Goal: Task Accomplishment & Management: Manage account settings

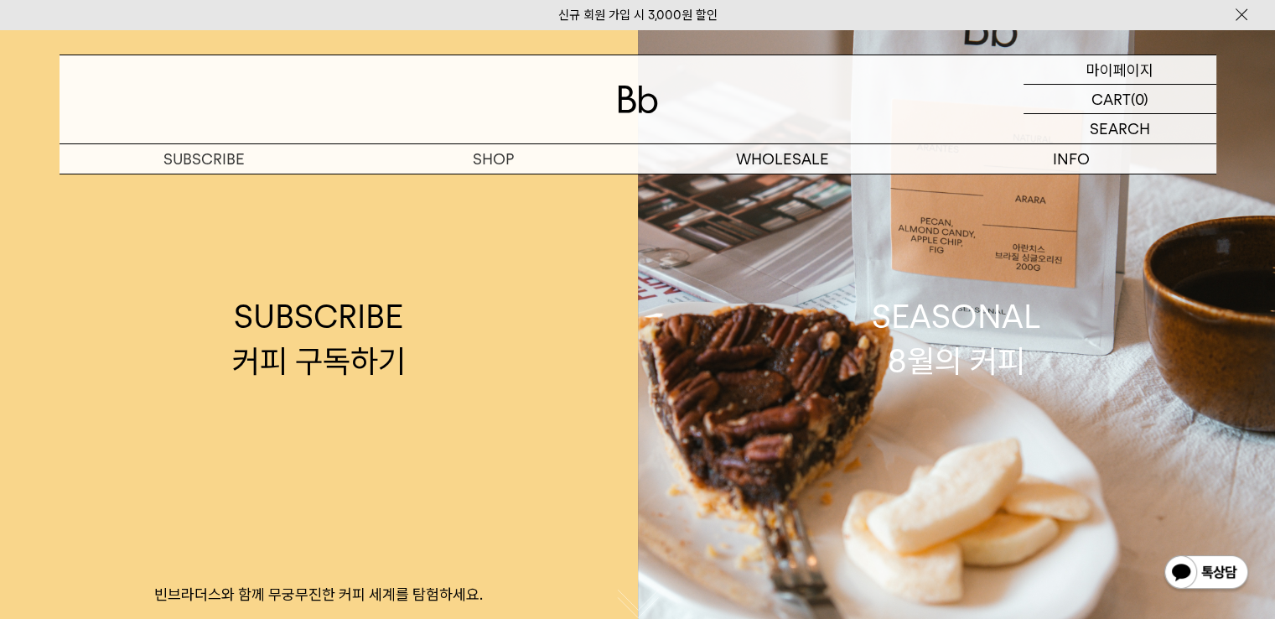
click at [1123, 65] on p "마이페이지" at bounding box center [1119, 69] width 67 height 29
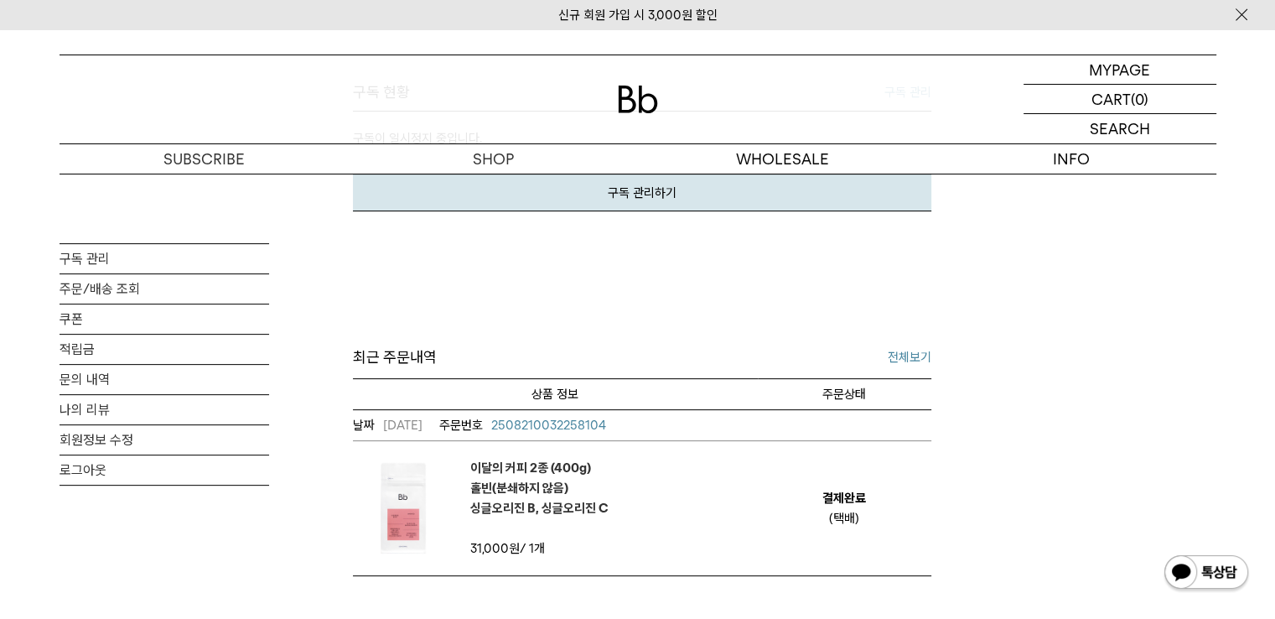
scroll to position [503, 0]
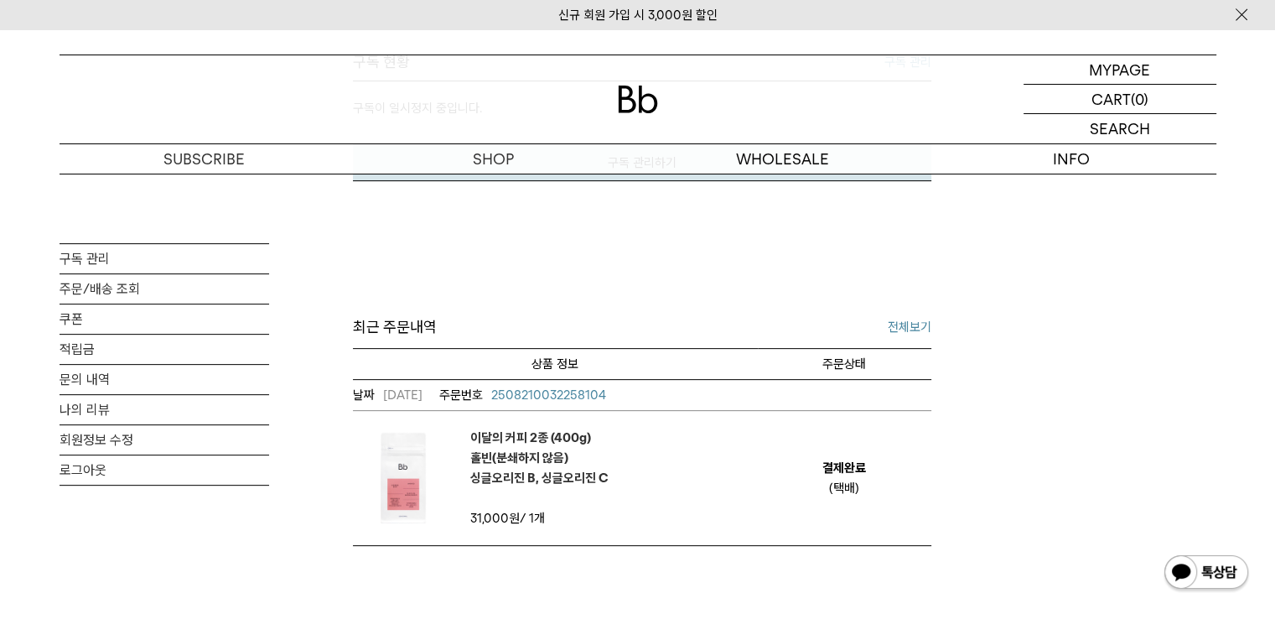
click at [606, 388] on span "2508210032258104" at bounding box center [548, 394] width 115 height 15
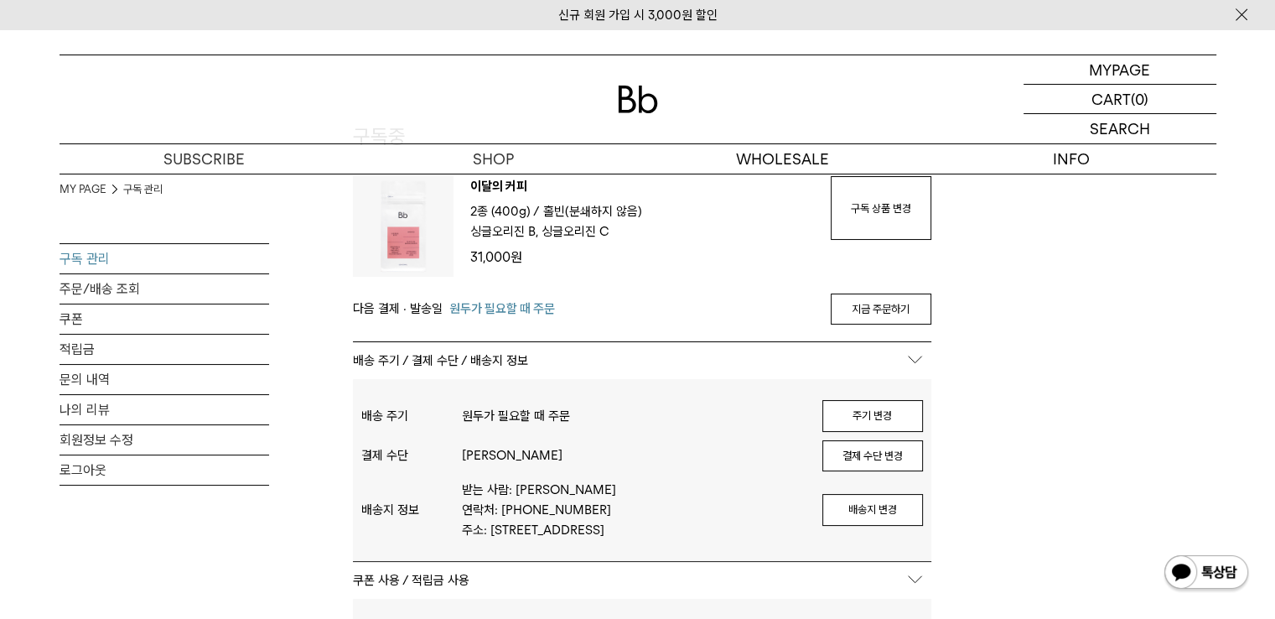
scroll to position [168, 0]
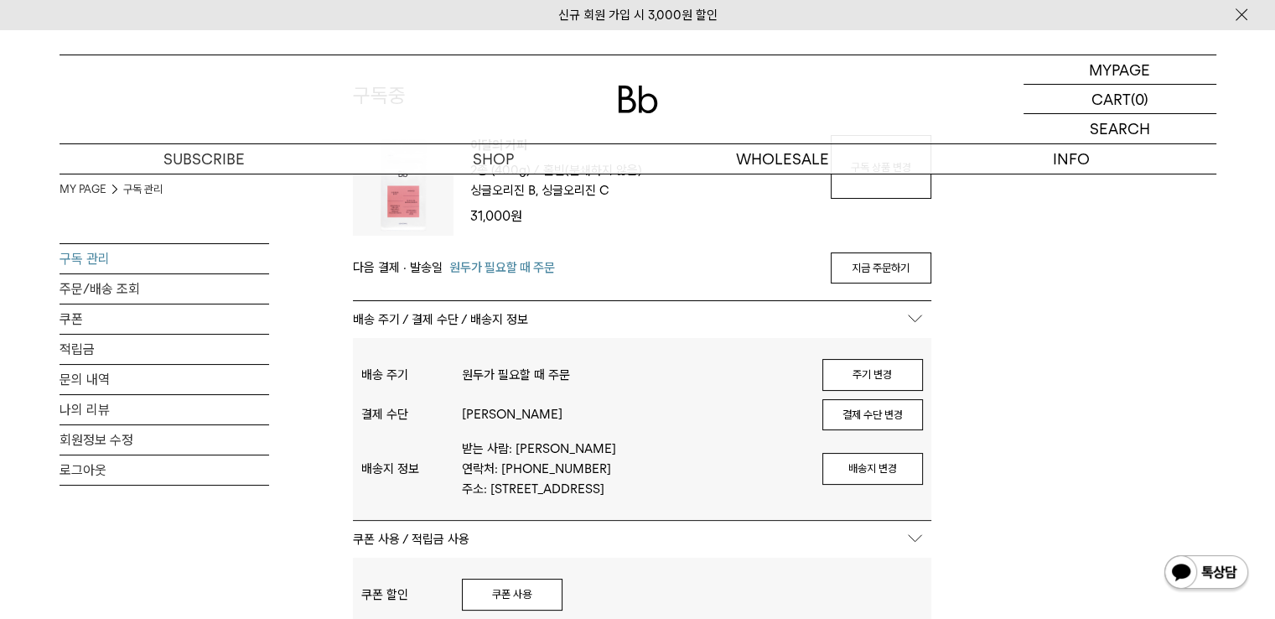
click at [894, 478] on button "배송지 변경" at bounding box center [872, 469] width 101 height 32
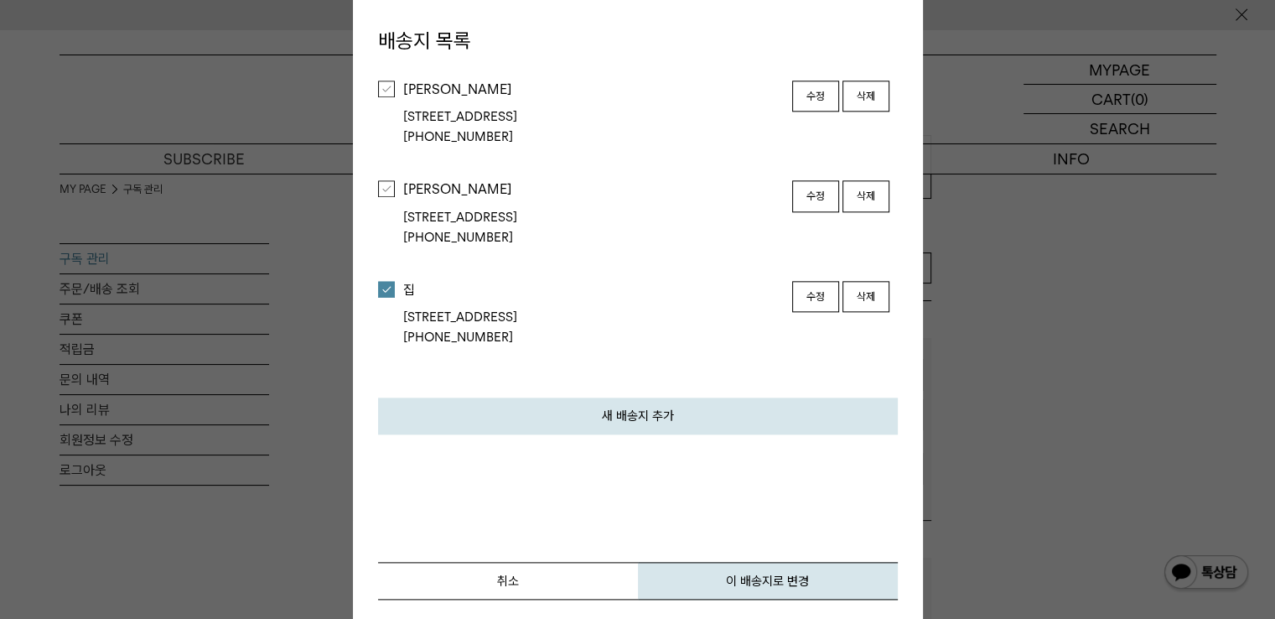
click at [800, 299] on button "수정" at bounding box center [815, 297] width 47 height 32
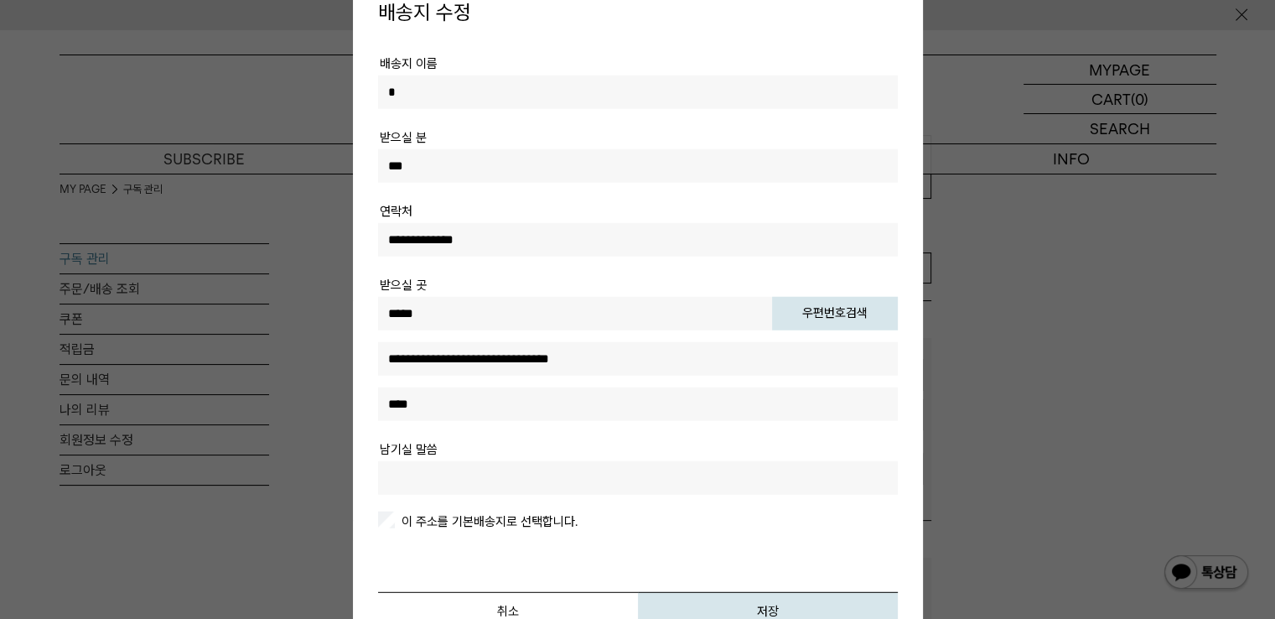
click at [617, 464] on input "text" at bounding box center [638, 477] width 520 height 34
click at [520, 513] on label "이 주소를 기본배송지로 선택합니다." at bounding box center [487, 520] width 179 height 15
click at [537, 477] on input "text" at bounding box center [638, 477] width 520 height 34
click at [603, 484] on input "text" at bounding box center [638, 477] width 520 height 34
type input "*"
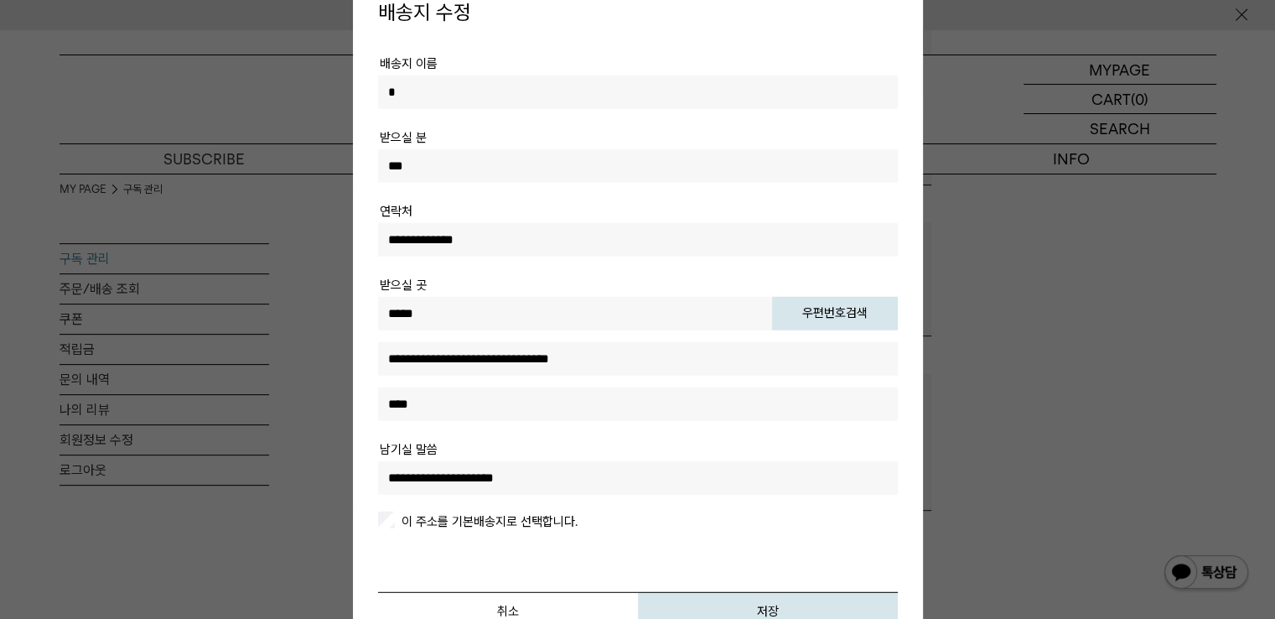
scroll to position [671, 0]
type input "**********"
click at [804, 601] on button "저장" at bounding box center [768, 610] width 260 height 38
click at [780, 601] on button "저장" at bounding box center [768, 610] width 260 height 38
click at [787, 609] on button "저장" at bounding box center [768, 610] width 260 height 38
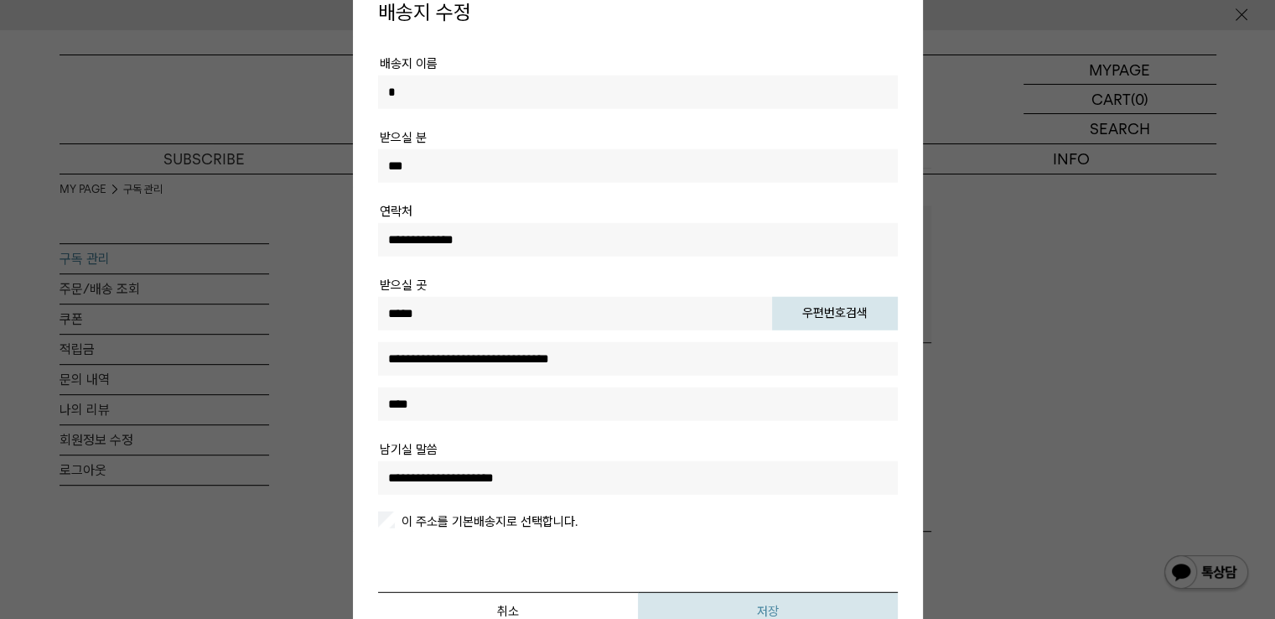
click at [754, 608] on button "저장" at bounding box center [768, 610] width 260 height 38
click at [755, 607] on button "저장" at bounding box center [768, 610] width 260 height 38
click at [755, 606] on button "저장" at bounding box center [768, 610] width 260 height 38
click at [756, 606] on button "저장" at bounding box center [768, 610] width 260 height 38
click at [759, 605] on button "저장" at bounding box center [768, 610] width 260 height 38
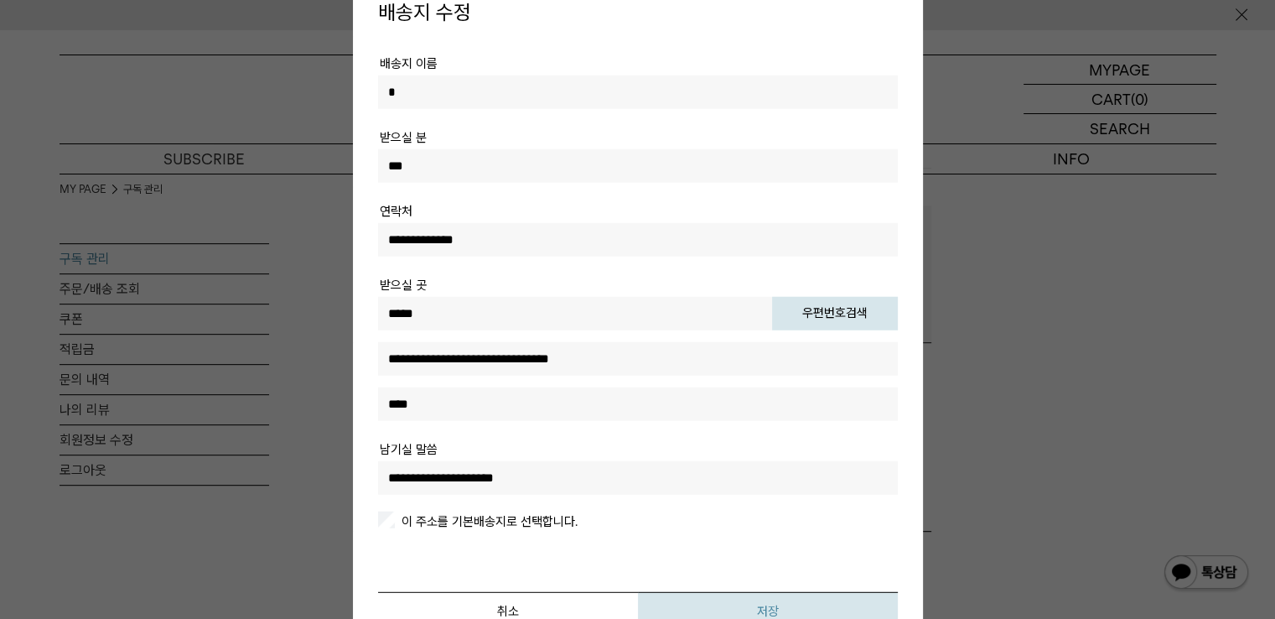
click at [763, 604] on button "저장" at bounding box center [768, 610] width 260 height 38
drag, startPoint x: 765, startPoint y: 603, endPoint x: 788, endPoint y: 602, distance: 22.6
click at [767, 603] on button "저장" at bounding box center [768, 610] width 260 height 38
click at [785, 601] on button "저장" at bounding box center [768, 610] width 260 height 38
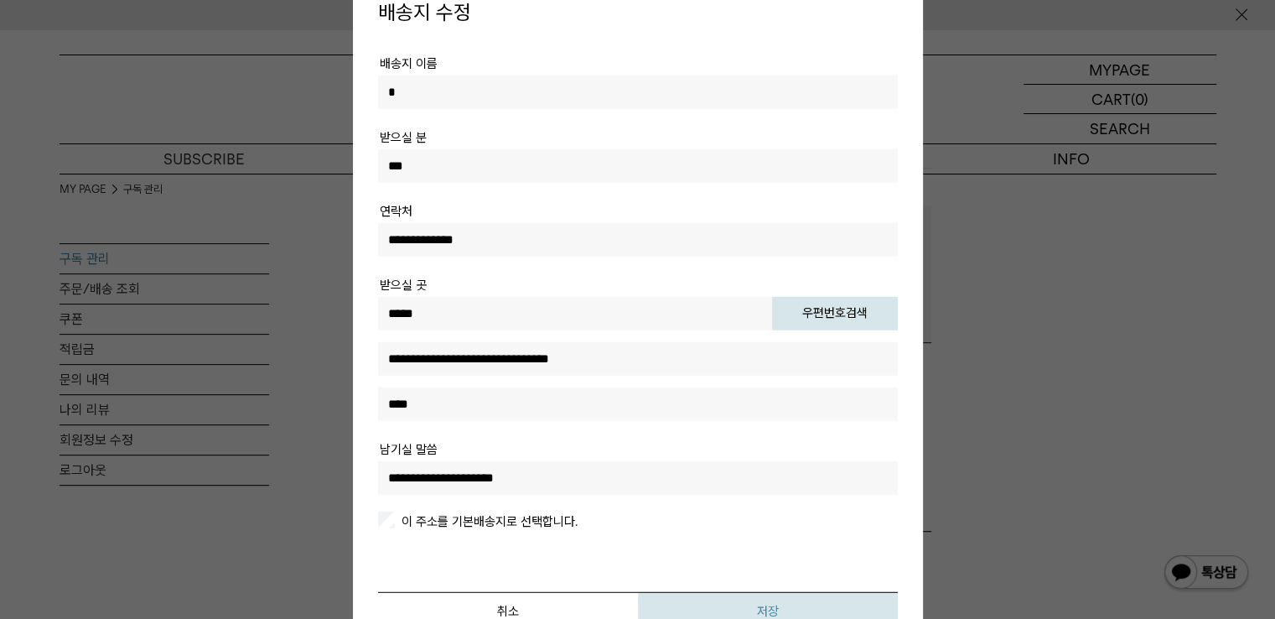
click at [785, 601] on button "저장" at bounding box center [768, 610] width 260 height 38
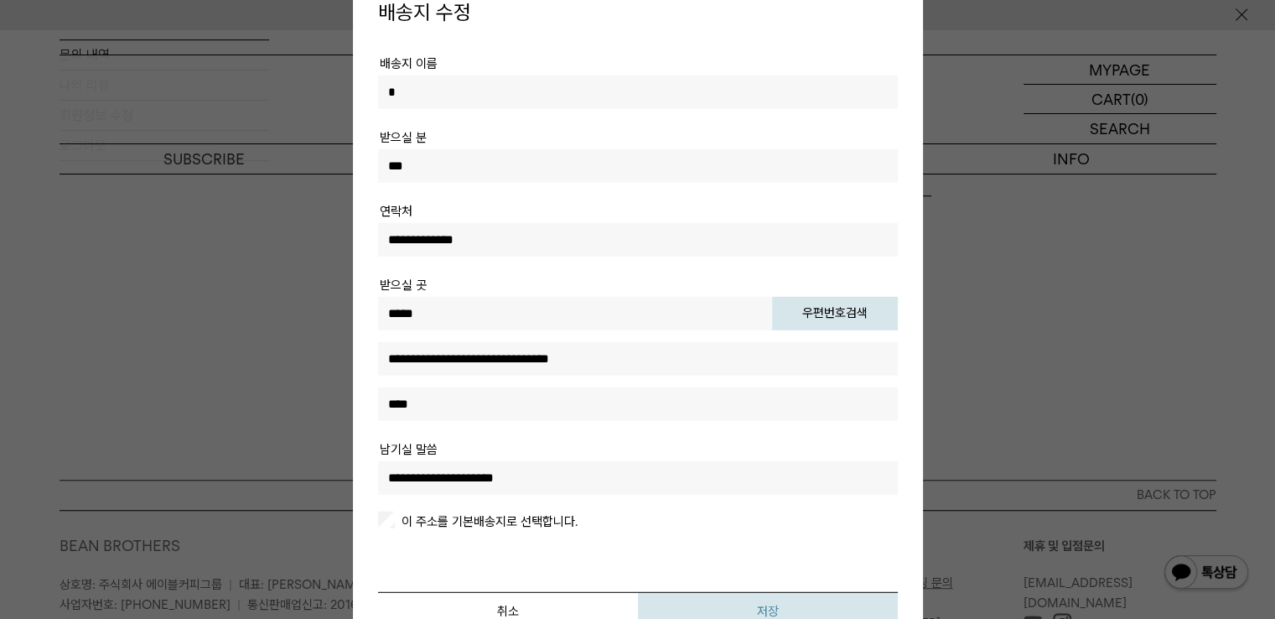
click at [758, 598] on button "저장" at bounding box center [768, 610] width 260 height 38
click at [758, 601] on button "저장" at bounding box center [768, 610] width 260 height 38
click at [758, 603] on button "저장" at bounding box center [768, 610] width 260 height 38
click at [759, 603] on button "저장" at bounding box center [768, 610] width 260 height 38
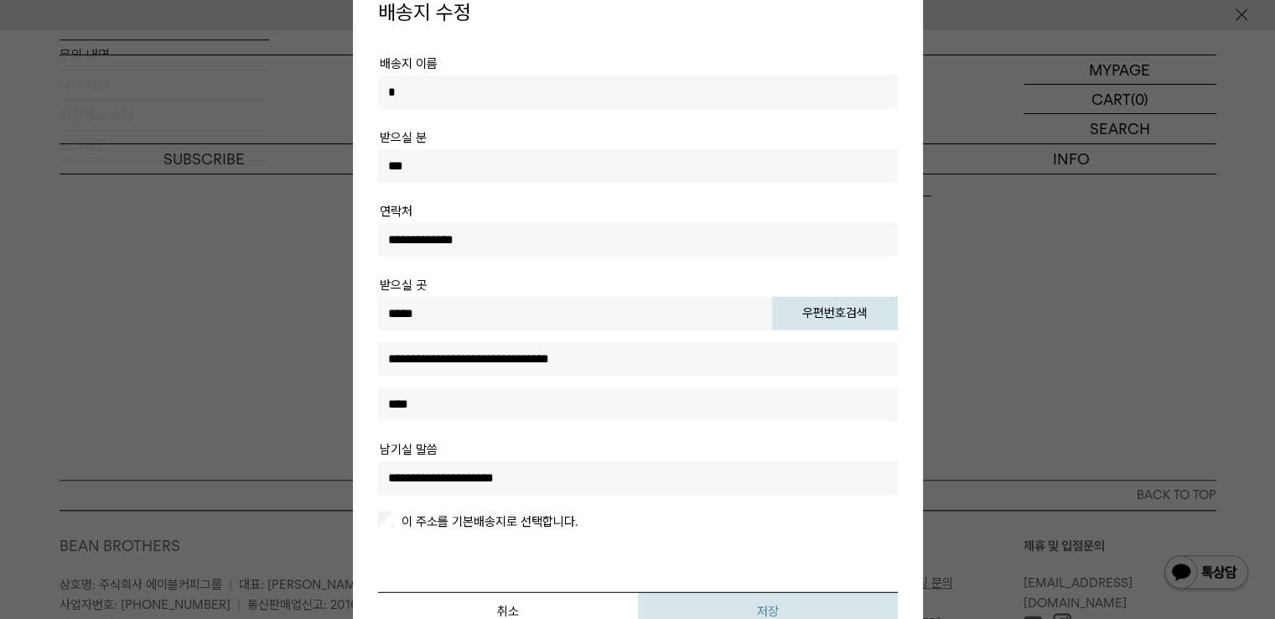
click at [759, 603] on button "저장" at bounding box center [768, 610] width 260 height 38
drag, startPoint x: 759, startPoint y: 603, endPoint x: 765, endPoint y: 610, distance: 9.1
click at [765, 612] on button "저장" at bounding box center [768, 610] width 260 height 38
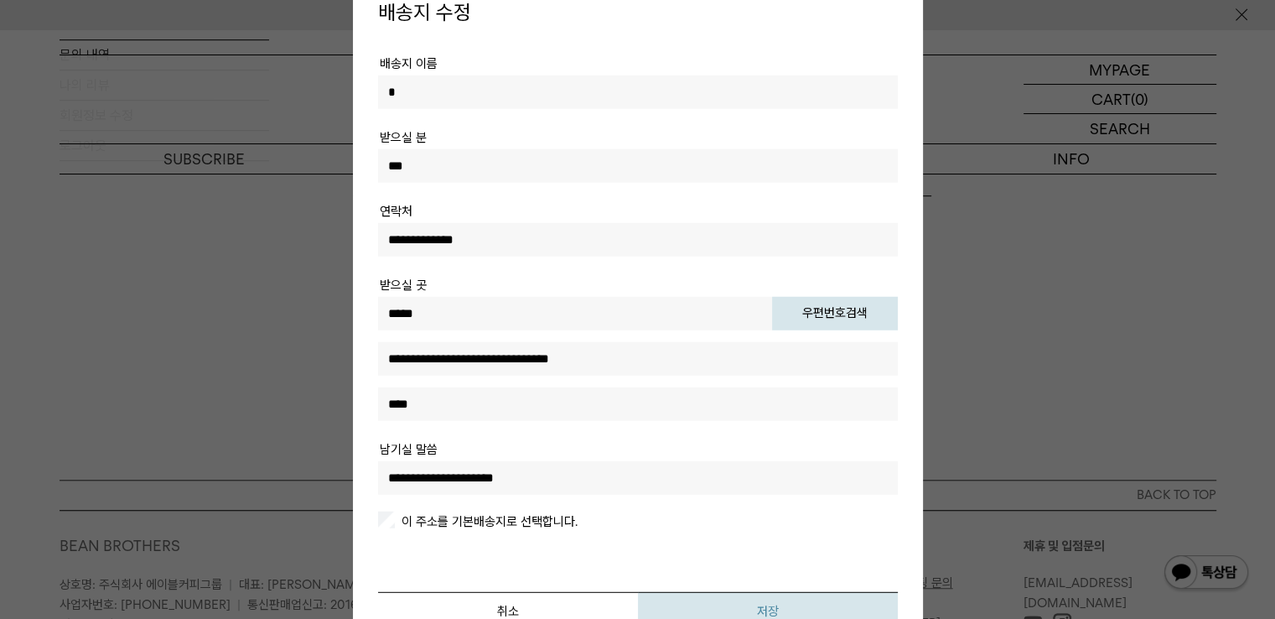
drag, startPoint x: 765, startPoint y: 604, endPoint x: 765, endPoint y: 585, distance: 19.3
click at [765, 604] on button "저장" at bounding box center [768, 610] width 260 height 38
drag, startPoint x: 610, startPoint y: 468, endPoint x: 329, endPoint y: 459, distance: 281.8
click at [535, 606] on button "취소" at bounding box center [508, 610] width 260 height 38
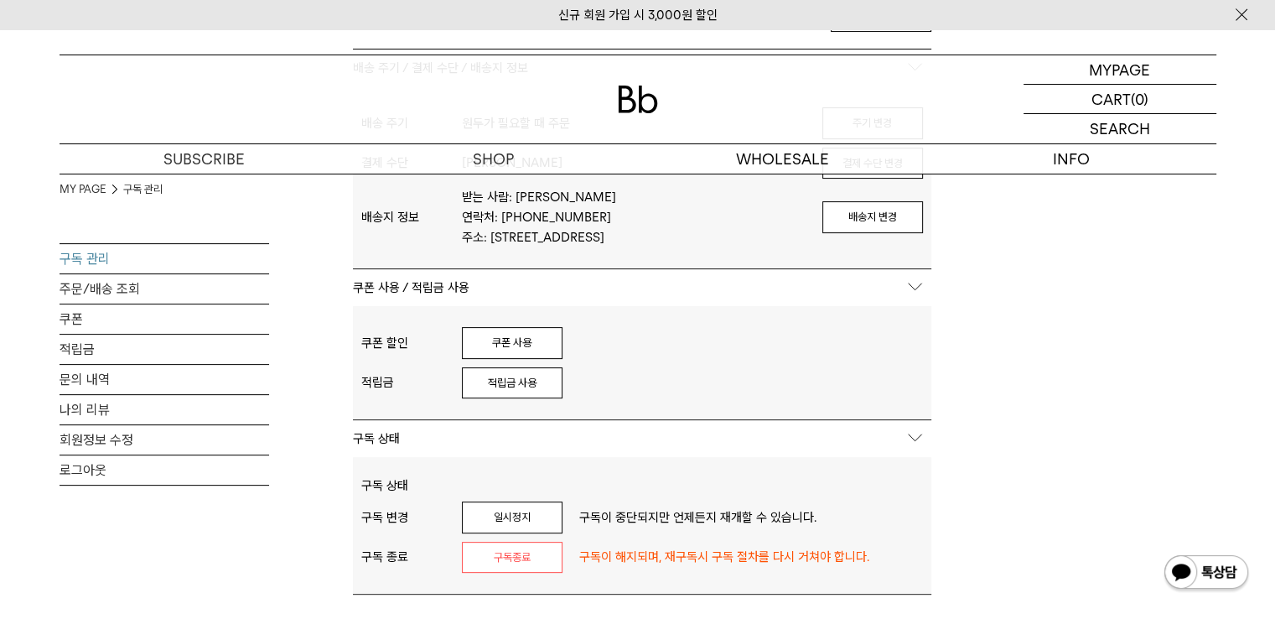
scroll to position [168, 0]
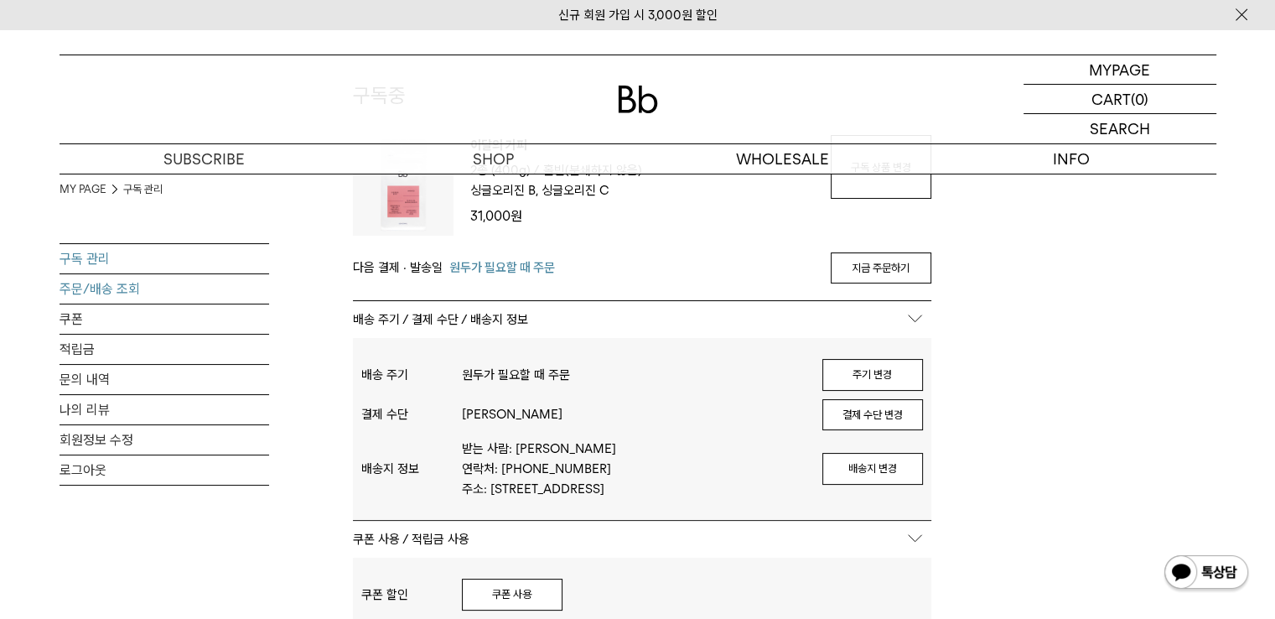
click at [143, 283] on link "주문/배송 조회" at bounding box center [165, 288] width 210 height 29
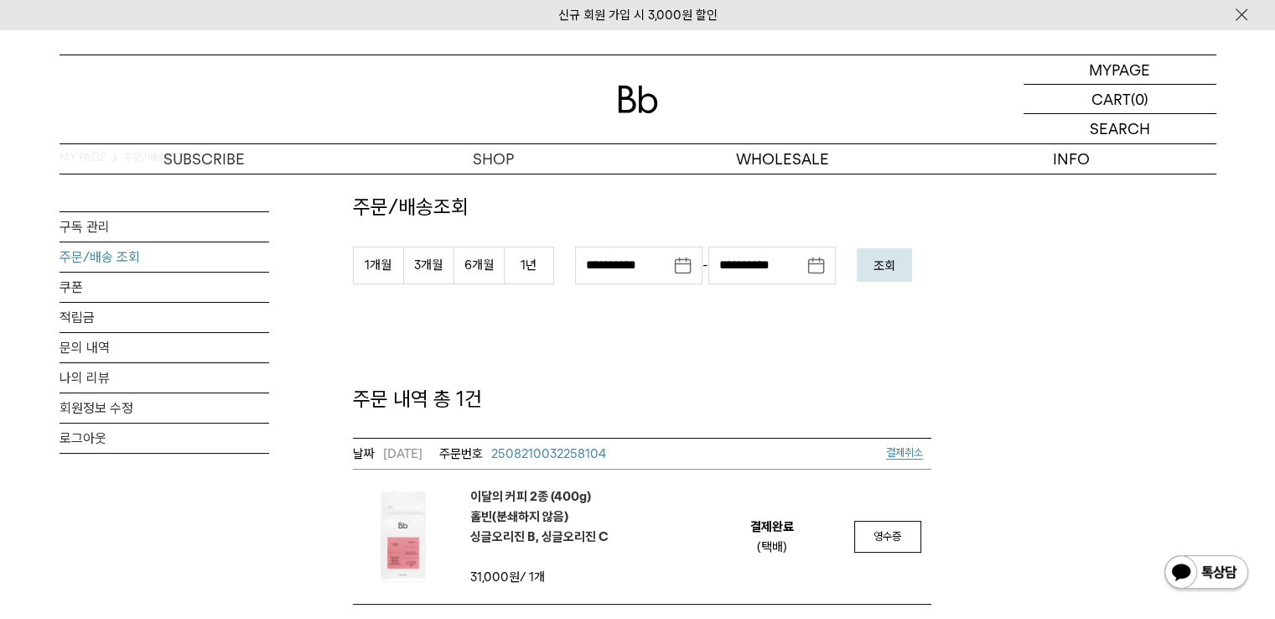
scroll to position [168, 0]
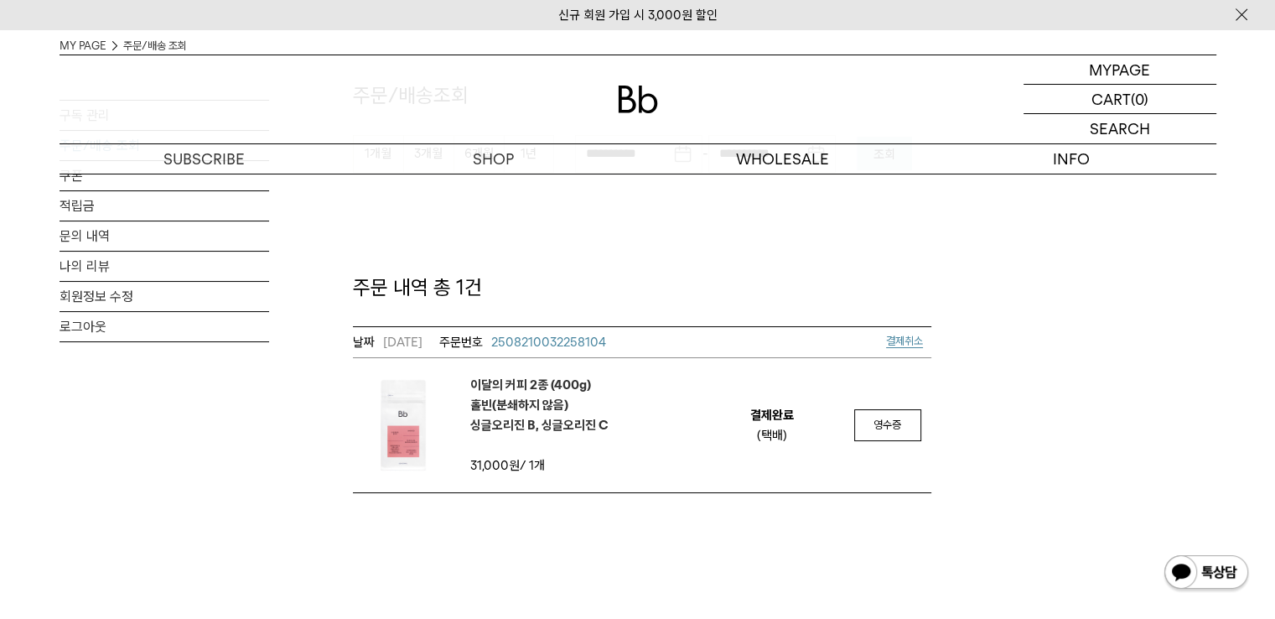
click at [590, 343] on span "2508210032258104" at bounding box center [548, 341] width 115 height 15
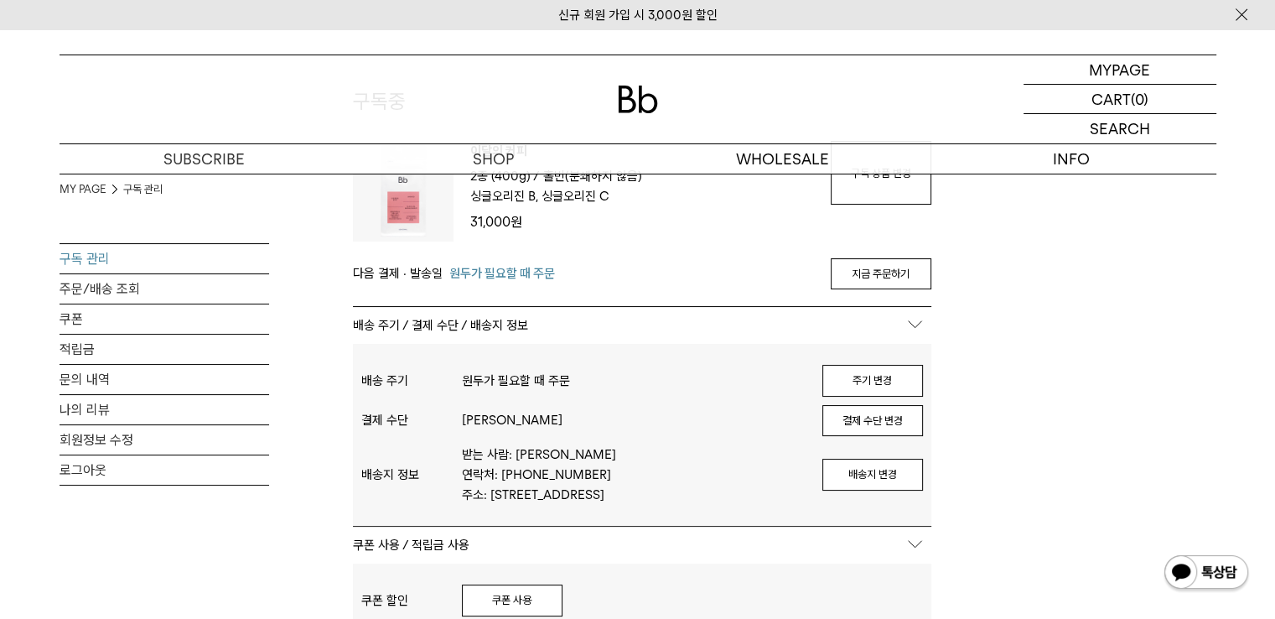
scroll to position [168, 0]
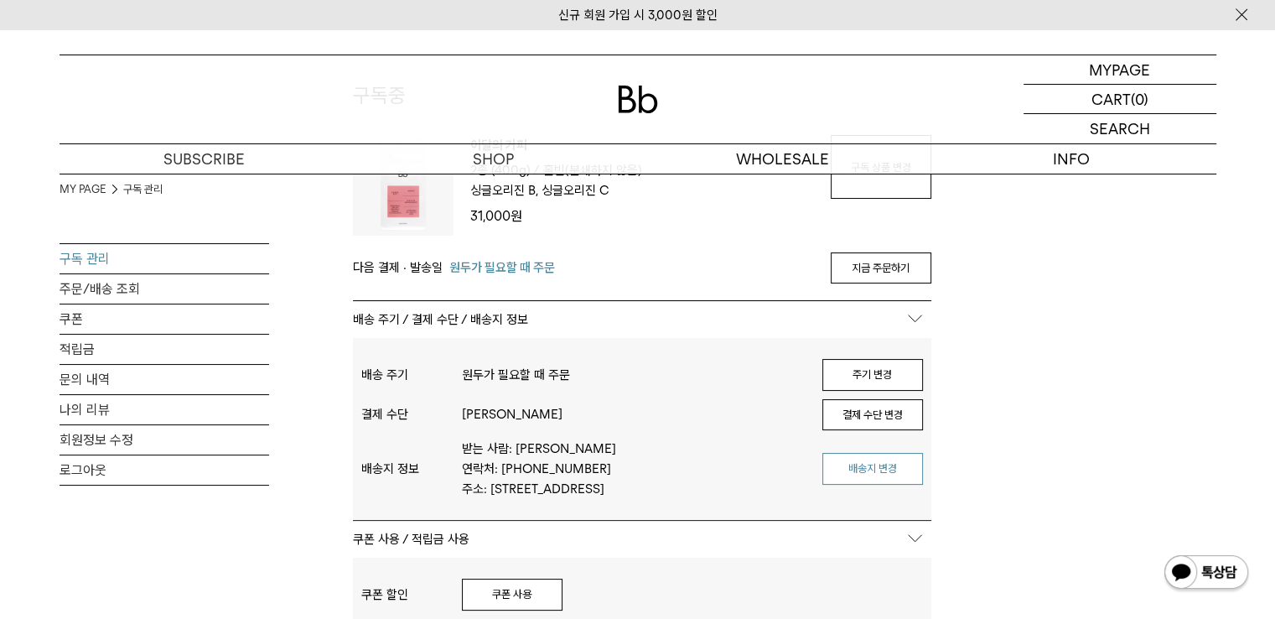
click at [868, 480] on button "배송지 변경" at bounding box center [872, 469] width 101 height 32
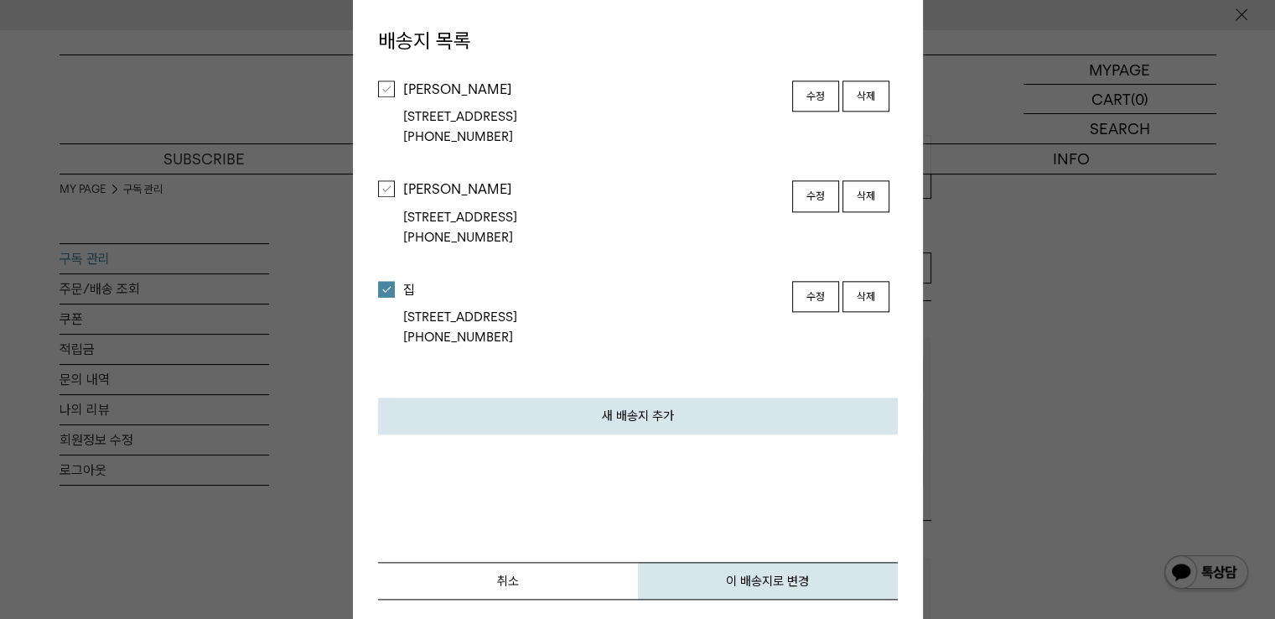
click at [618, 418] on button "새 배송지 추가" at bounding box center [638, 416] width 520 height 37
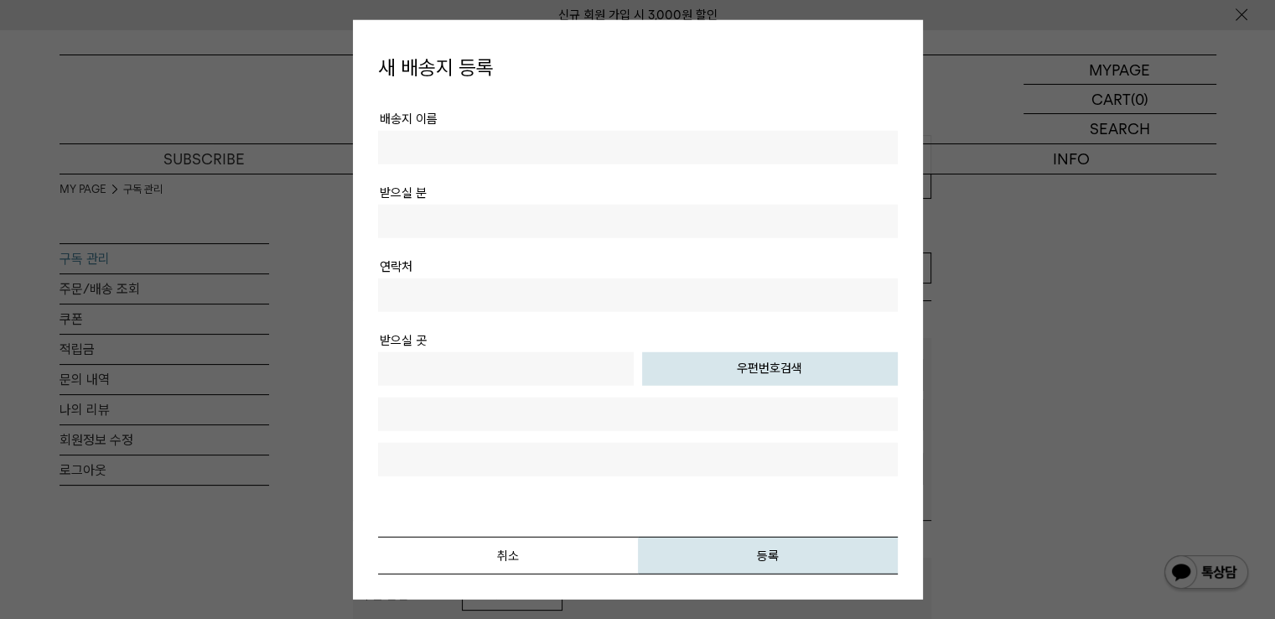
click at [644, 158] on input "text" at bounding box center [638, 147] width 520 height 34
type input "*"
type input "***"
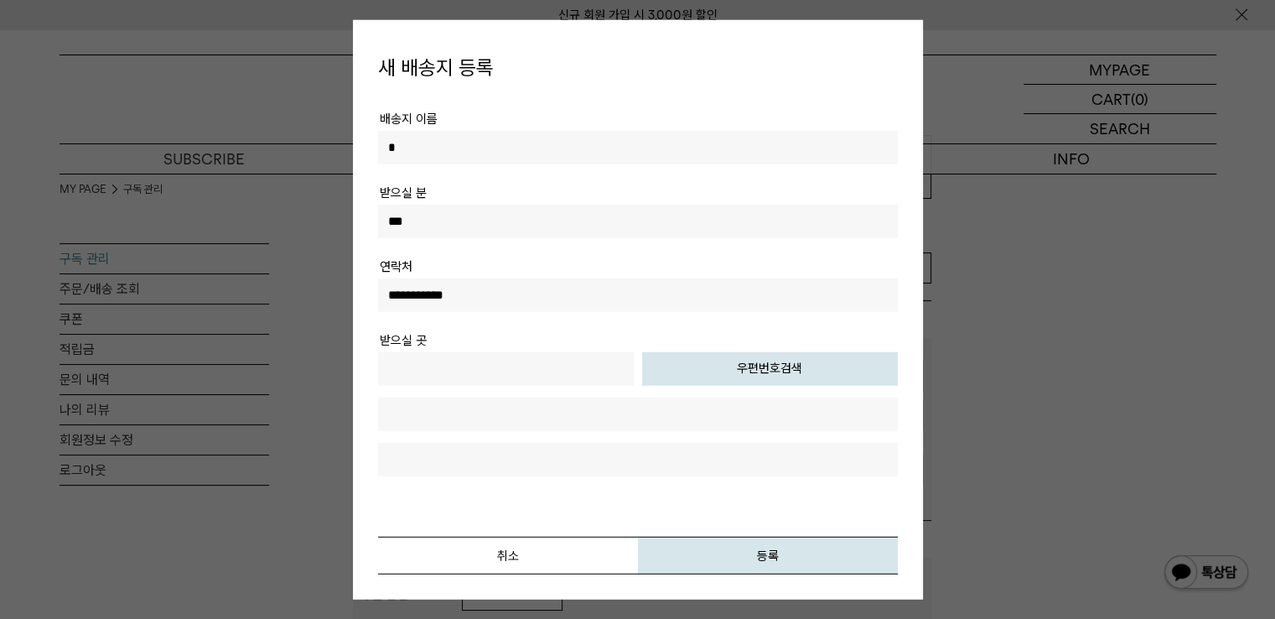
type input "**********"
click at [717, 380] on td "우편번호검색" at bounding box center [638, 413] width 520 height 124
click at [720, 376] on button "우편번호검색" at bounding box center [770, 368] width 256 height 34
type input "*****"
type input "**********"
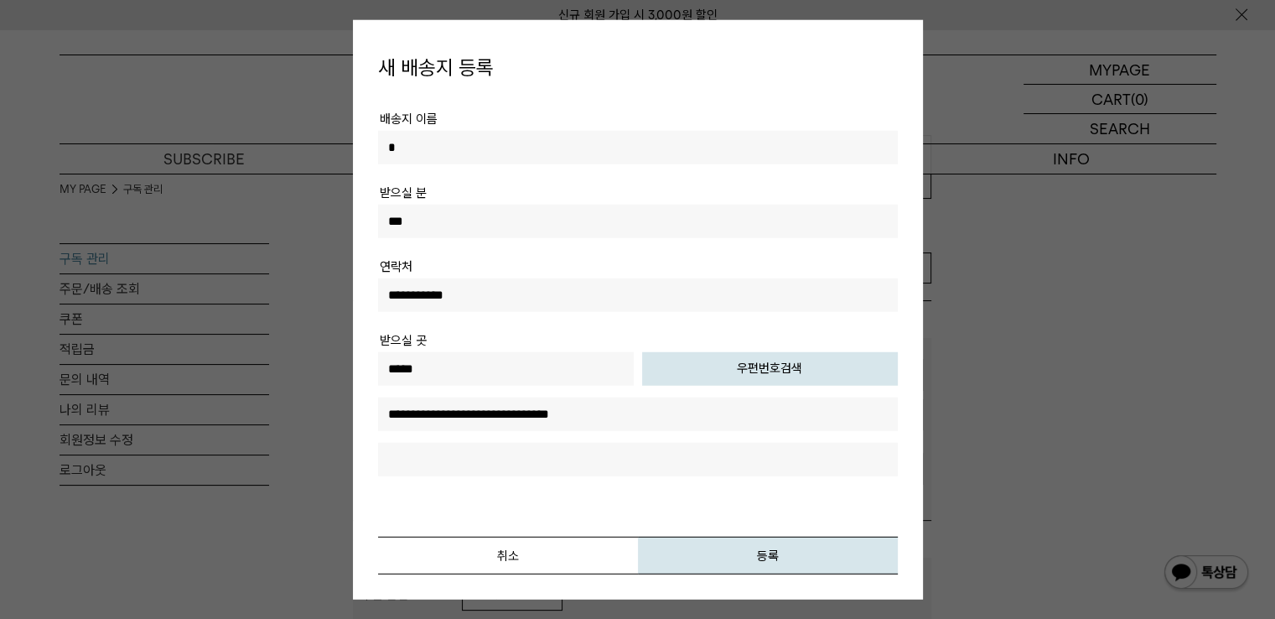
click at [587, 460] on input "text" at bounding box center [638, 459] width 520 height 34
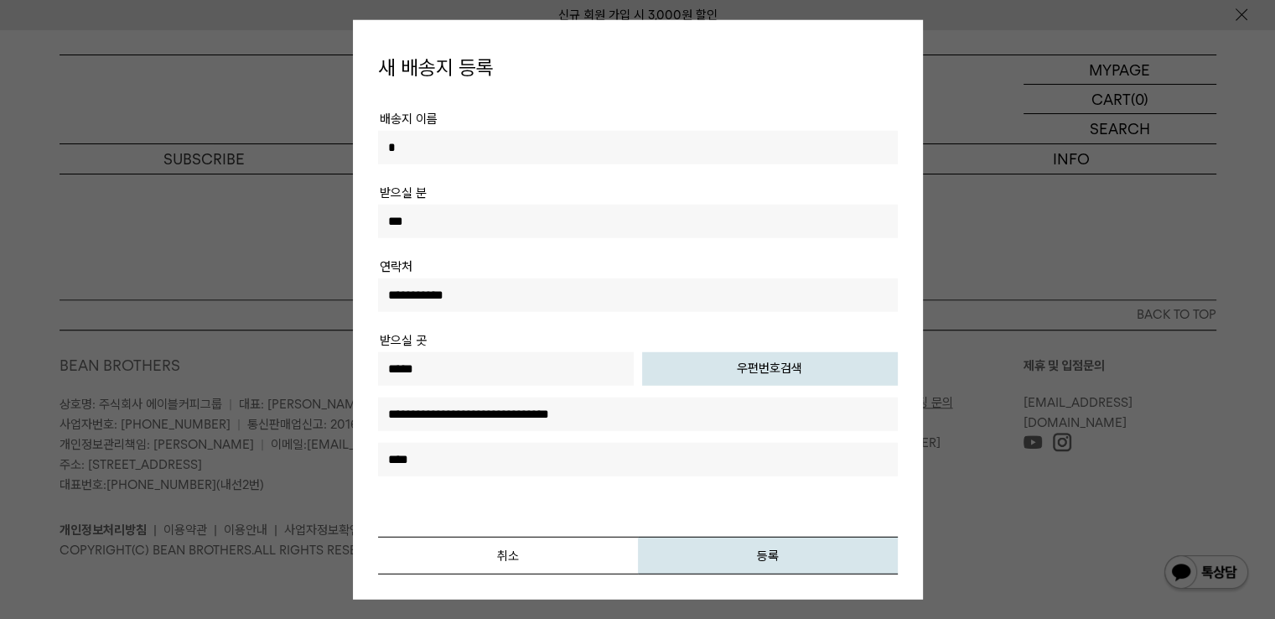
scroll to position [1204, 0]
type input "****"
drag, startPoint x: 707, startPoint y: 503, endPoint x: 722, endPoint y: 539, distance: 39.1
click at [722, 539] on div "**********" at bounding box center [638, 332] width 520 height 484
drag, startPoint x: 628, startPoint y: 477, endPoint x: 569, endPoint y: 472, distance: 58.9
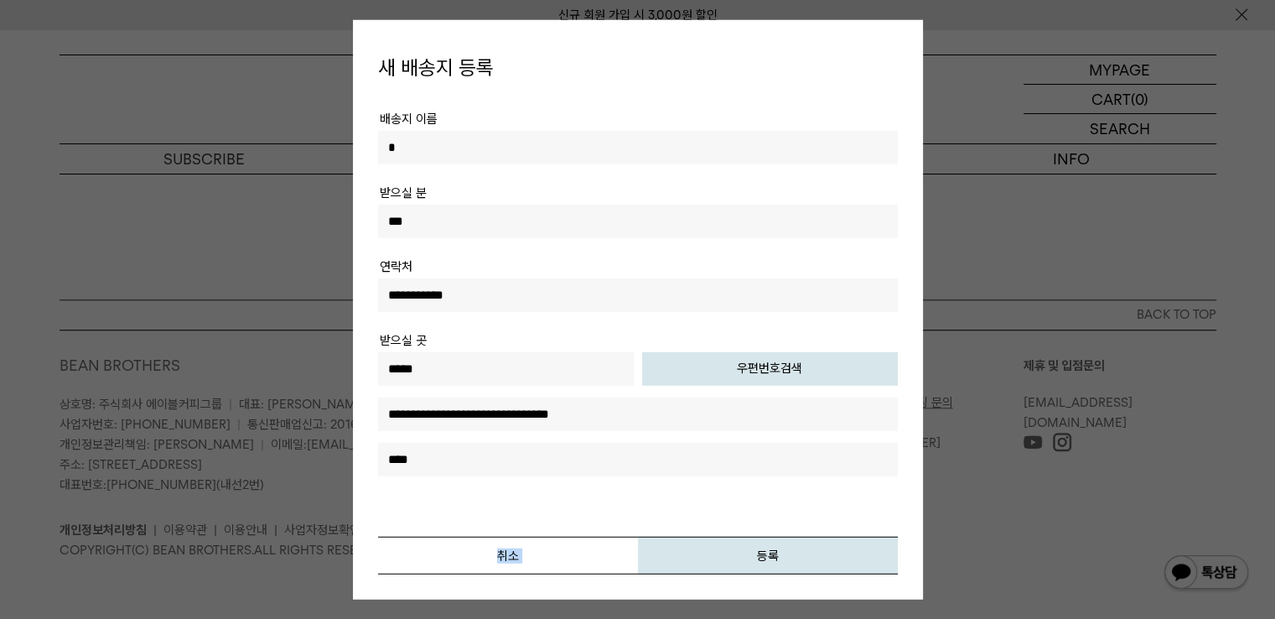
click at [627, 479] on tr "**********" at bounding box center [638, 410] width 520 height 164
drag, startPoint x: 557, startPoint y: 468, endPoint x: 601, endPoint y: 467, distance: 44.4
click at [660, 520] on div "**********" at bounding box center [638, 332] width 520 height 484
drag, startPoint x: 576, startPoint y: 422, endPoint x: 704, endPoint y: 540, distance: 174.4
click at [718, 544] on div "**********" at bounding box center [638, 332] width 520 height 484
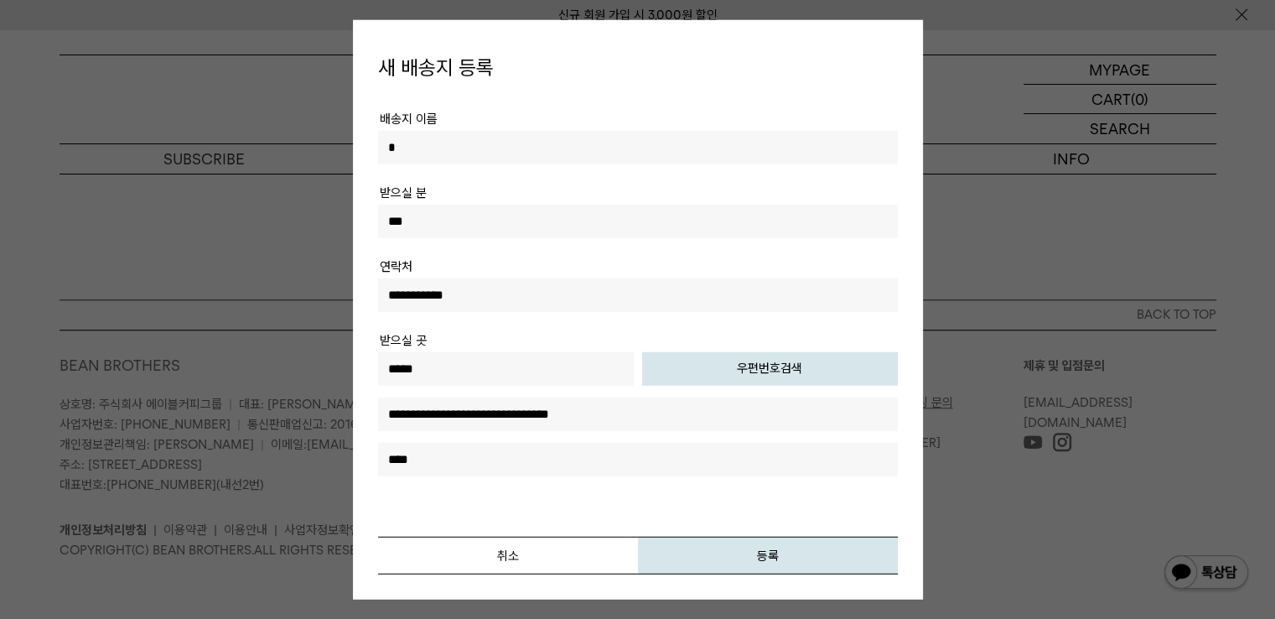
click at [704, 480] on tr "**********" at bounding box center [638, 410] width 520 height 164
drag, startPoint x: 499, startPoint y: 400, endPoint x: 640, endPoint y: 581, distance: 229.4
click at [640, 581] on div "**********" at bounding box center [638, 309] width 570 height 579
click at [578, 443] on input "****" at bounding box center [638, 459] width 520 height 34
drag, startPoint x: 446, startPoint y: 408, endPoint x: 538, endPoint y: 567, distance: 183.3
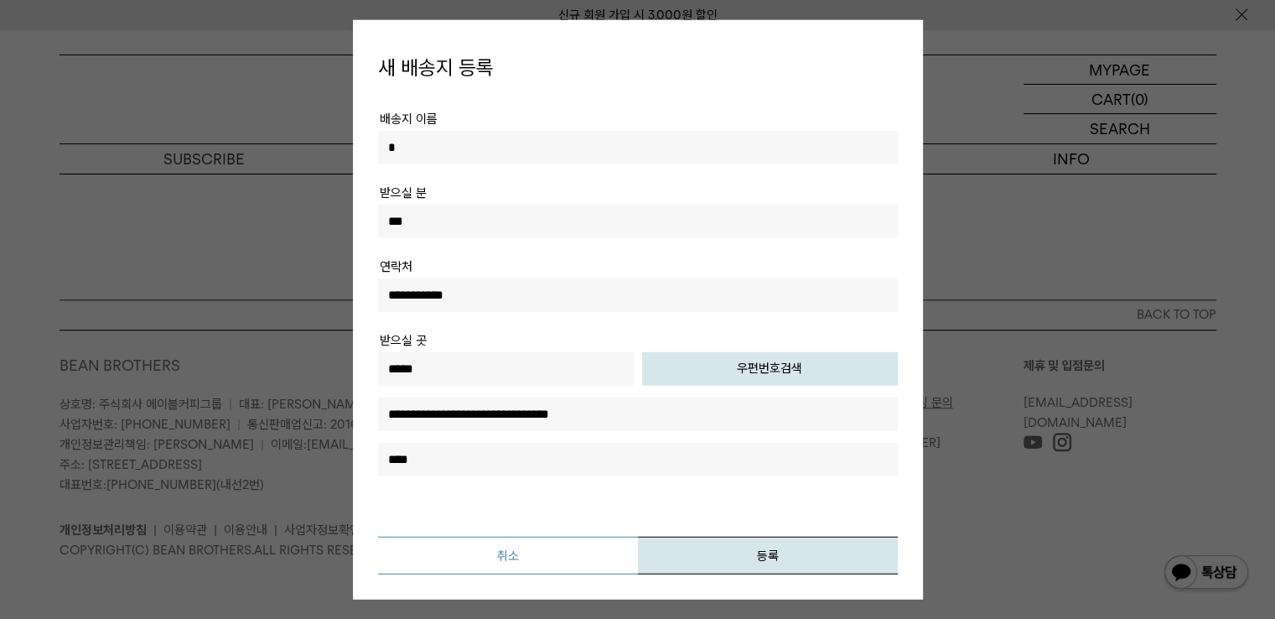
click at [538, 567] on div "**********" at bounding box center [638, 332] width 520 height 484
click at [622, 544] on button "취소" at bounding box center [508, 555] width 260 height 38
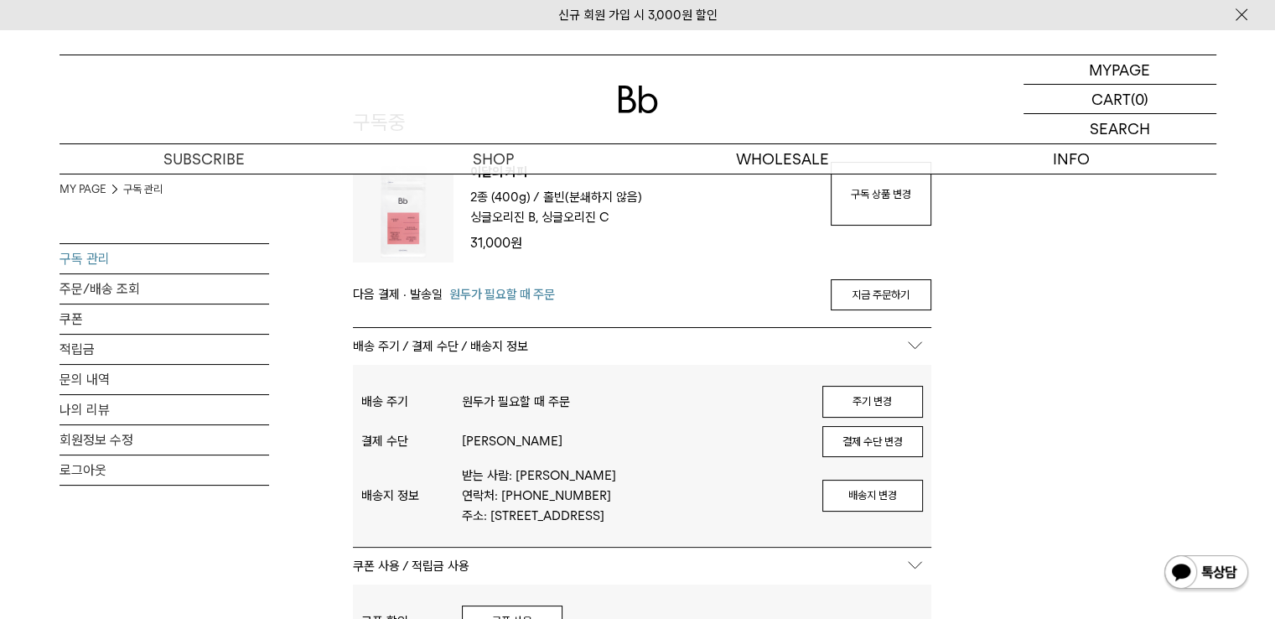
scroll to position [0, 0]
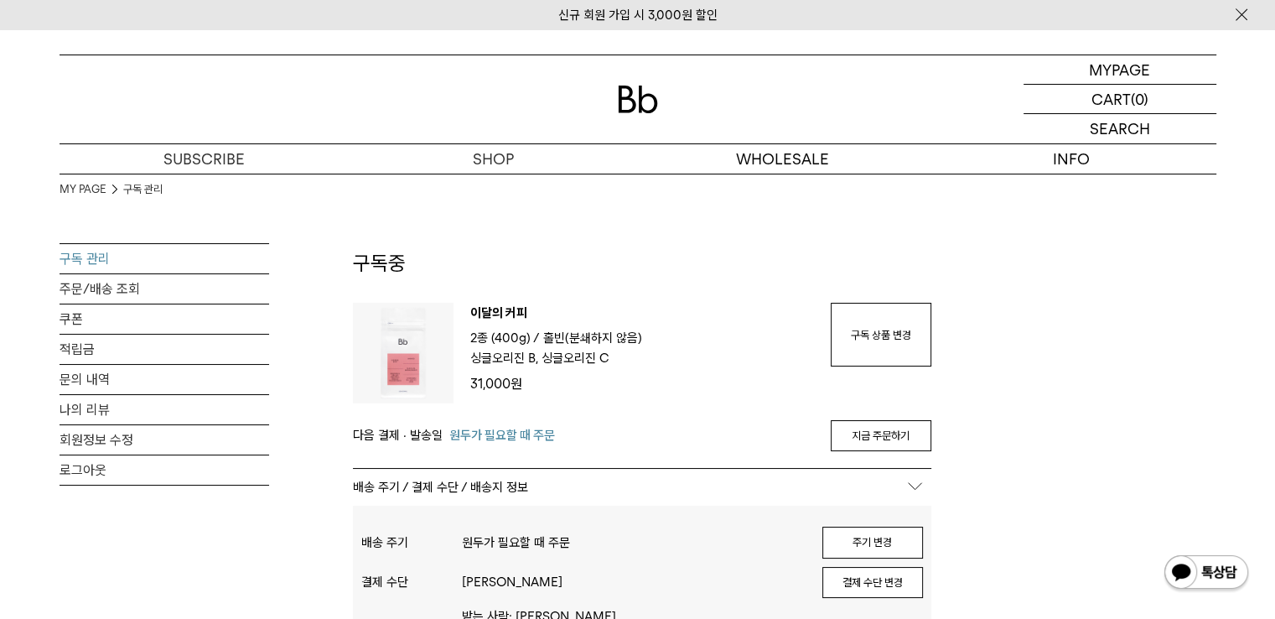
click at [718, 266] on h2 "구독중" at bounding box center [642, 276] width 578 height 54
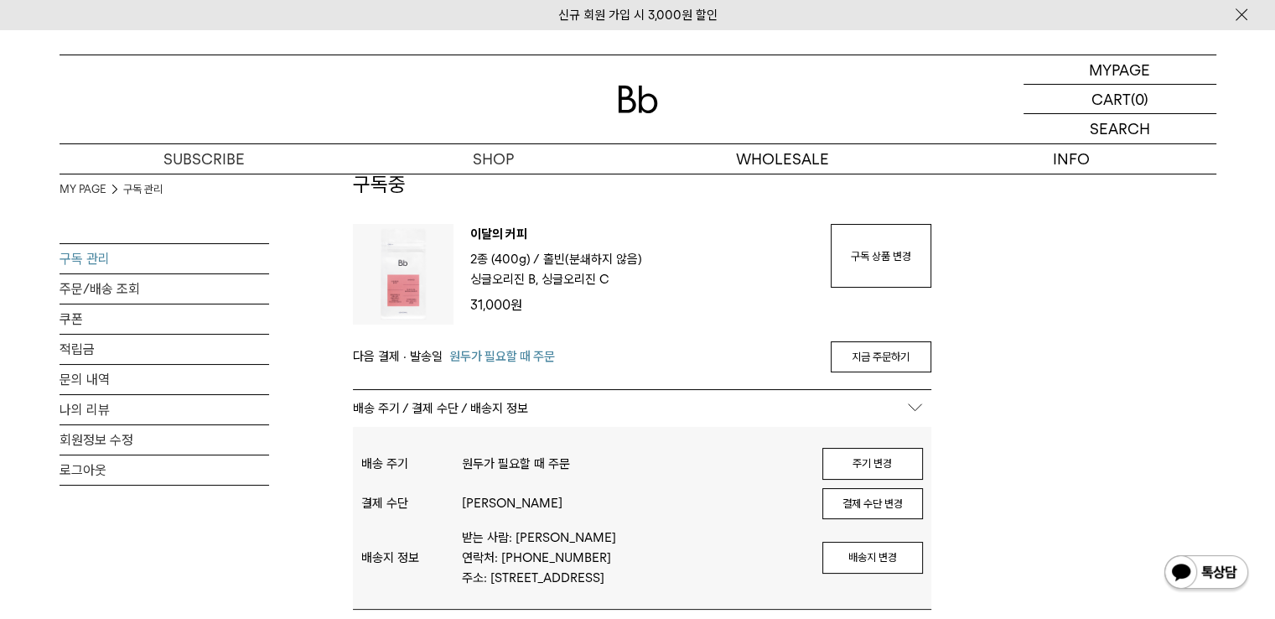
scroll to position [251, 0]
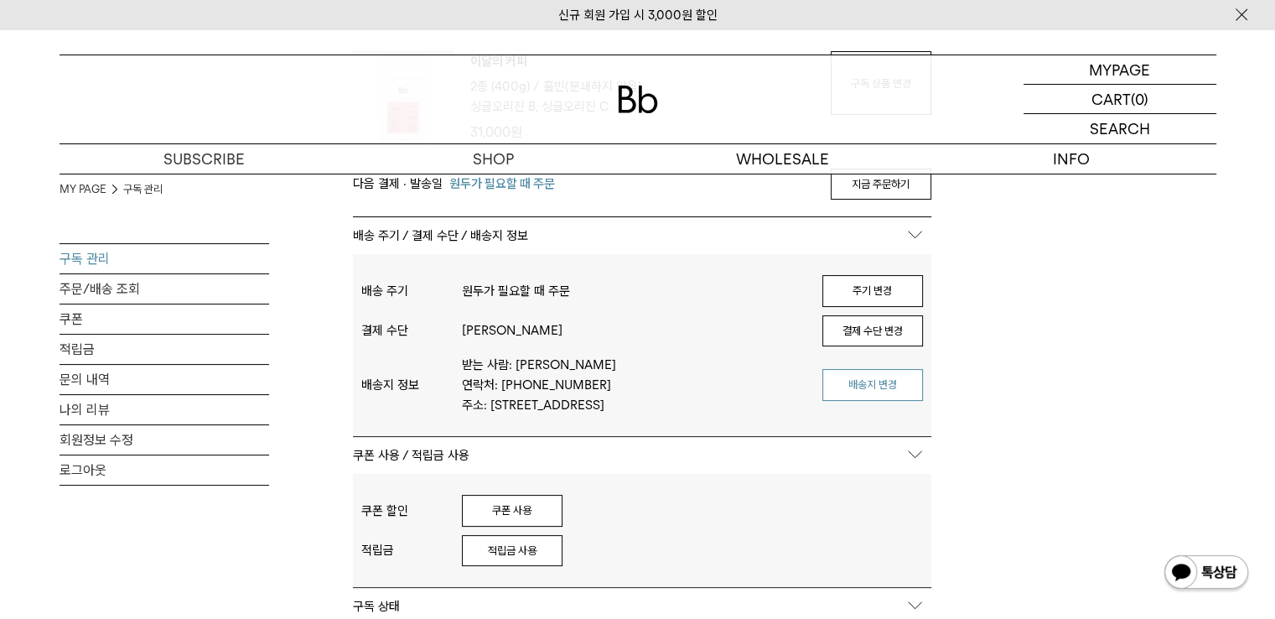
drag, startPoint x: 1006, startPoint y: 568, endPoint x: 897, endPoint y: 397, distance: 202.8
click at [902, 400] on button "배송지 변경" at bounding box center [872, 385] width 101 height 32
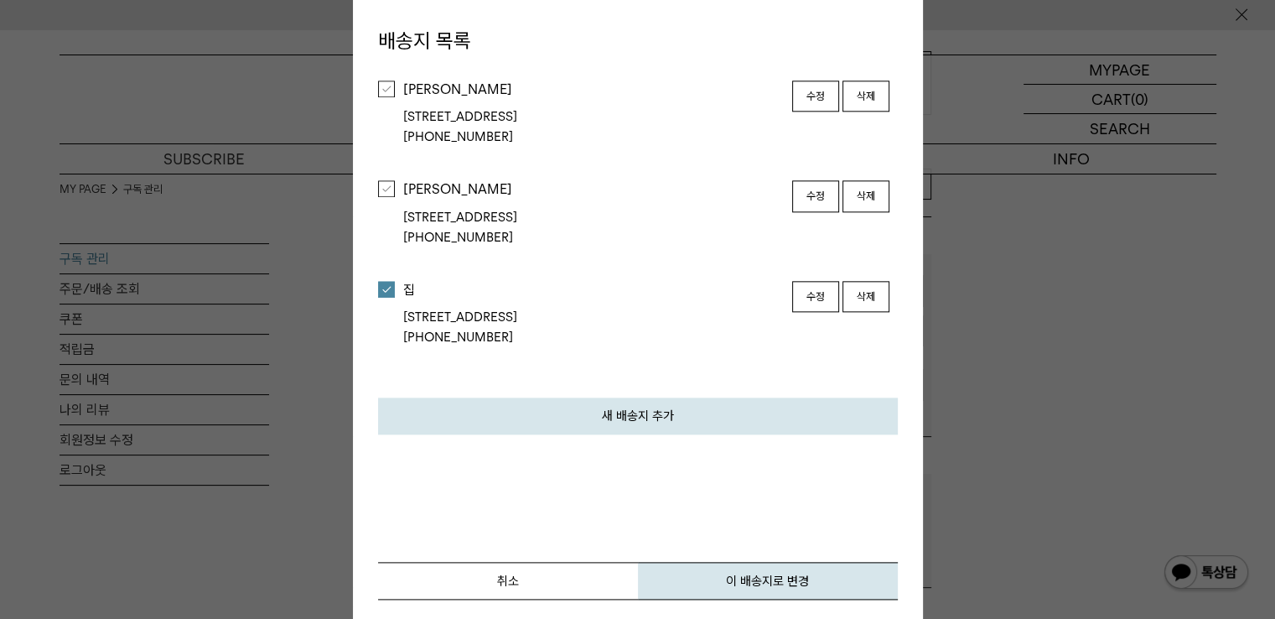
click at [828, 291] on button "수정" at bounding box center [815, 297] width 47 height 32
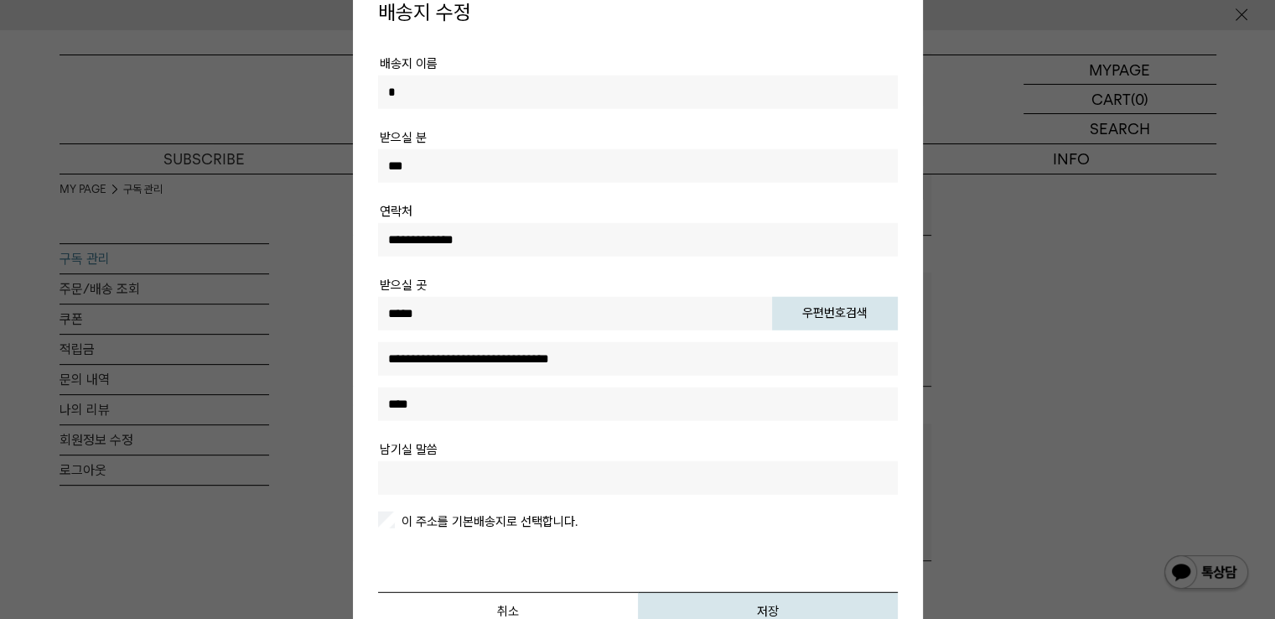
scroll to position [587, 0]
drag, startPoint x: 430, startPoint y: 485, endPoint x: 491, endPoint y: 485, distance: 61.2
click at [436, 485] on input "text" at bounding box center [638, 477] width 520 height 34
click at [497, 496] on tr "남기실 말씀" at bounding box center [638, 474] width 520 height 74
click at [516, 480] on input "text" at bounding box center [638, 477] width 520 height 34
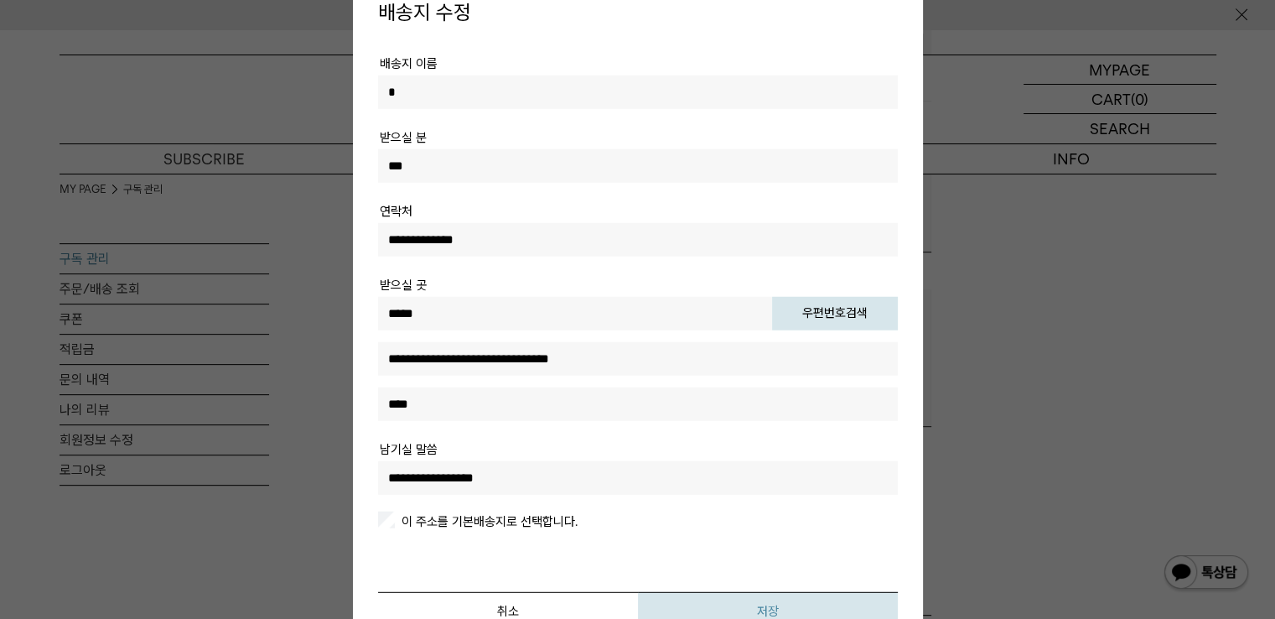
type input "**********"
click at [744, 607] on button "저장" at bounding box center [768, 610] width 260 height 38
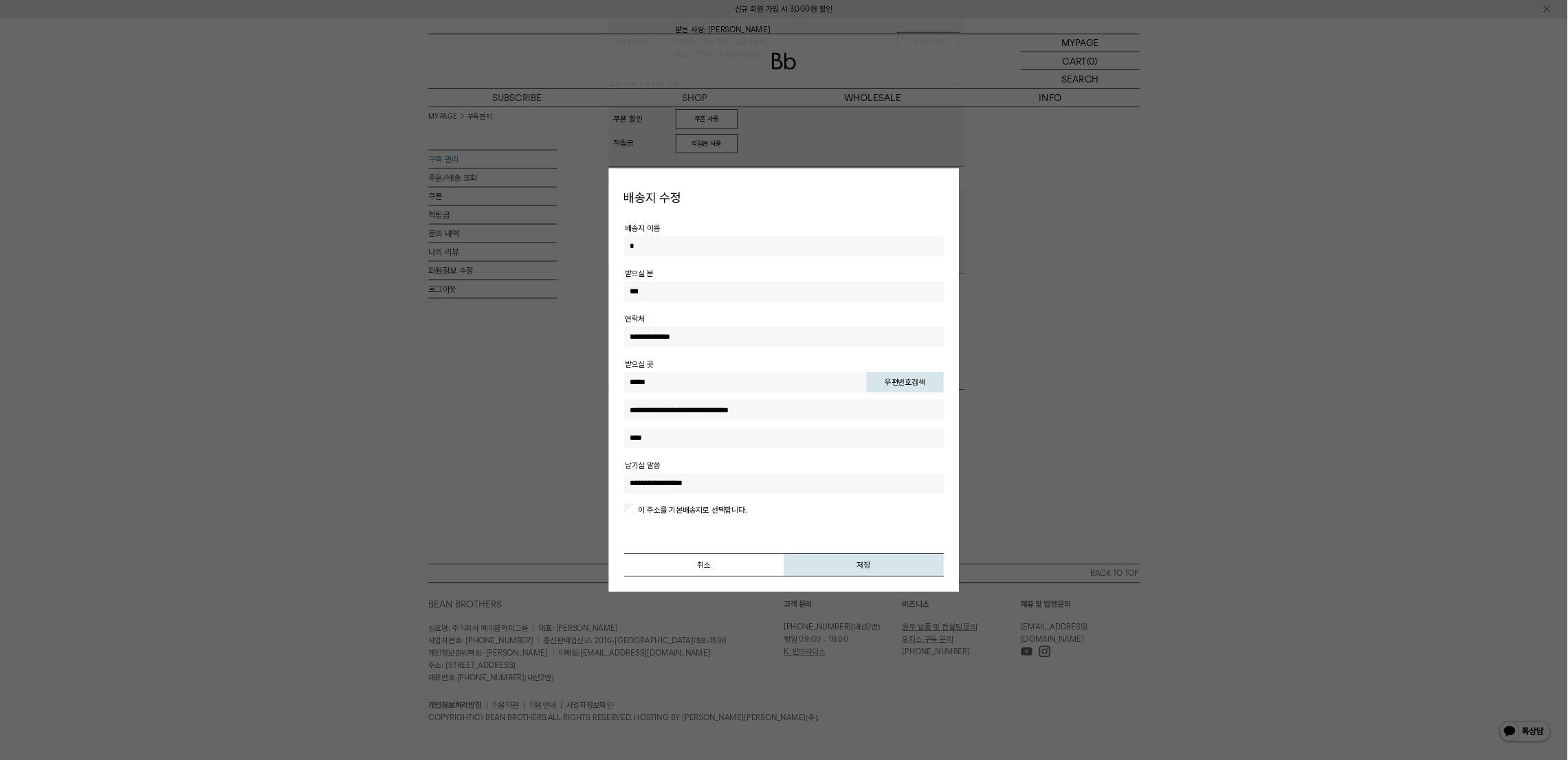
scroll to position [490, 0]
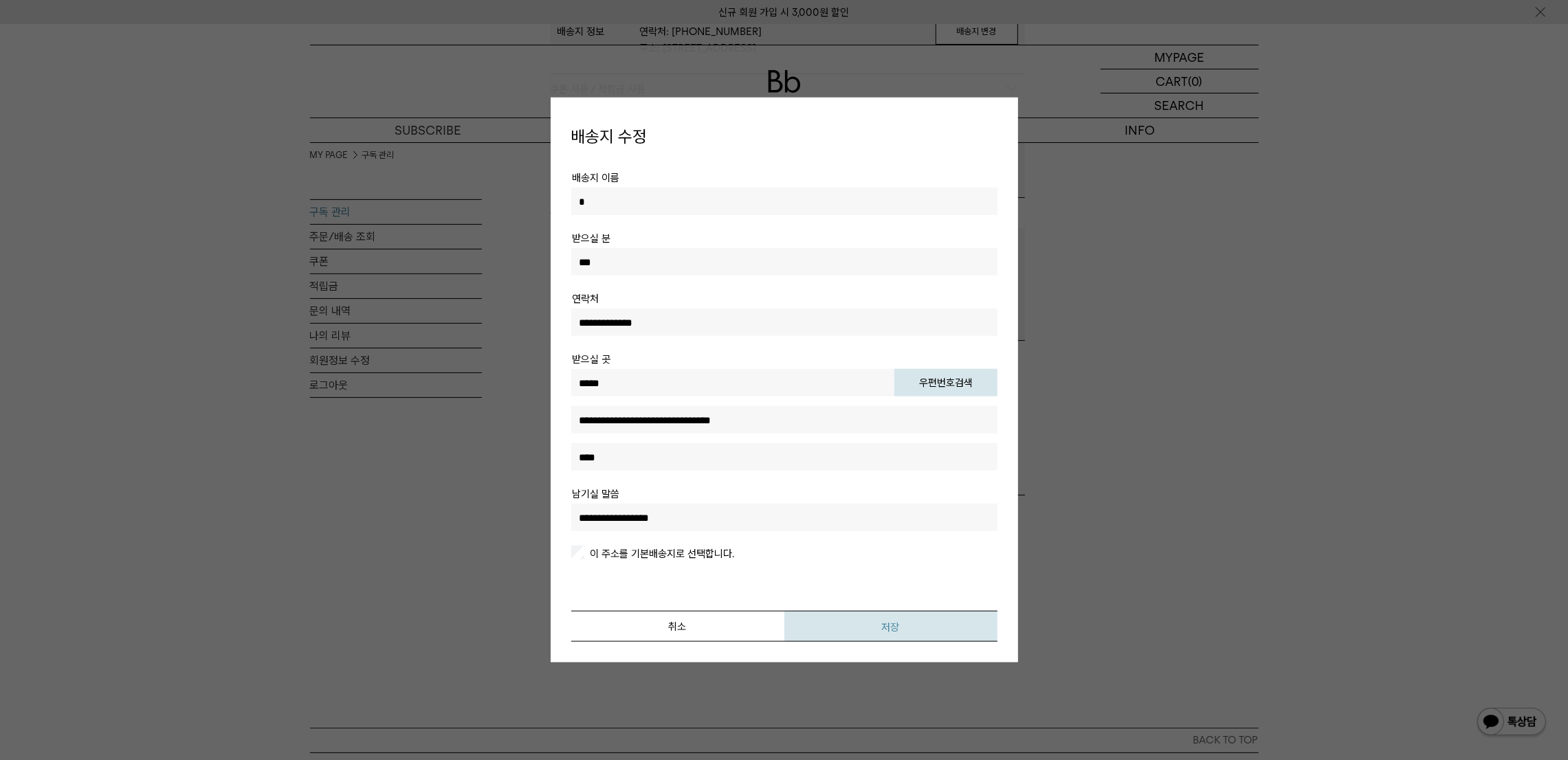
click at [918, 507] on button "저장" at bounding box center [891, 626] width 213 height 31
click at [901, 507] on button "저장" at bounding box center [891, 626] width 213 height 31
click at [885, 507] on button "저장" at bounding box center [891, 626] width 213 height 31
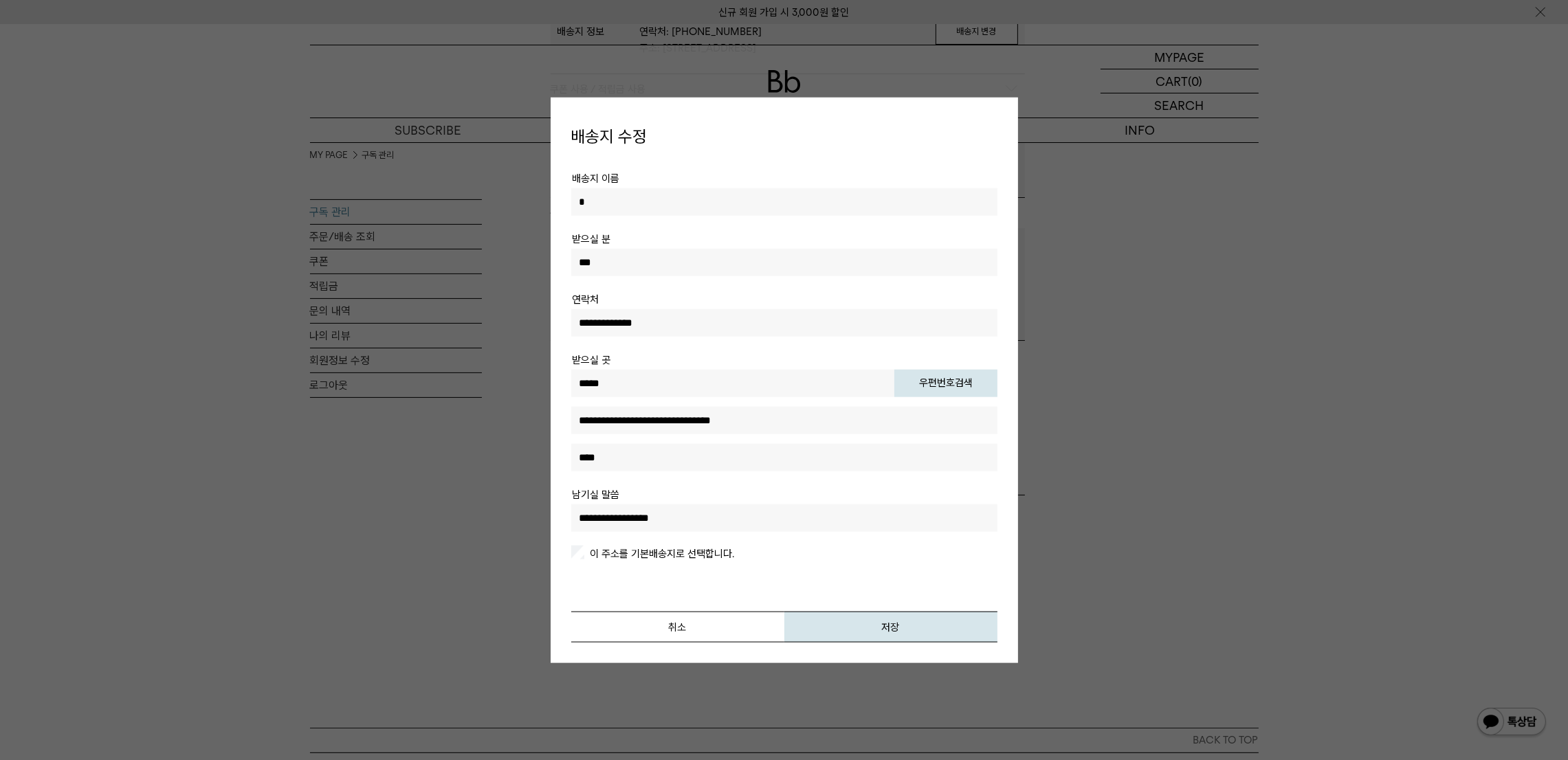
click at [704, 507] on label "이 주소를 기본배송지로 선택합니다." at bounding box center [660, 553] width 147 height 12
click at [887, 507] on button "저장" at bounding box center [891, 626] width 213 height 31
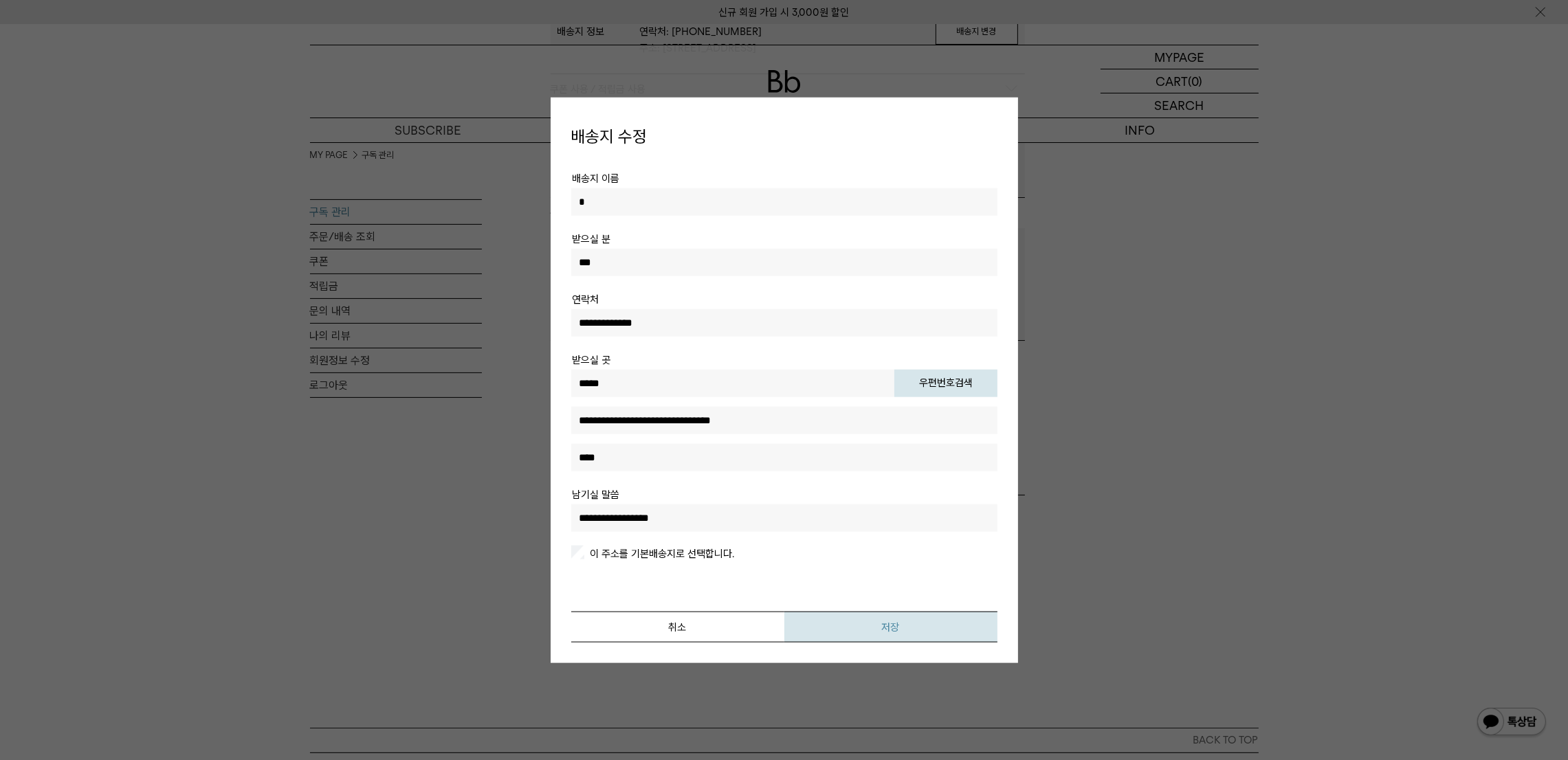
click at [887, 507] on button "저장" at bounding box center [891, 626] width 213 height 31
drag, startPoint x: 896, startPoint y: 621, endPoint x: 981, endPoint y: 595, distance: 88.9
click at [909, 507] on button "저장" at bounding box center [891, 626] width 213 height 31
click at [1045, 507] on div at bounding box center [784, 380] width 1568 height 760
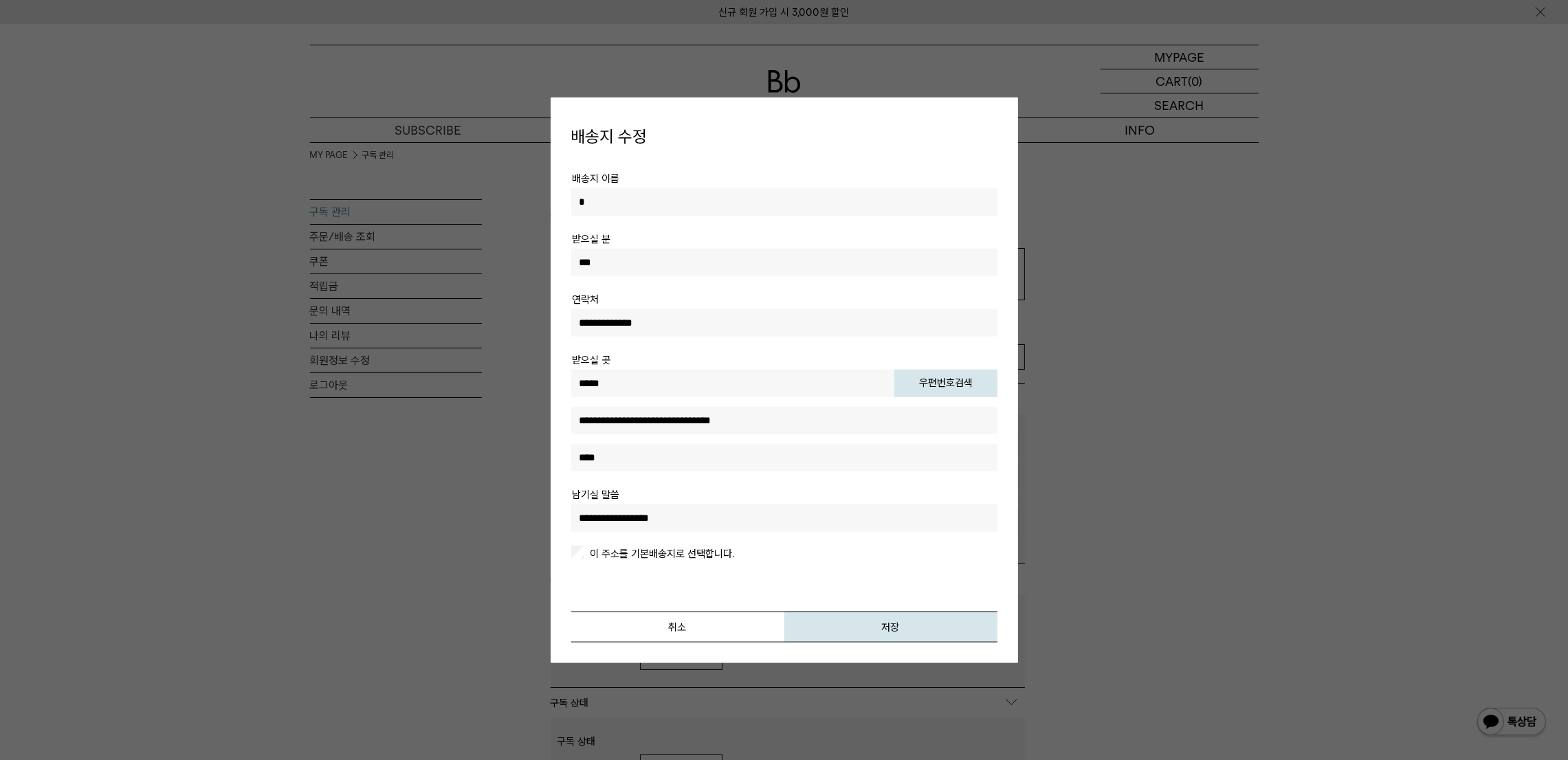
drag, startPoint x: 655, startPoint y: 600, endPoint x: 644, endPoint y: 618, distance: 21.1
click at [655, 507] on div "취소 저장" at bounding box center [785, 615] width 426 height 53
click at [644, 507] on button "취소" at bounding box center [678, 626] width 213 height 31
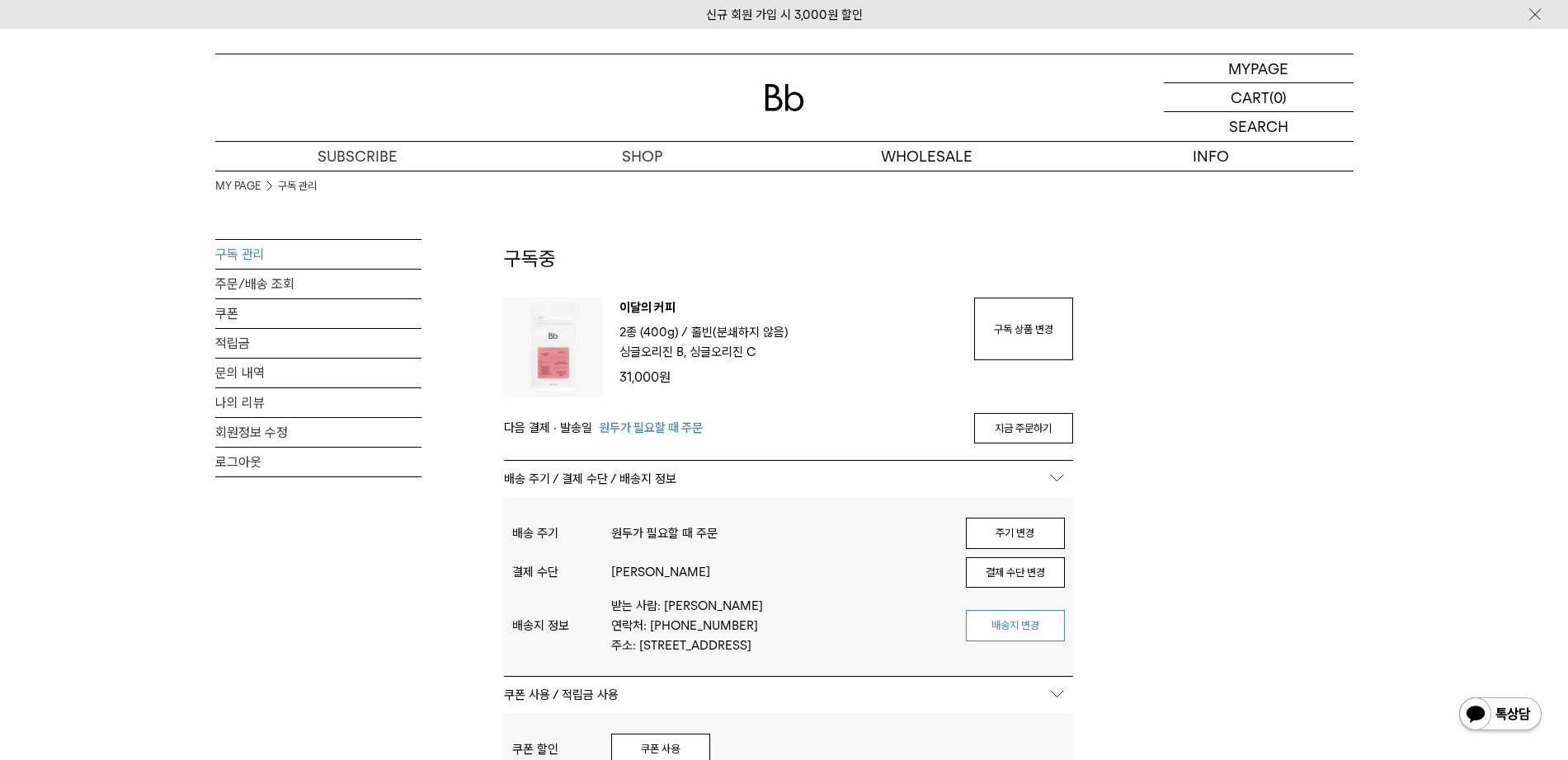
click at [1028, 608] on button "배송지 변경" at bounding box center [1015, 625] width 99 height 31
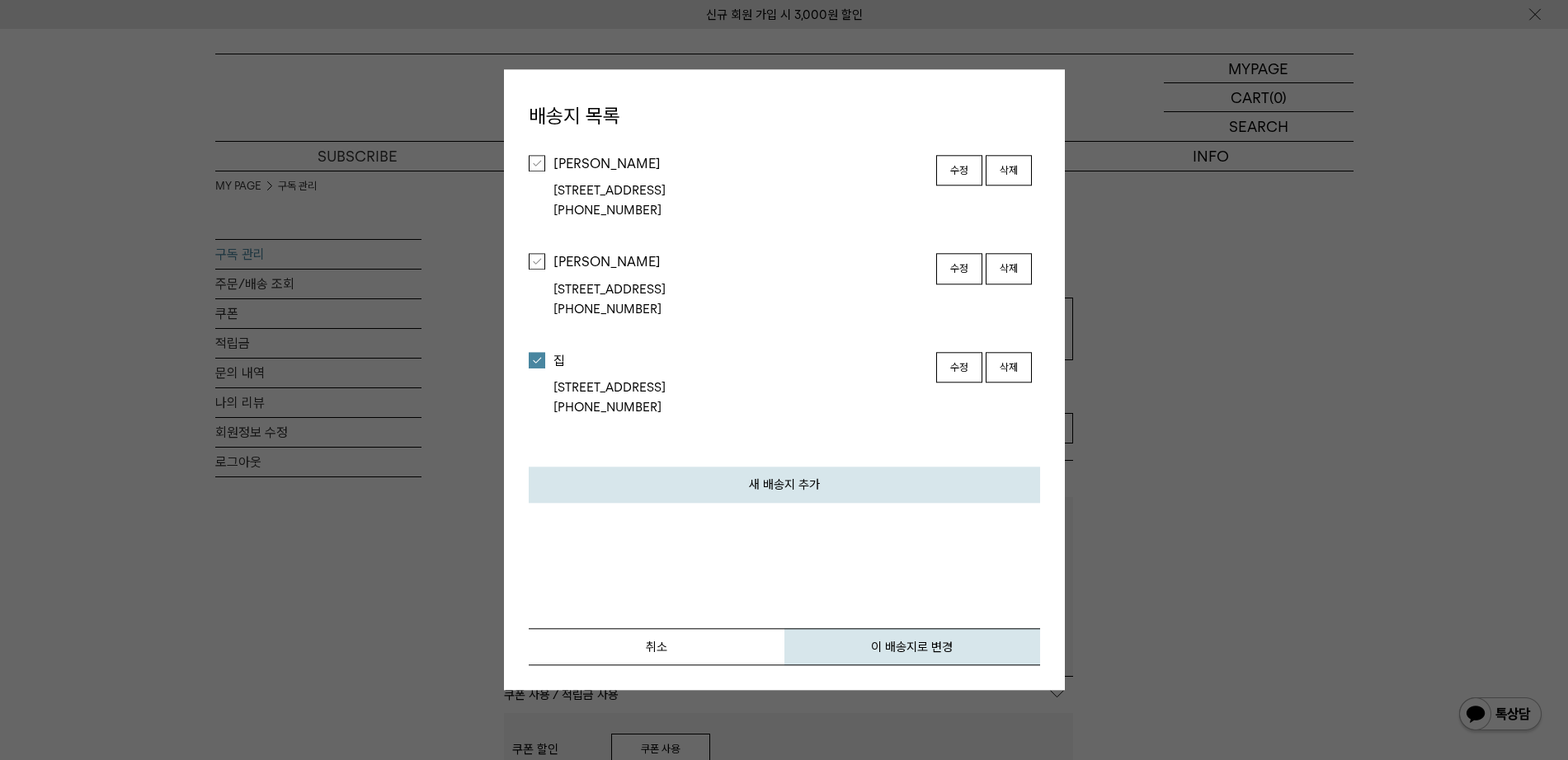
click at [938, 171] on button "수정" at bounding box center [958, 171] width 46 height 31
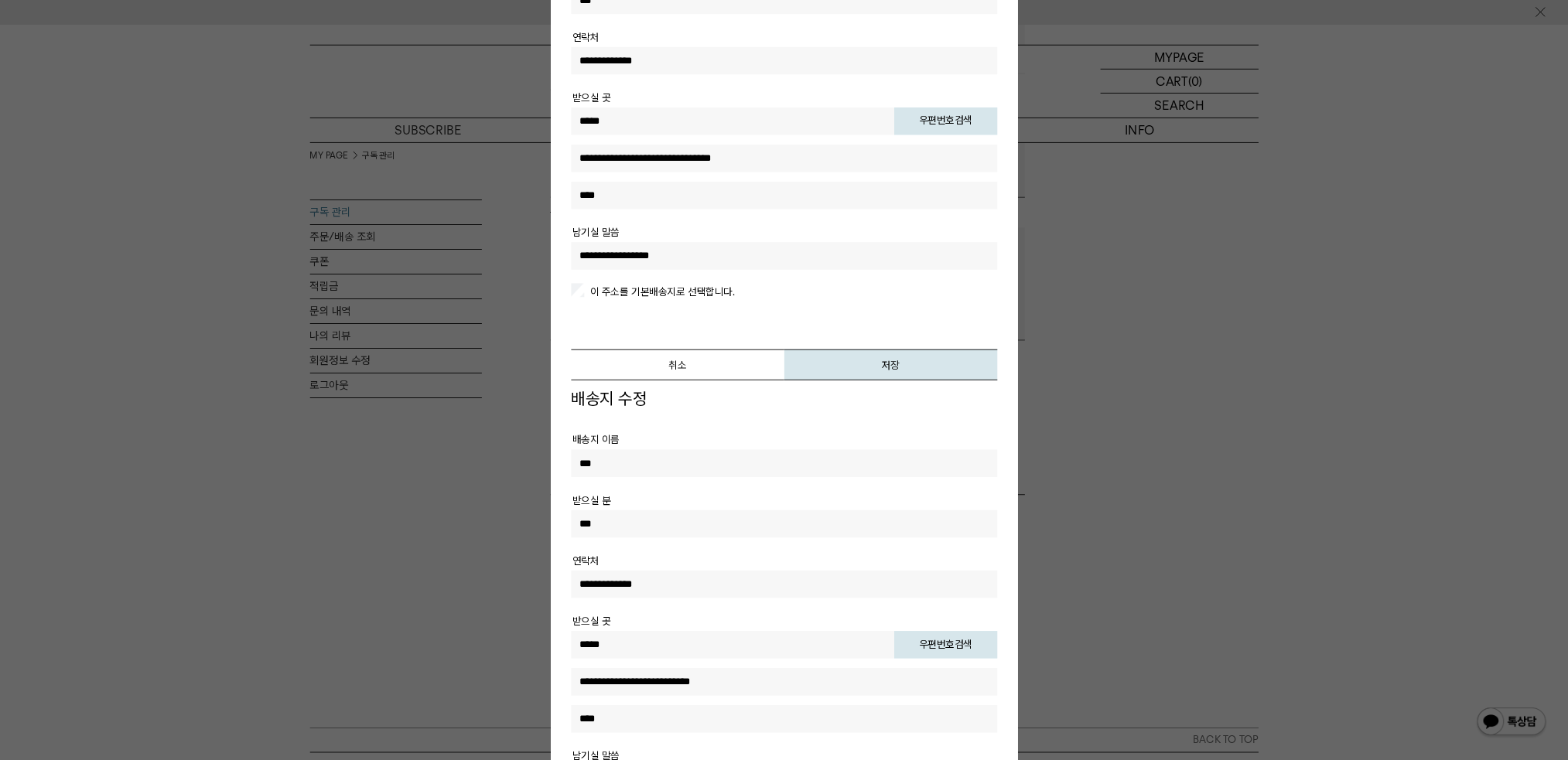
scroll to position [552, 0]
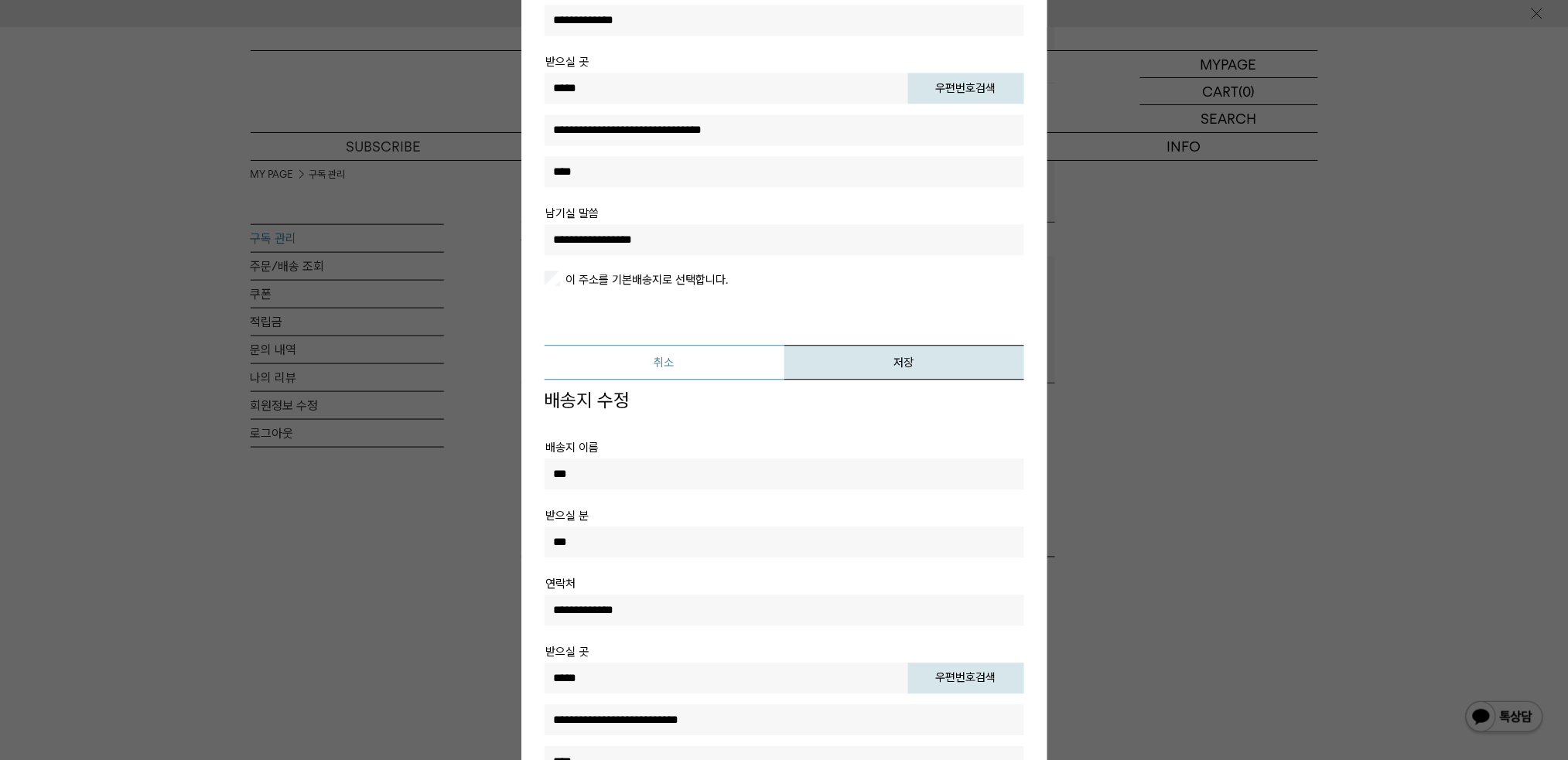
click at [701, 353] on button "취소" at bounding box center [664, 363] width 240 height 35
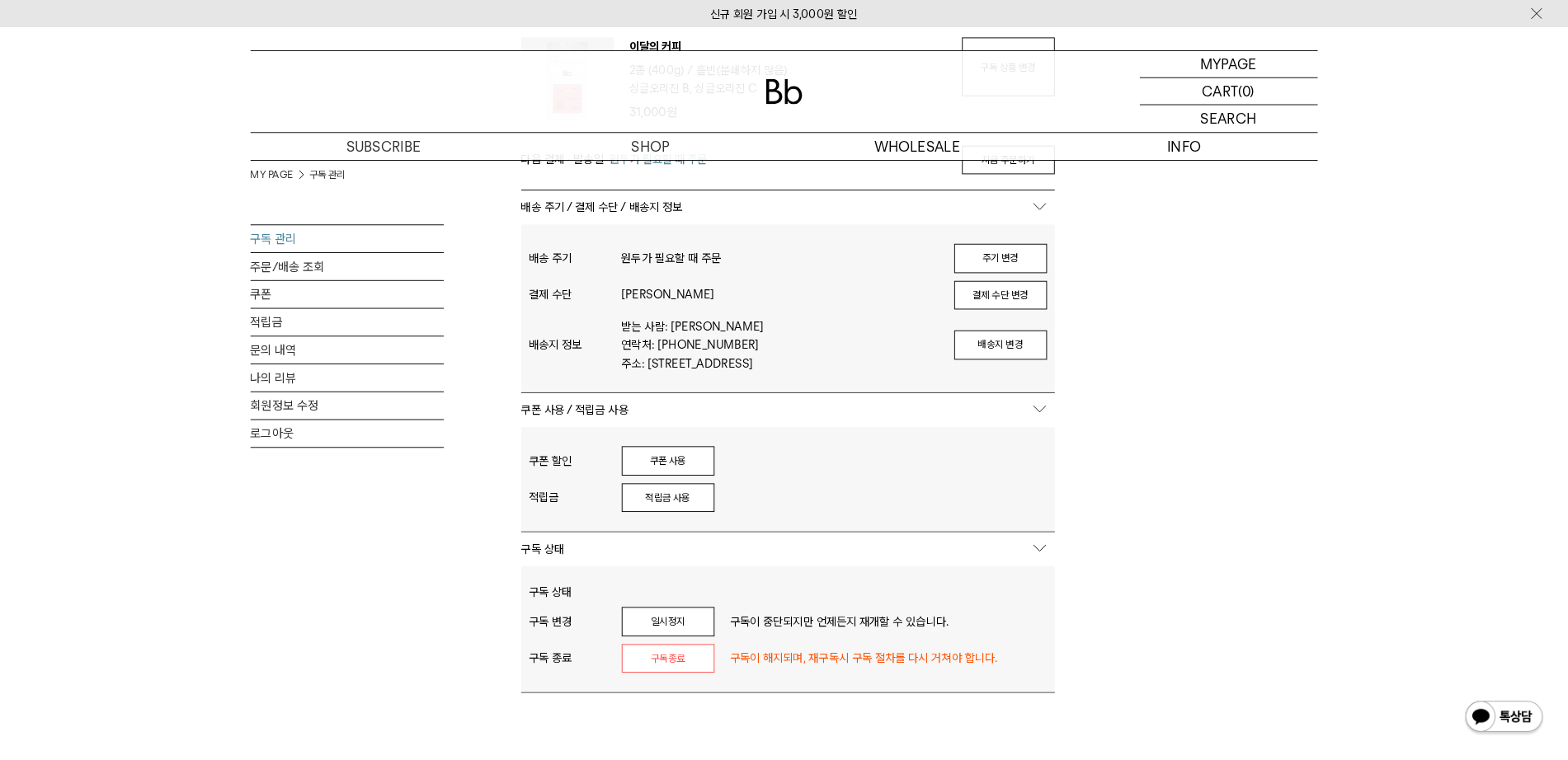
scroll to position [259, 0]
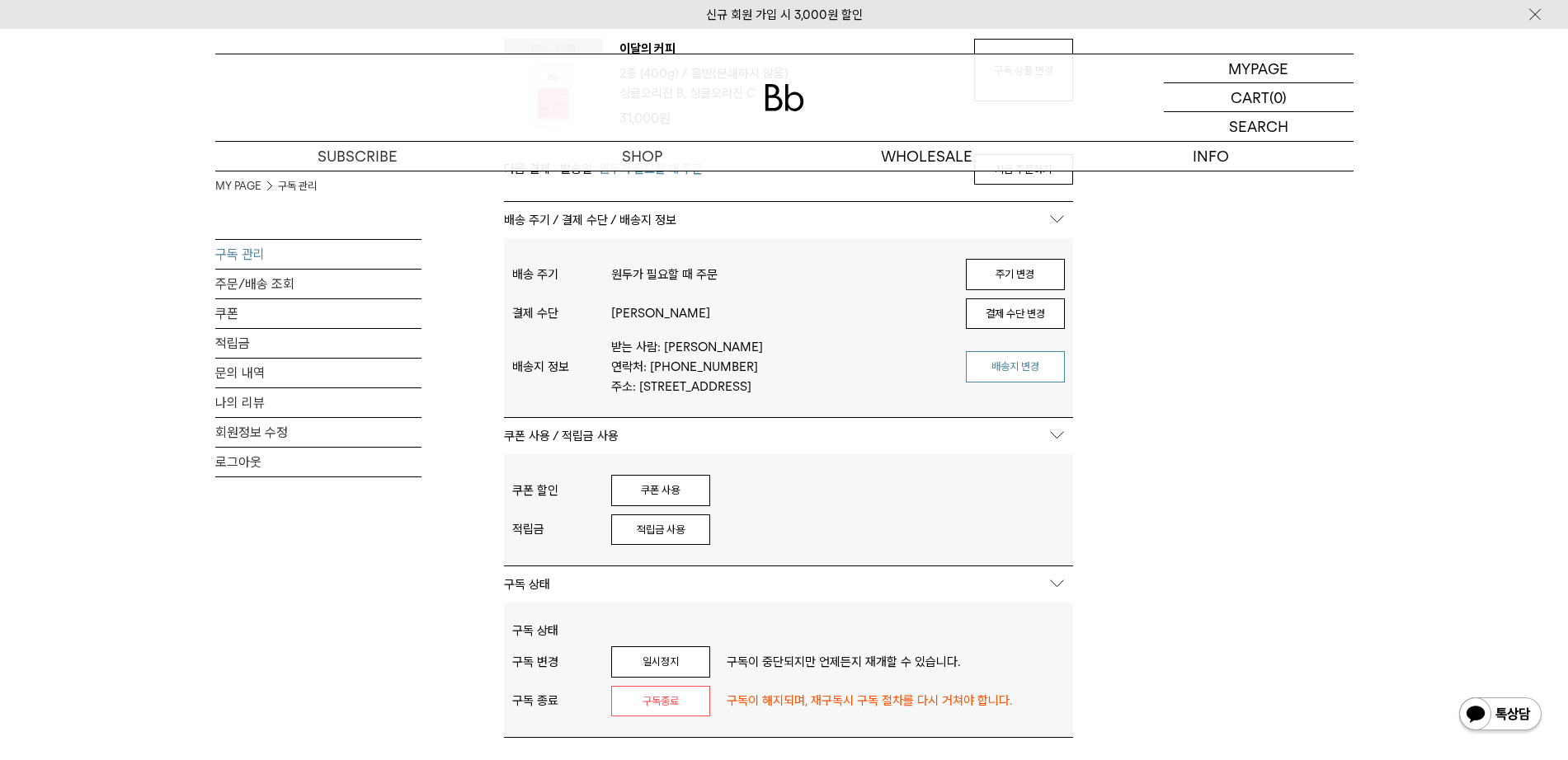
click at [1033, 382] on button "배송지 변경" at bounding box center [1015, 367] width 99 height 31
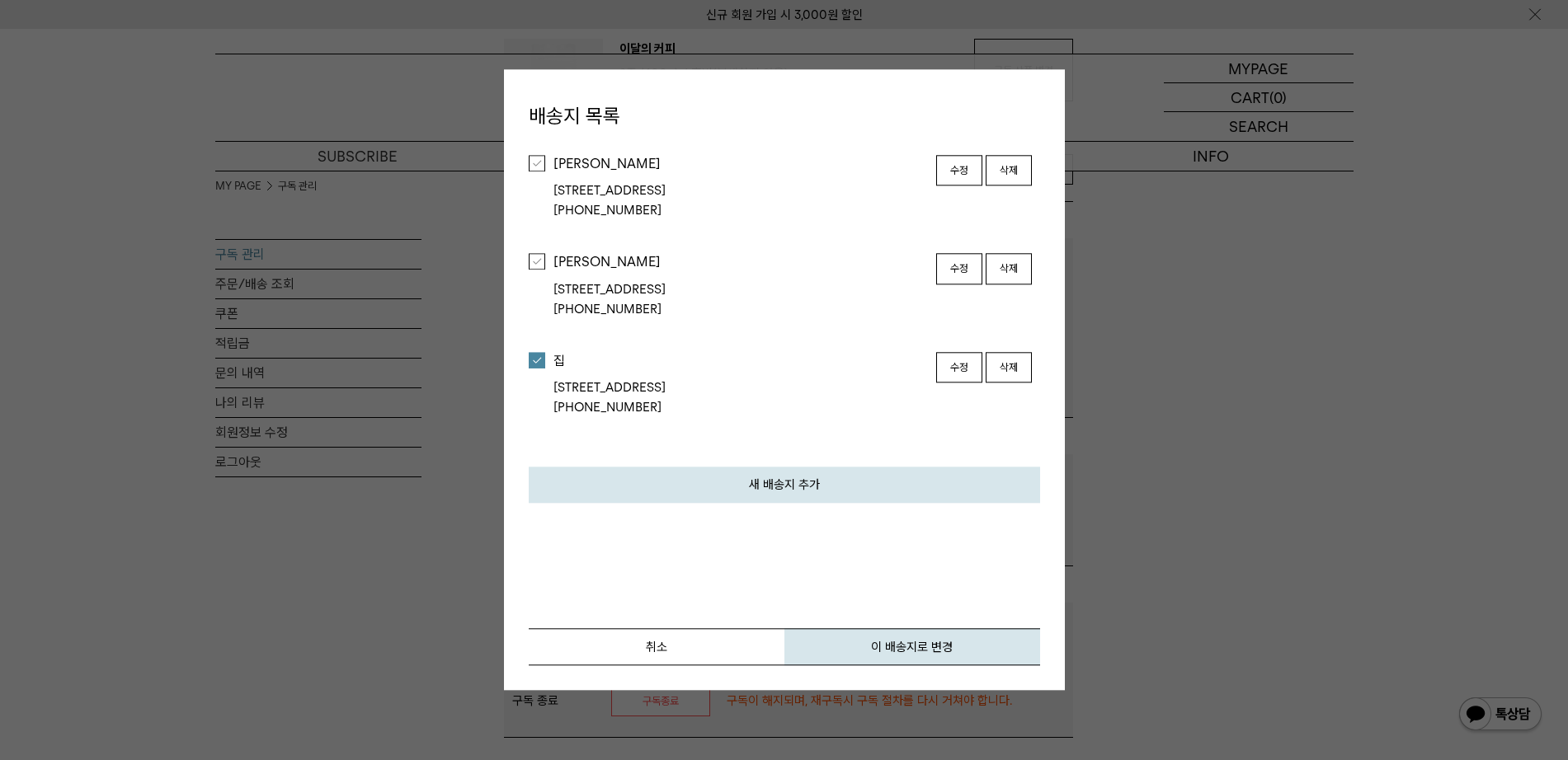
click at [951, 170] on button "수정" at bounding box center [958, 171] width 46 height 31
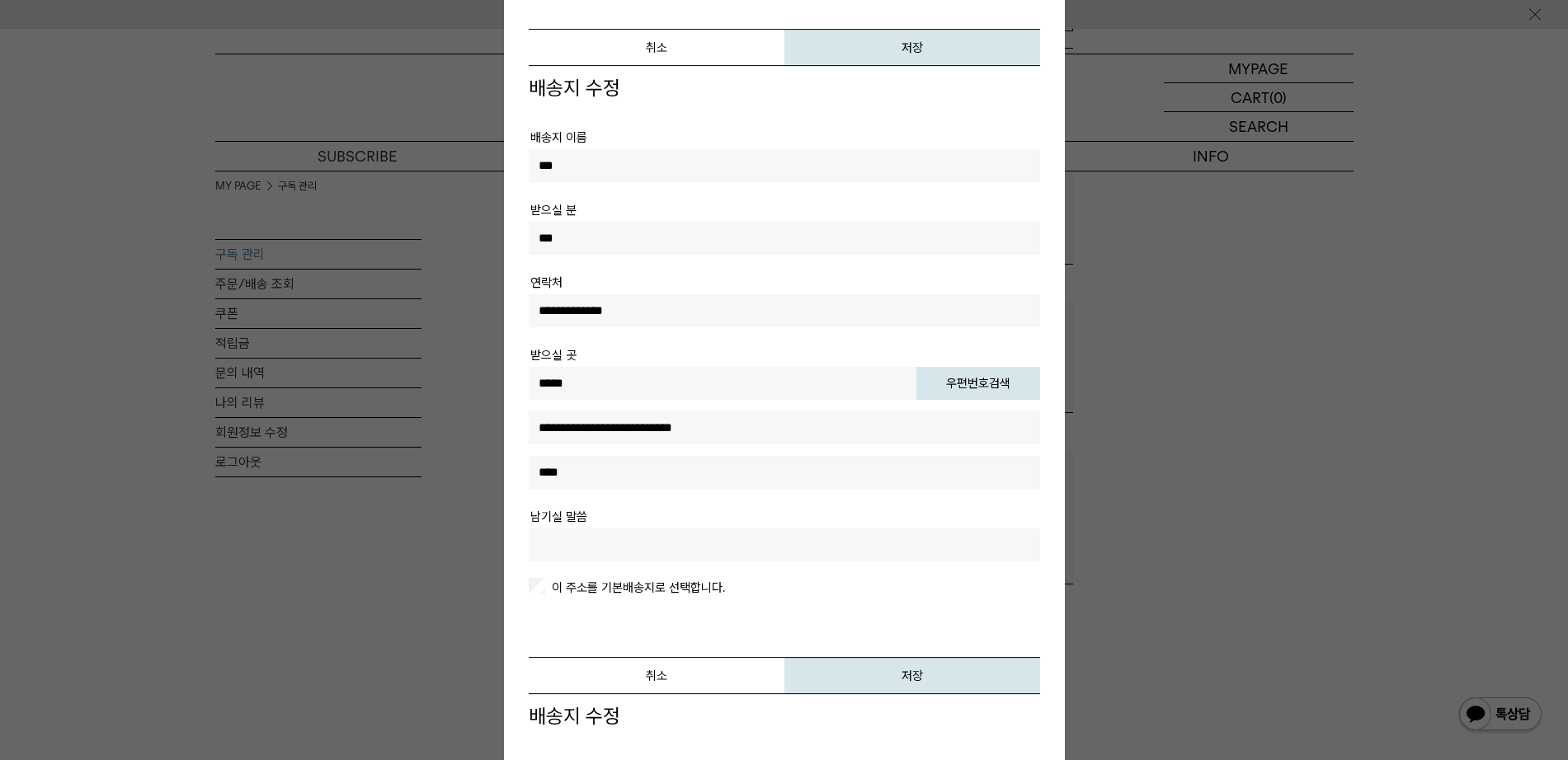
scroll to position [0, 0]
click at [646, 66] on button "취소" at bounding box center [656, 47] width 256 height 37
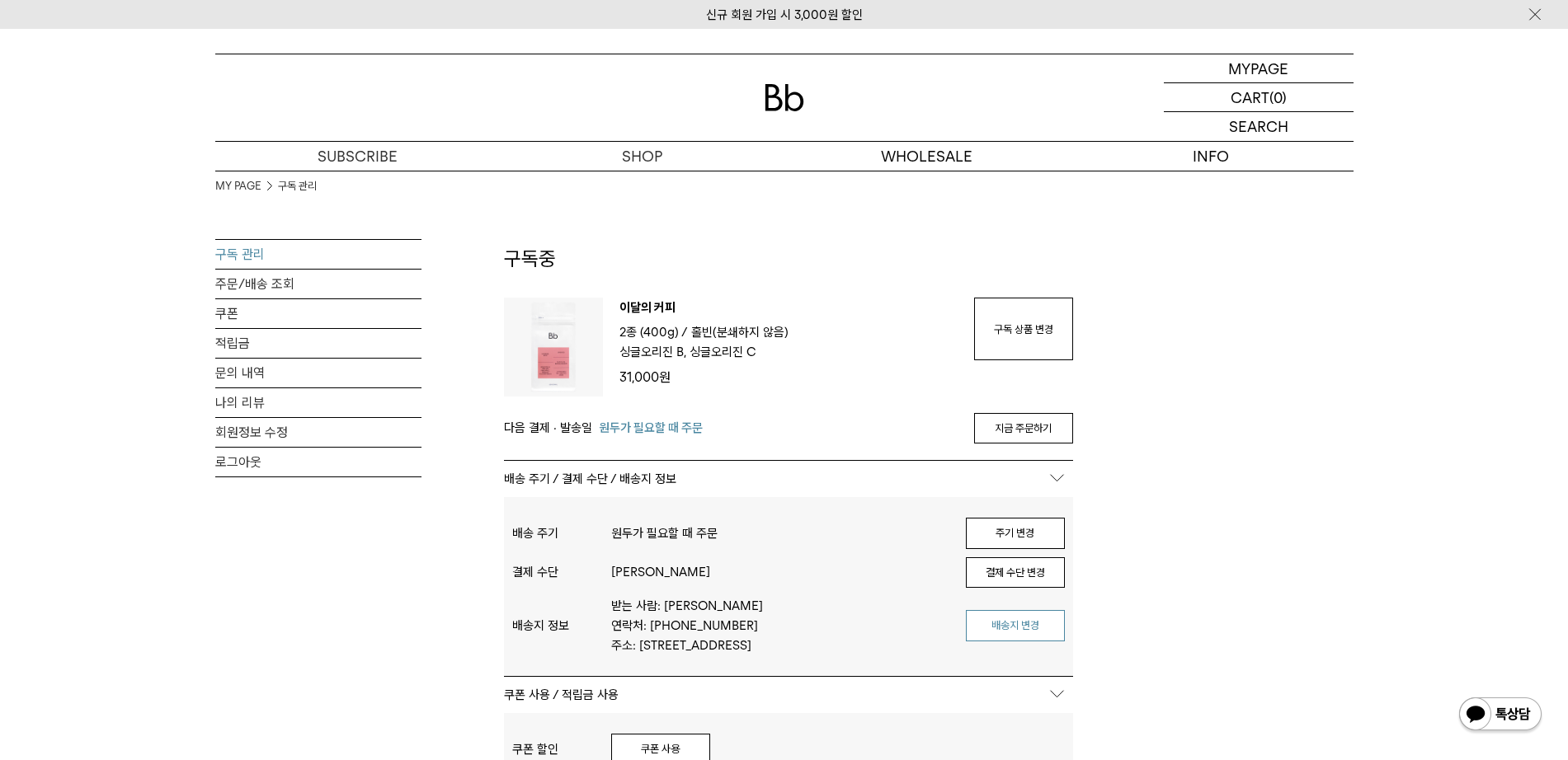
click at [1038, 608] on button "배송지 변경" at bounding box center [1015, 625] width 99 height 31
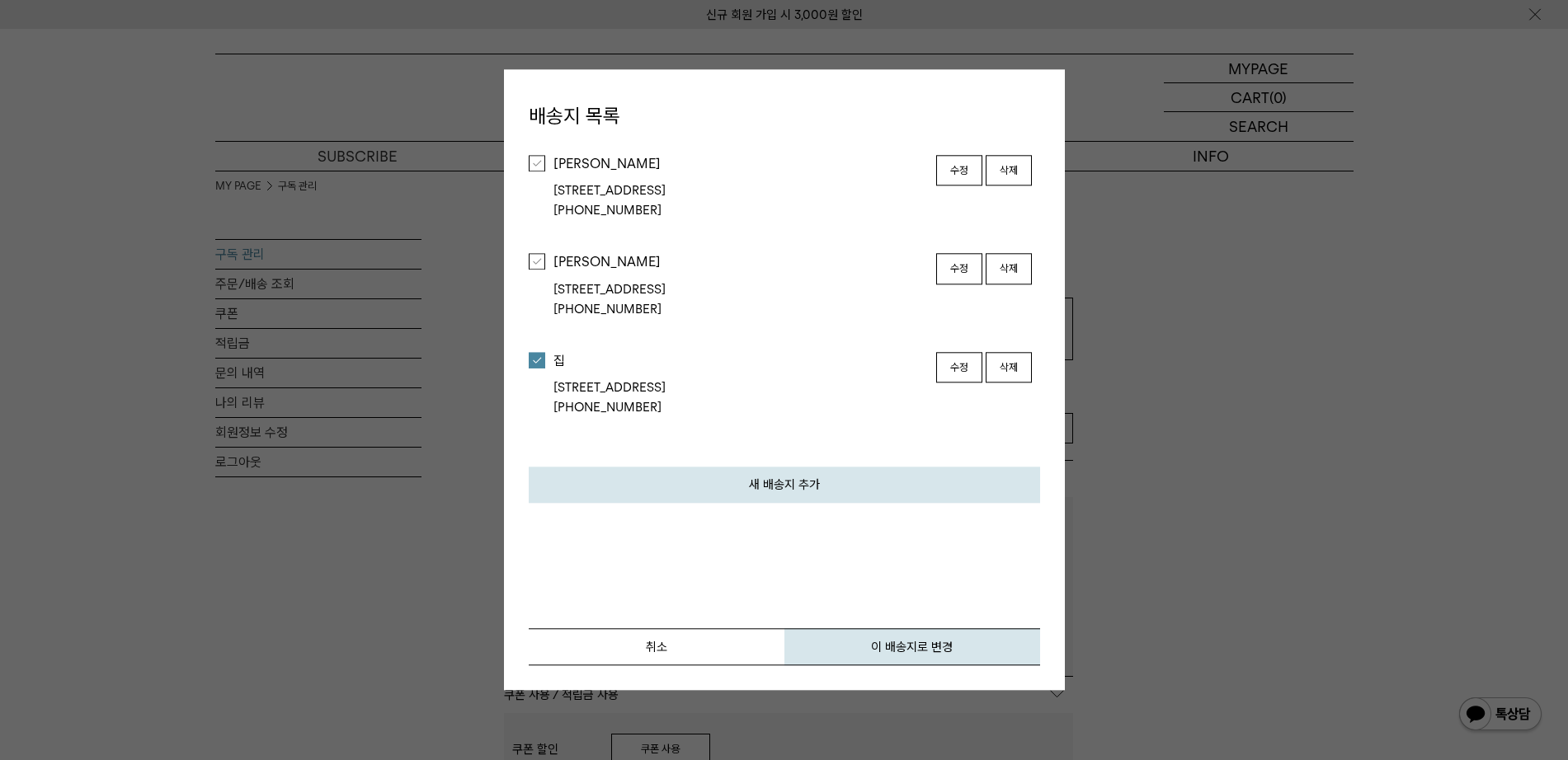
click at [940, 272] on button "수정" at bounding box center [958, 269] width 46 height 31
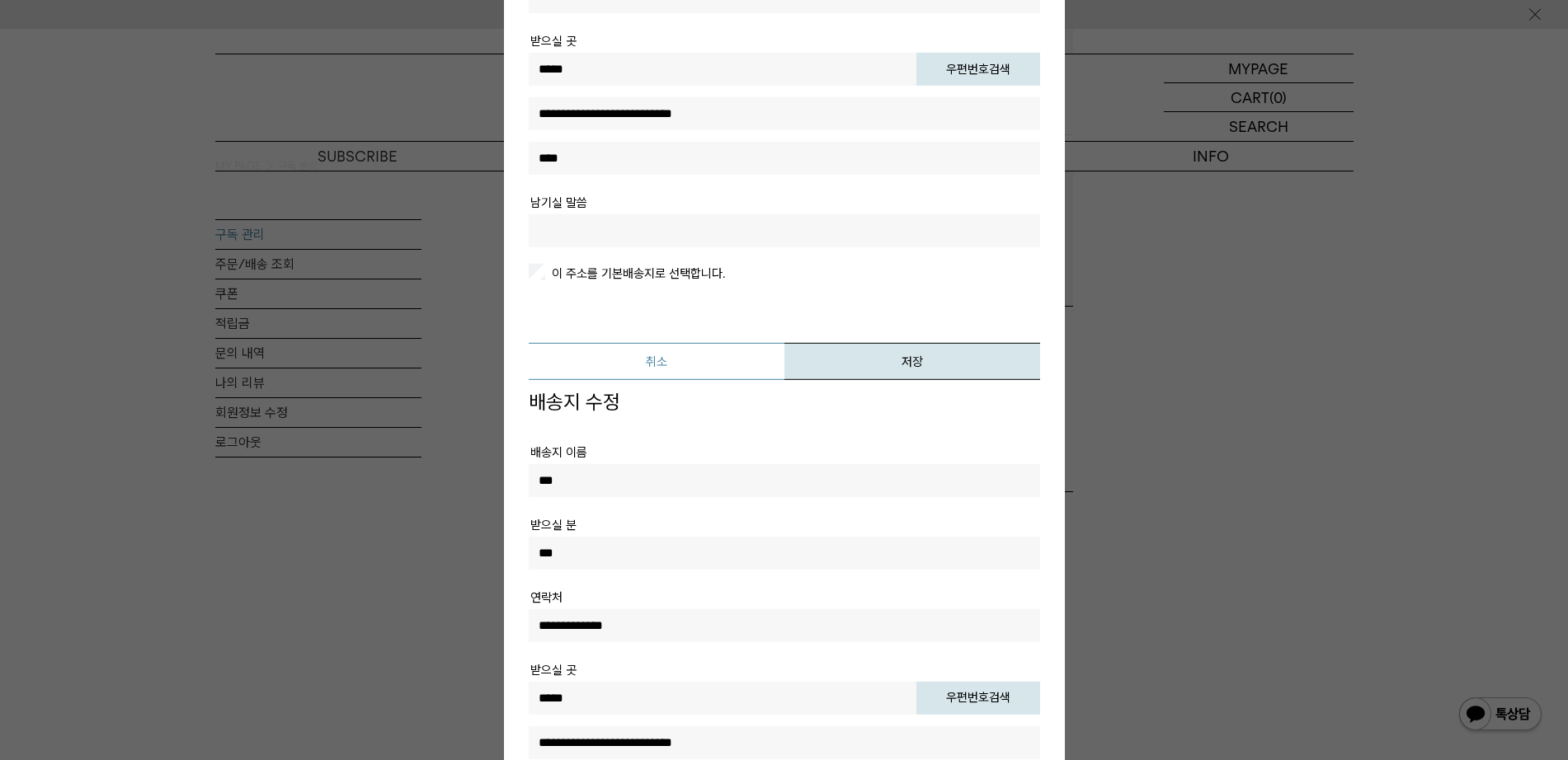
scroll to position [515, 0]
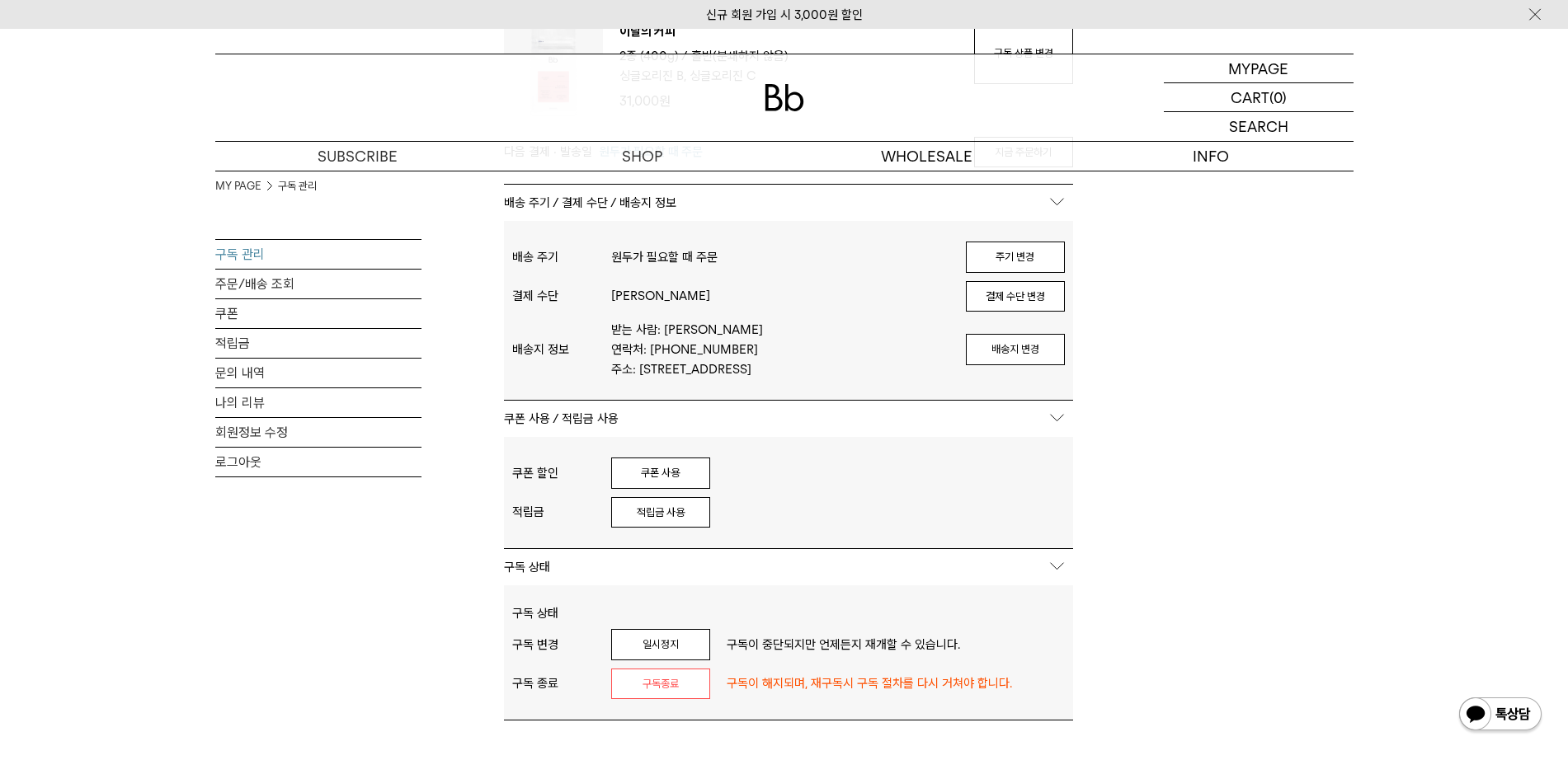
scroll to position [0, 0]
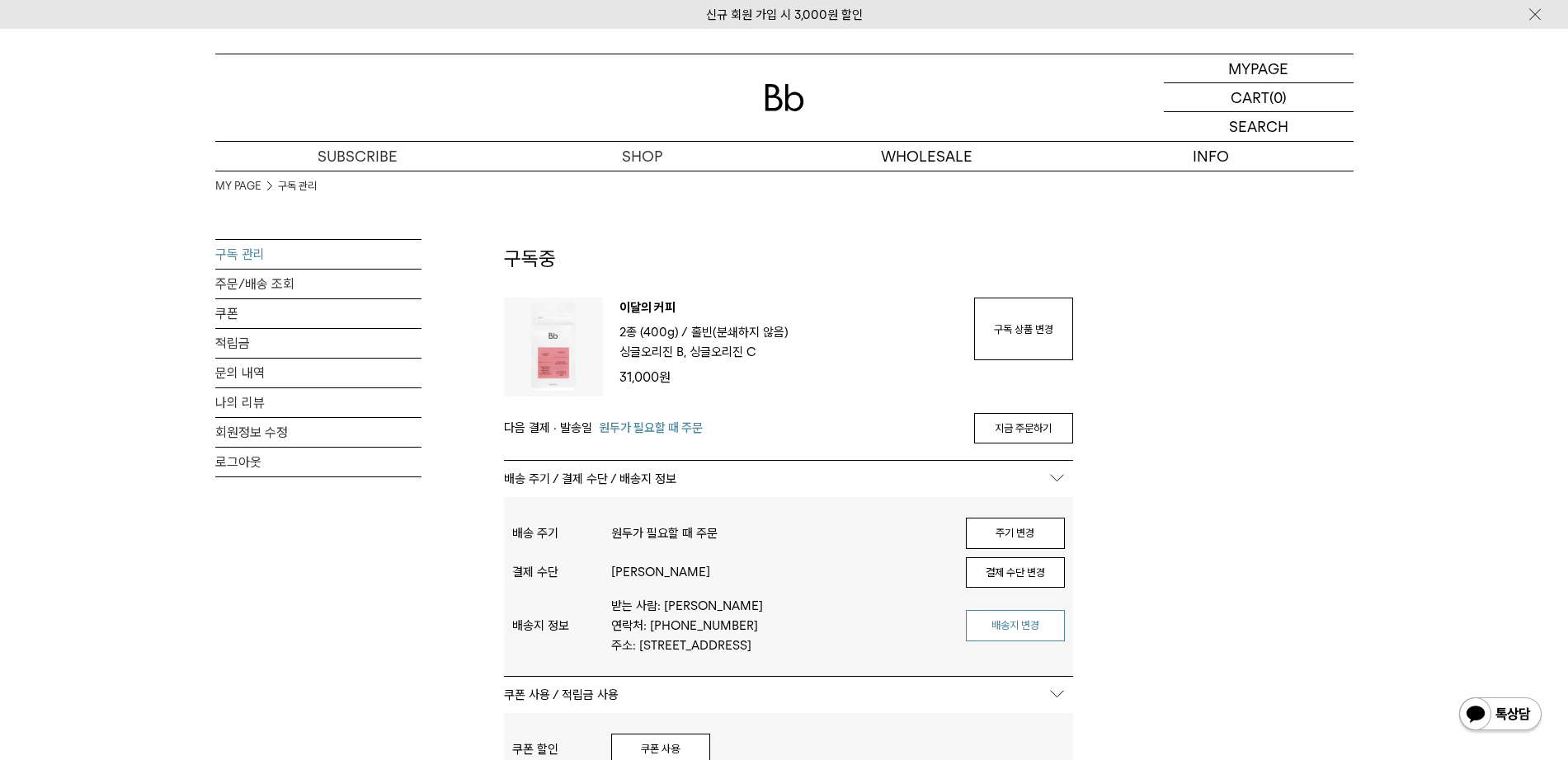
click at [1043, 608] on button "배송지 변경" at bounding box center [1015, 625] width 99 height 31
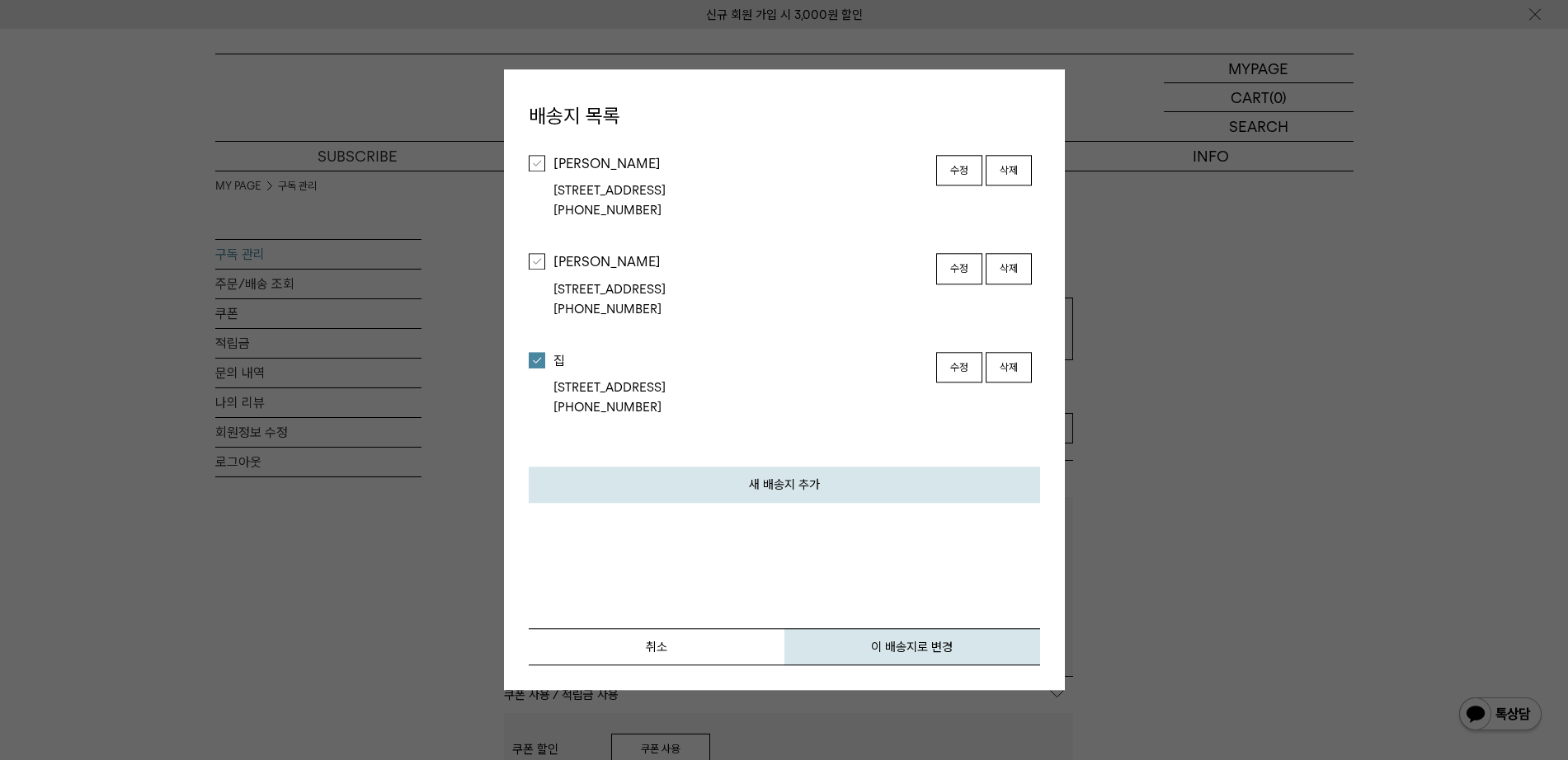
click at [949, 367] on button "수정" at bounding box center [958, 368] width 46 height 31
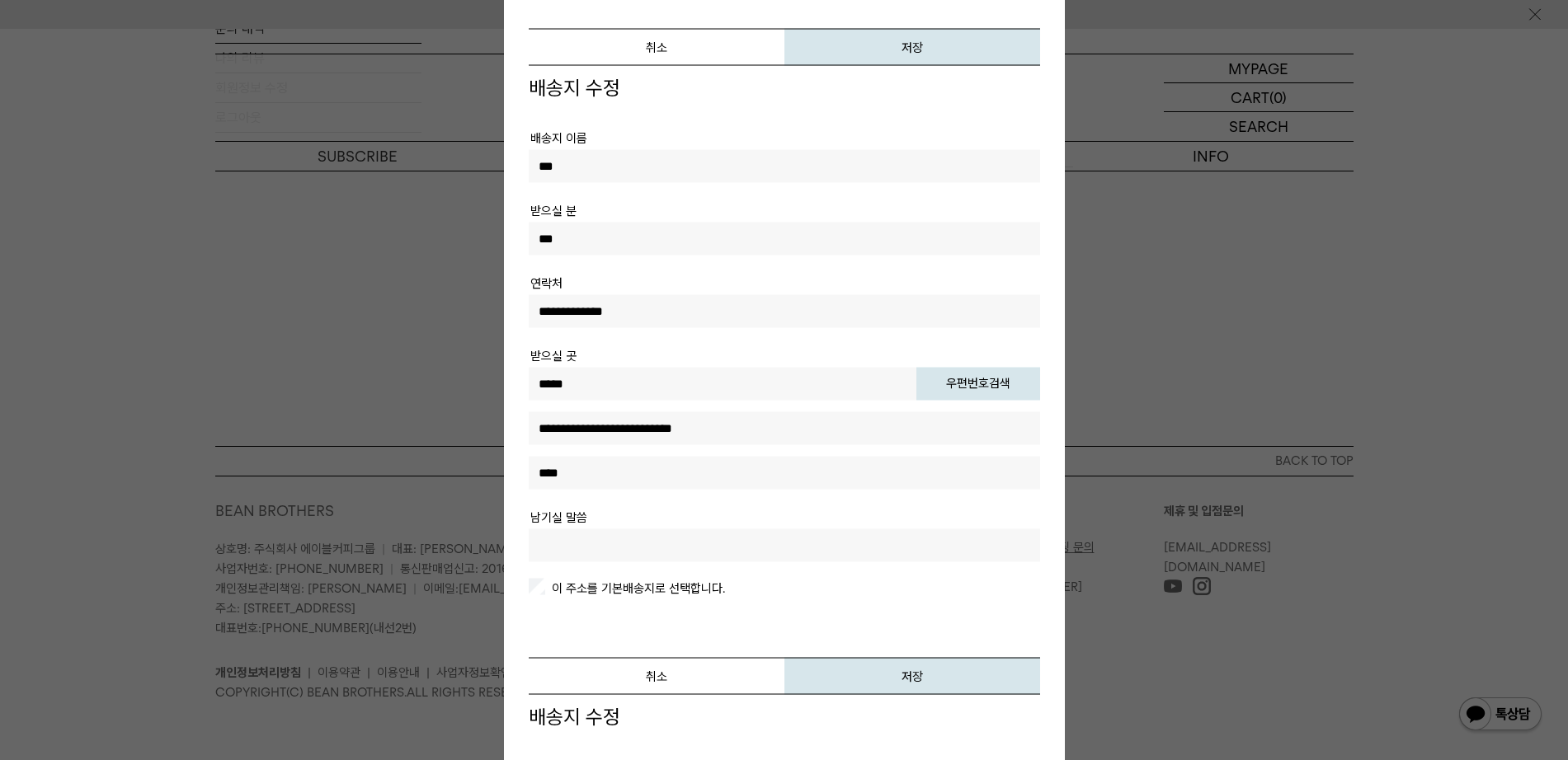
scroll to position [1034, 0]
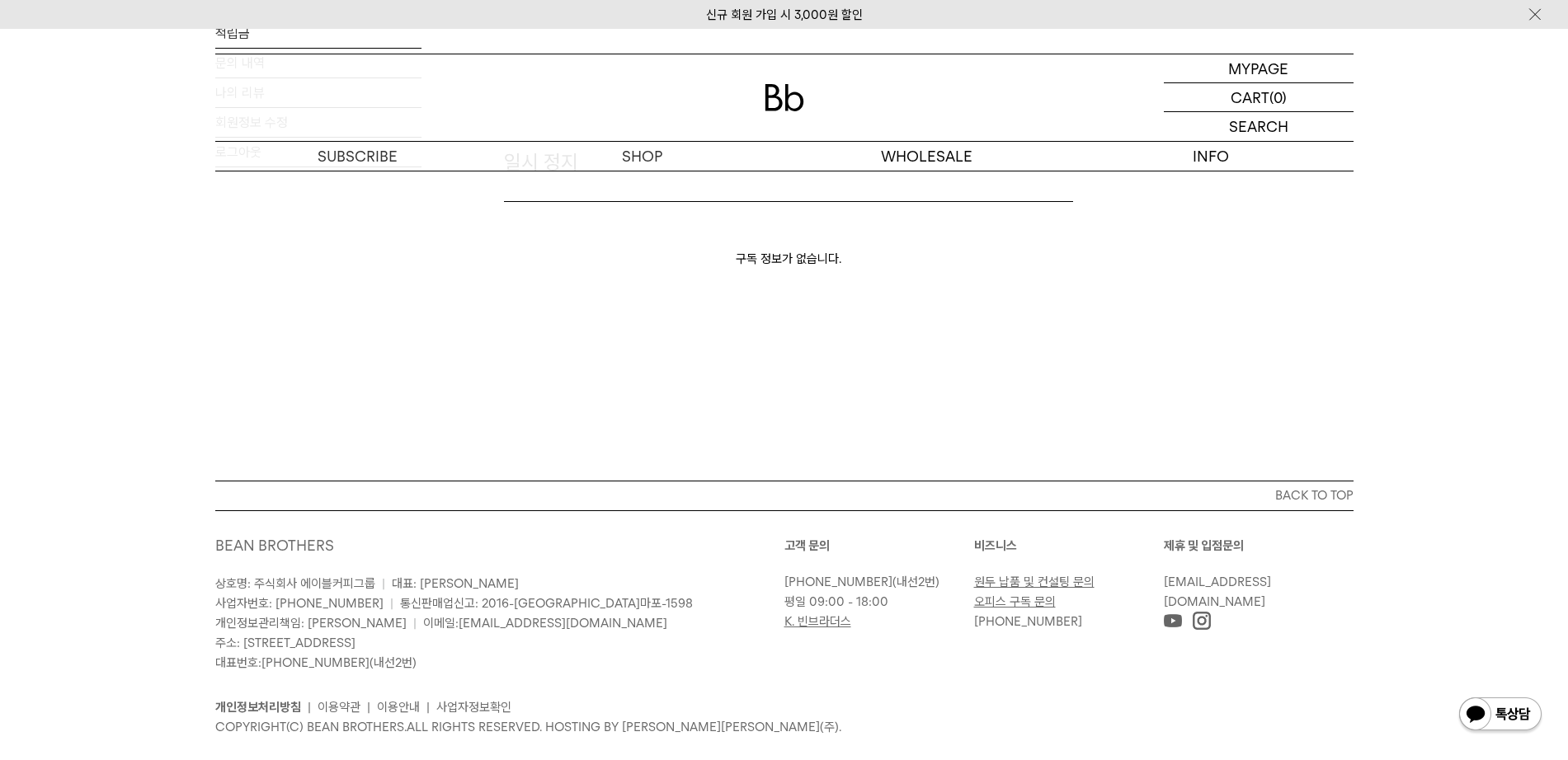
scroll to position [416, 0]
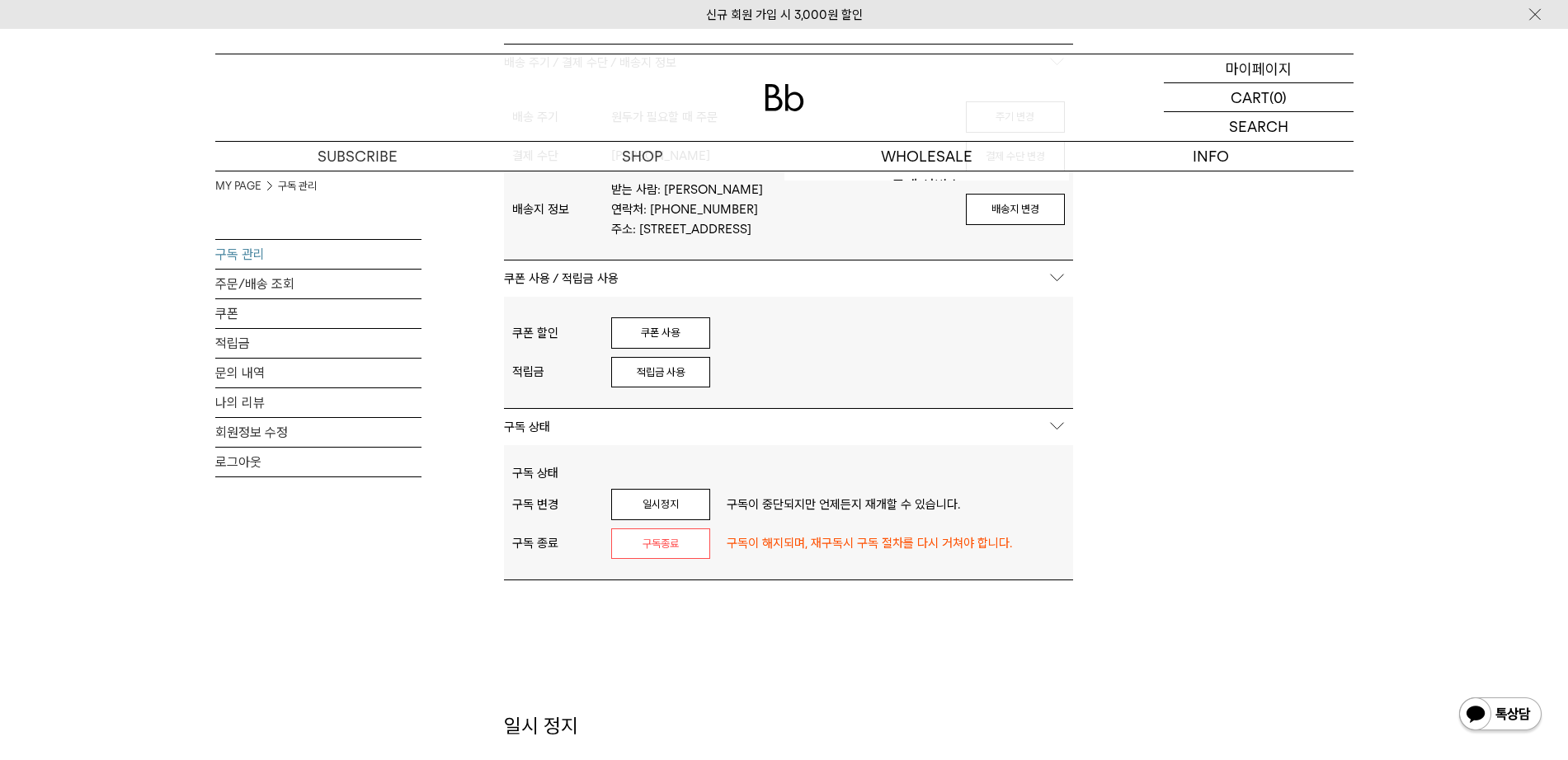
click at [1196, 63] on div "MYPAGE 마이페이지" at bounding box center [1258, 68] width 190 height 29
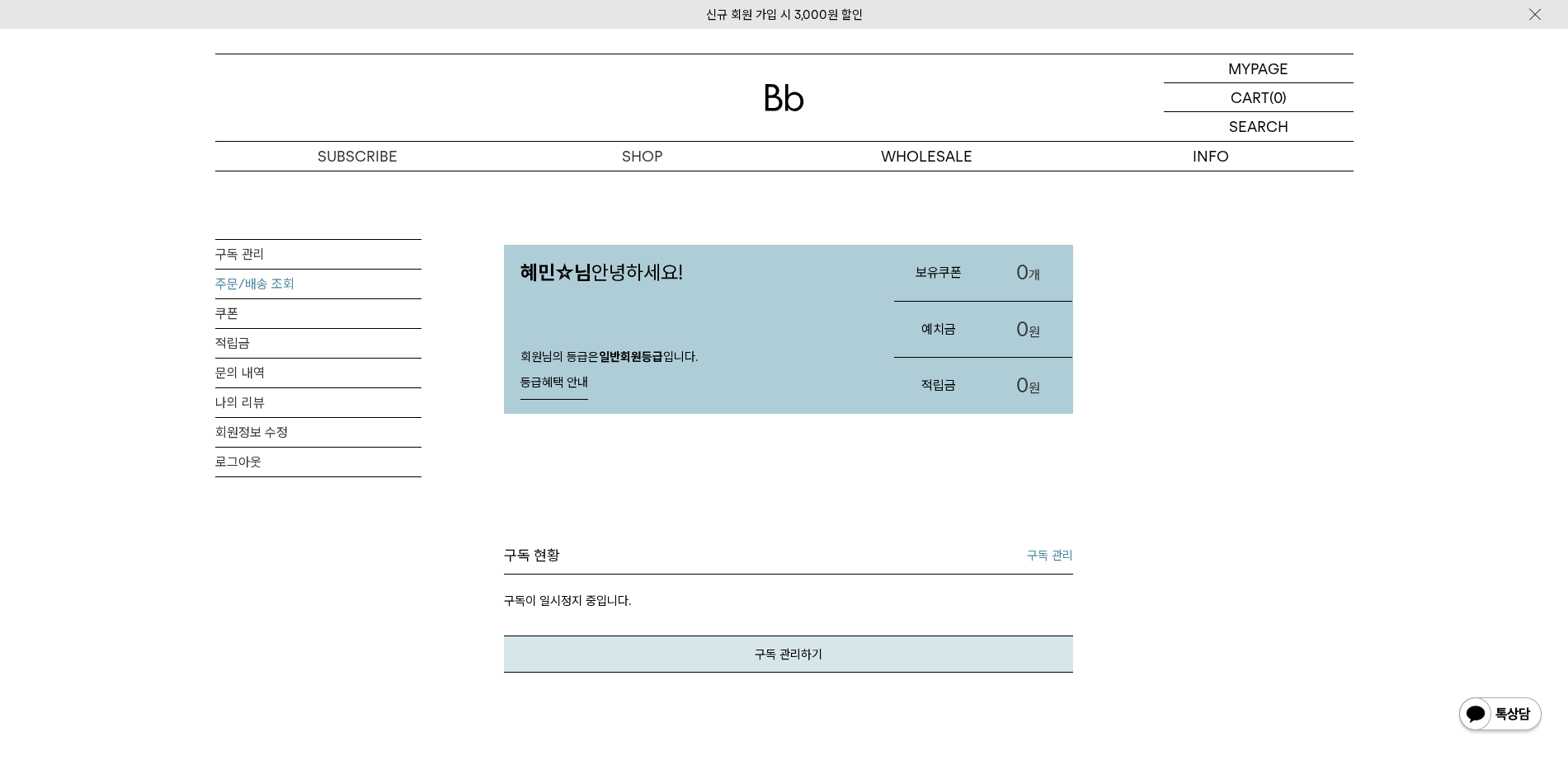
click at [271, 283] on link "주문/배송 조회" at bounding box center [319, 283] width 207 height 29
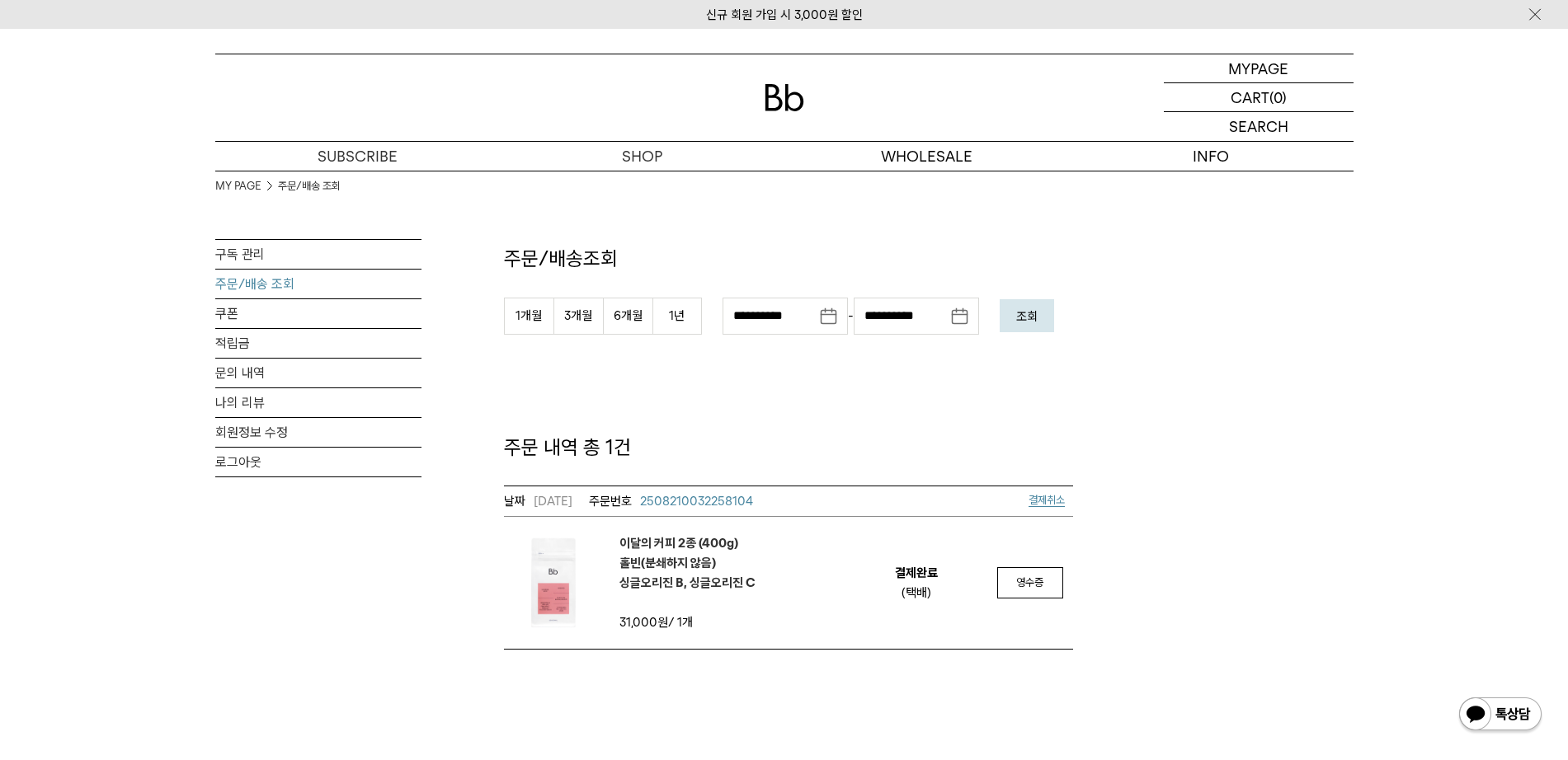
click at [715, 499] on span "2508210032258104" at bounding box center [696, 500] width 113 height 15
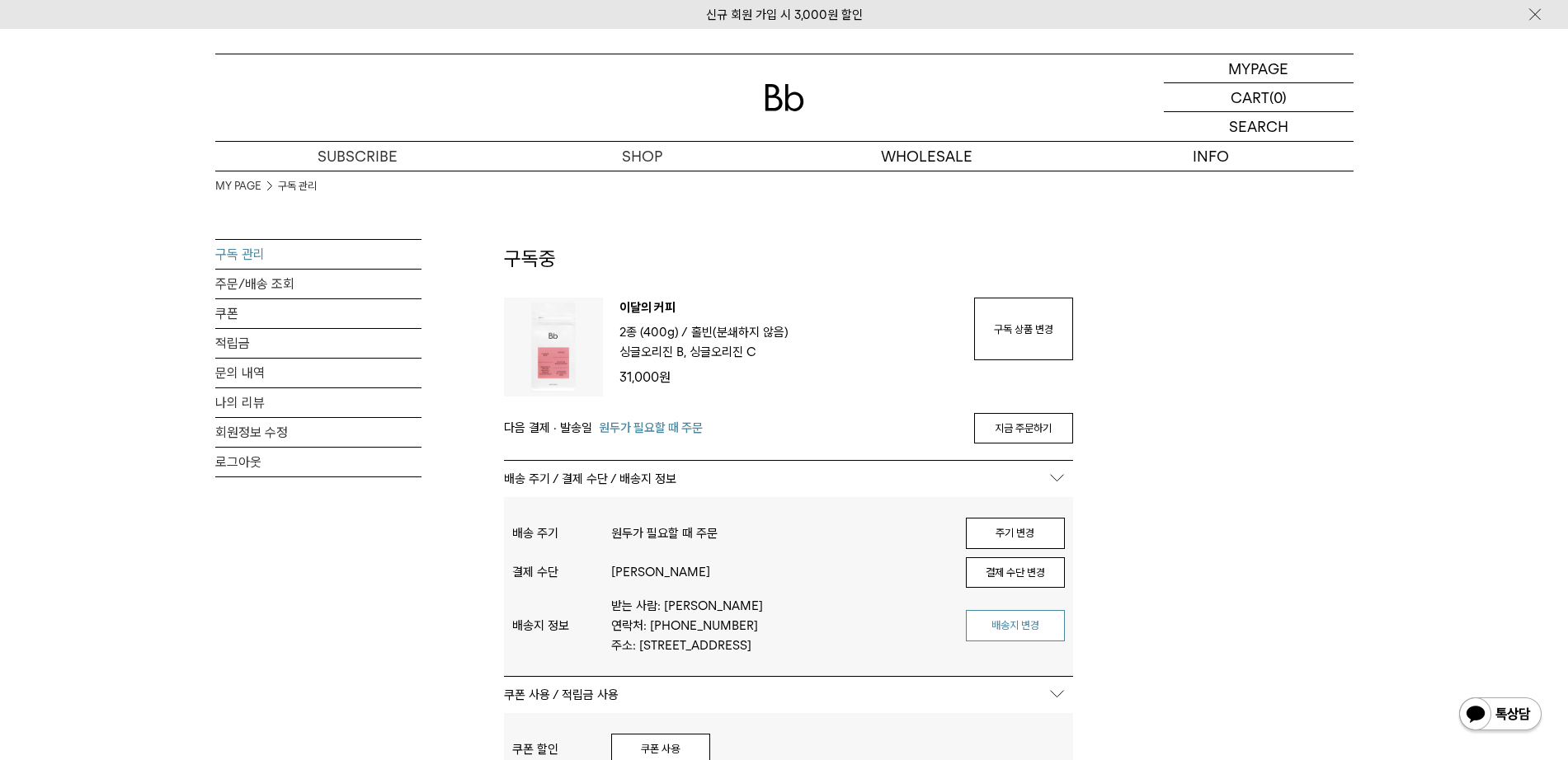
click at [1043, 636] on button "배송지 변경" at bounding box center [1015, 625] width 99 height 31
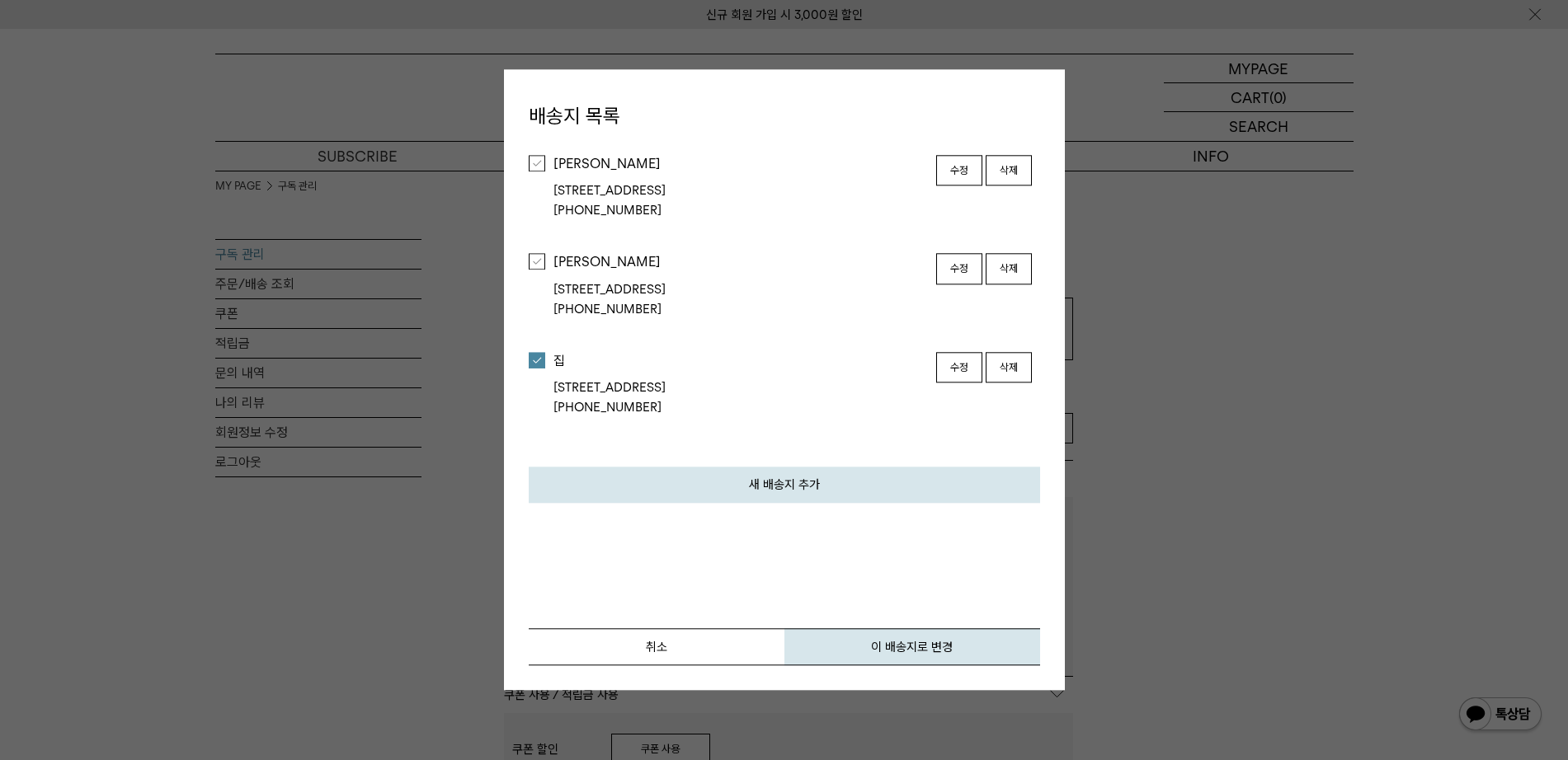
click at [935, 369] on button "수정" at bounding box center [958, 368] width 46 height 31
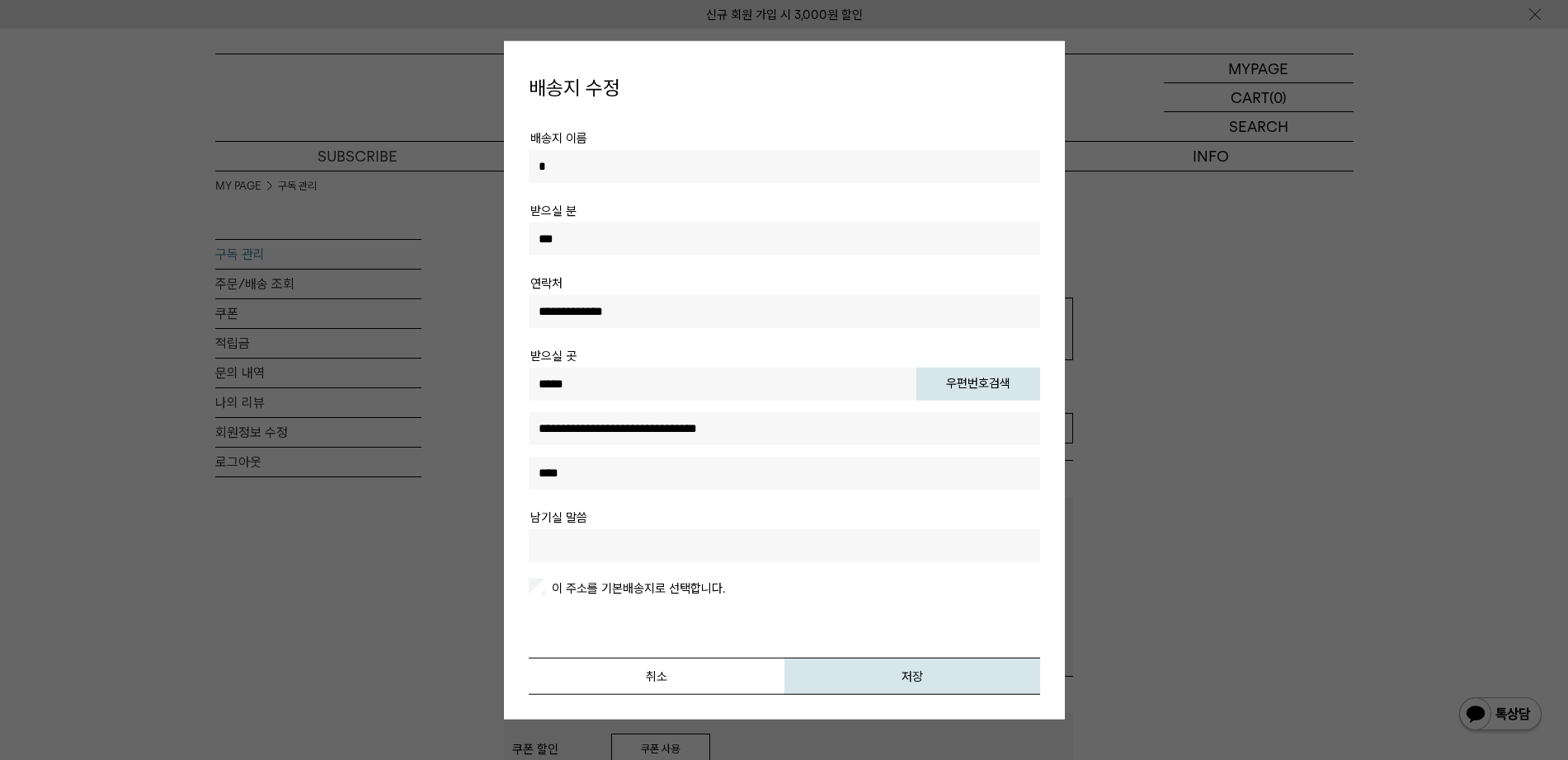
click at [691, 548] on input "text" at bounding box center [784, 545] width 512 height 33
paste input "**********"
type input "**********"
click at [666, 579] on p "이 주소를 기본배송지로 선택합니다." at bounding box center [784, 588] width 512 height 20
click at [666, 581] on label "이 주소를 기본배송지로 선택합니다." at bounding box center [635, 587] width 176 height 15
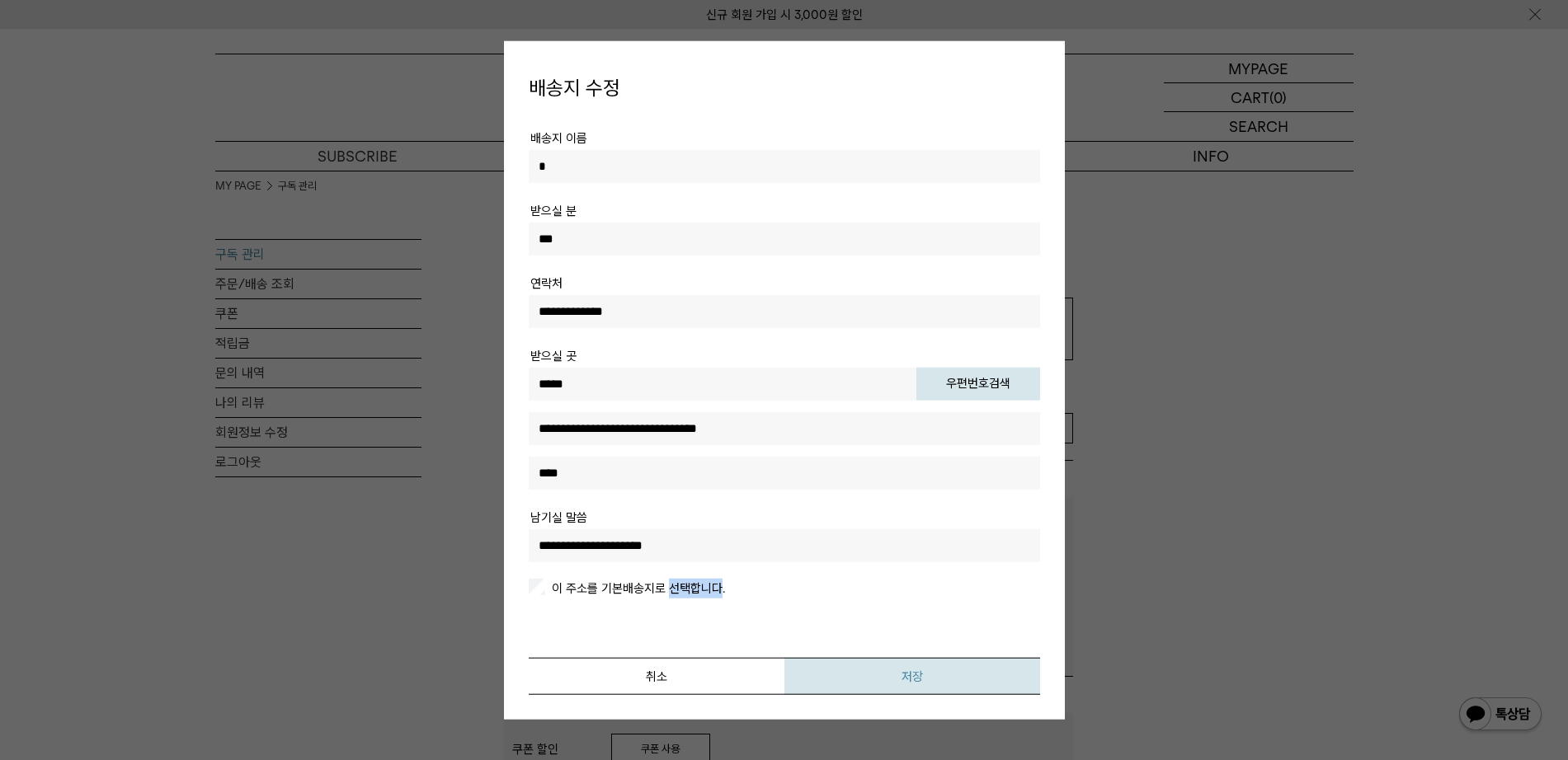
click at [864, 669] on button "저장" at bounding box center [912, 675] width 256 height 37
click at [977, 672] on button "저장" at bounding box center [912, 675] width 256 height 37
click at [979, 672] on button "저장" at bounding box center [912, 675] width 256 height 37
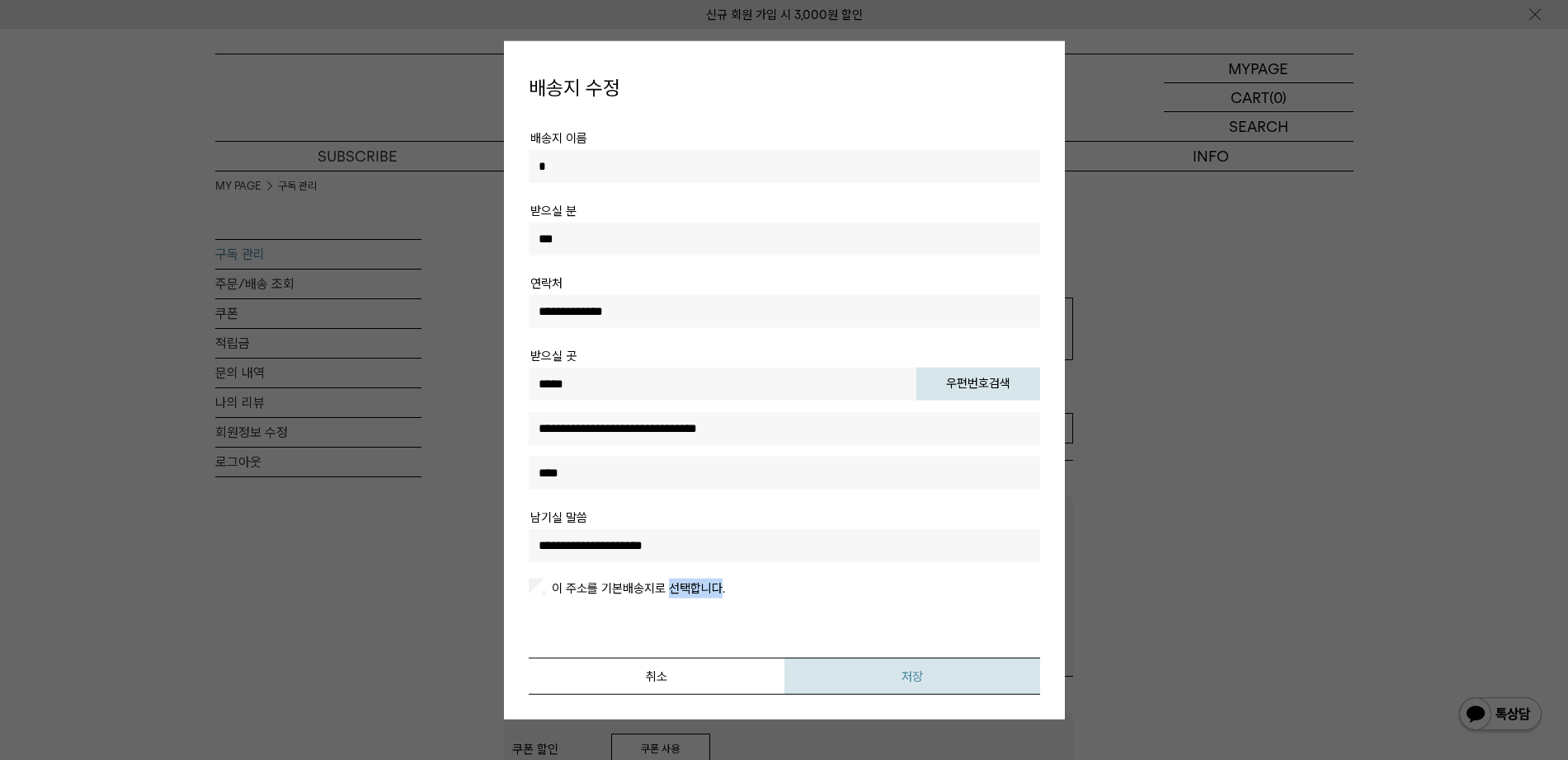
click at [979, 672] on button "저장" at bounding box center [912, 675] width 256 height 37
drag, startPoint x: 979, startPoint y: 672, endPoint x: 930, endPoint y: 650, distance: 53.7
click at [979, 673] on button "저장" at bounding box center [912, 675] width 256 height 37
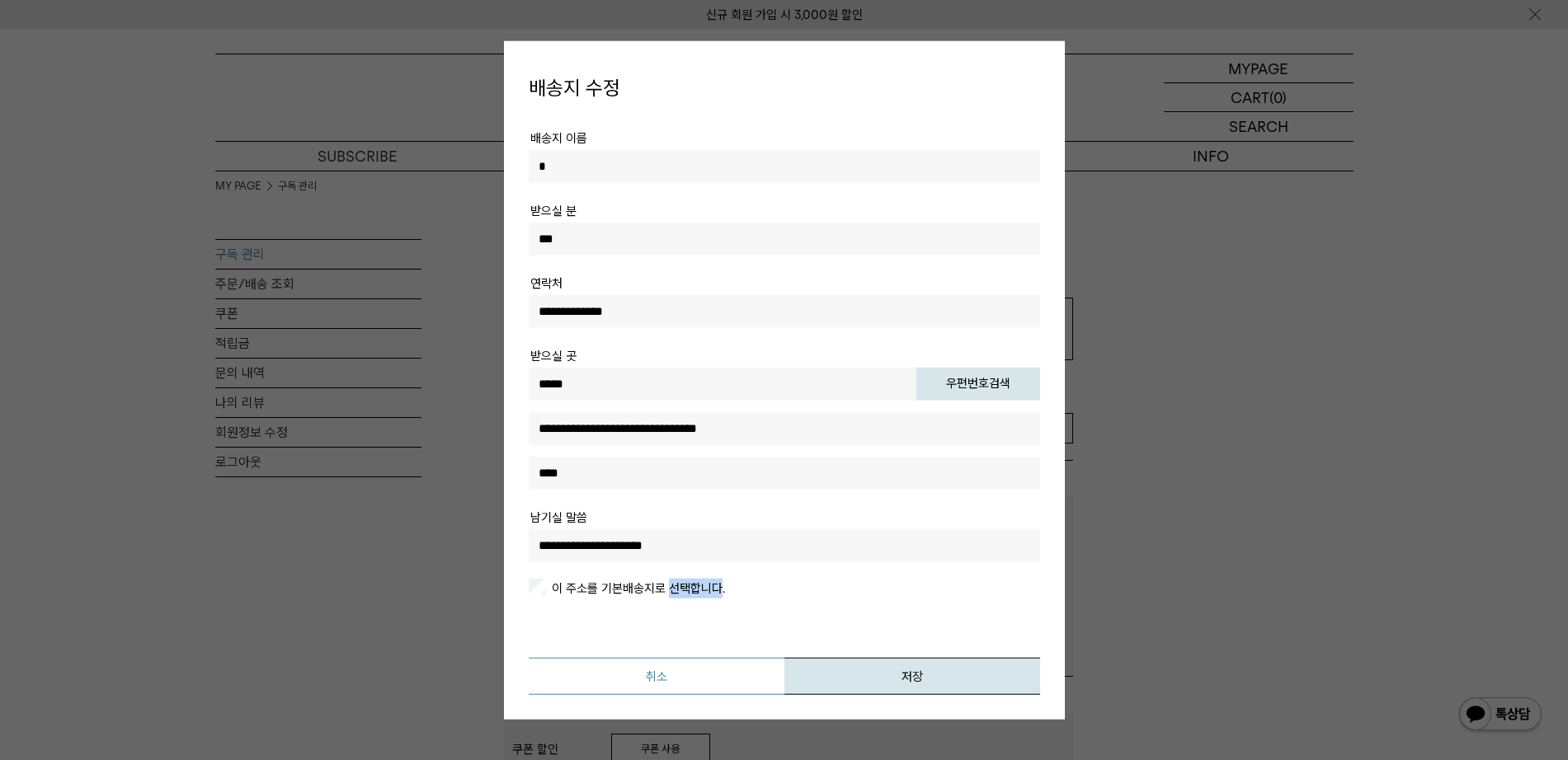
click at [672, 674] on button "취소" at bounding box center [656, 675] width 256 height 37
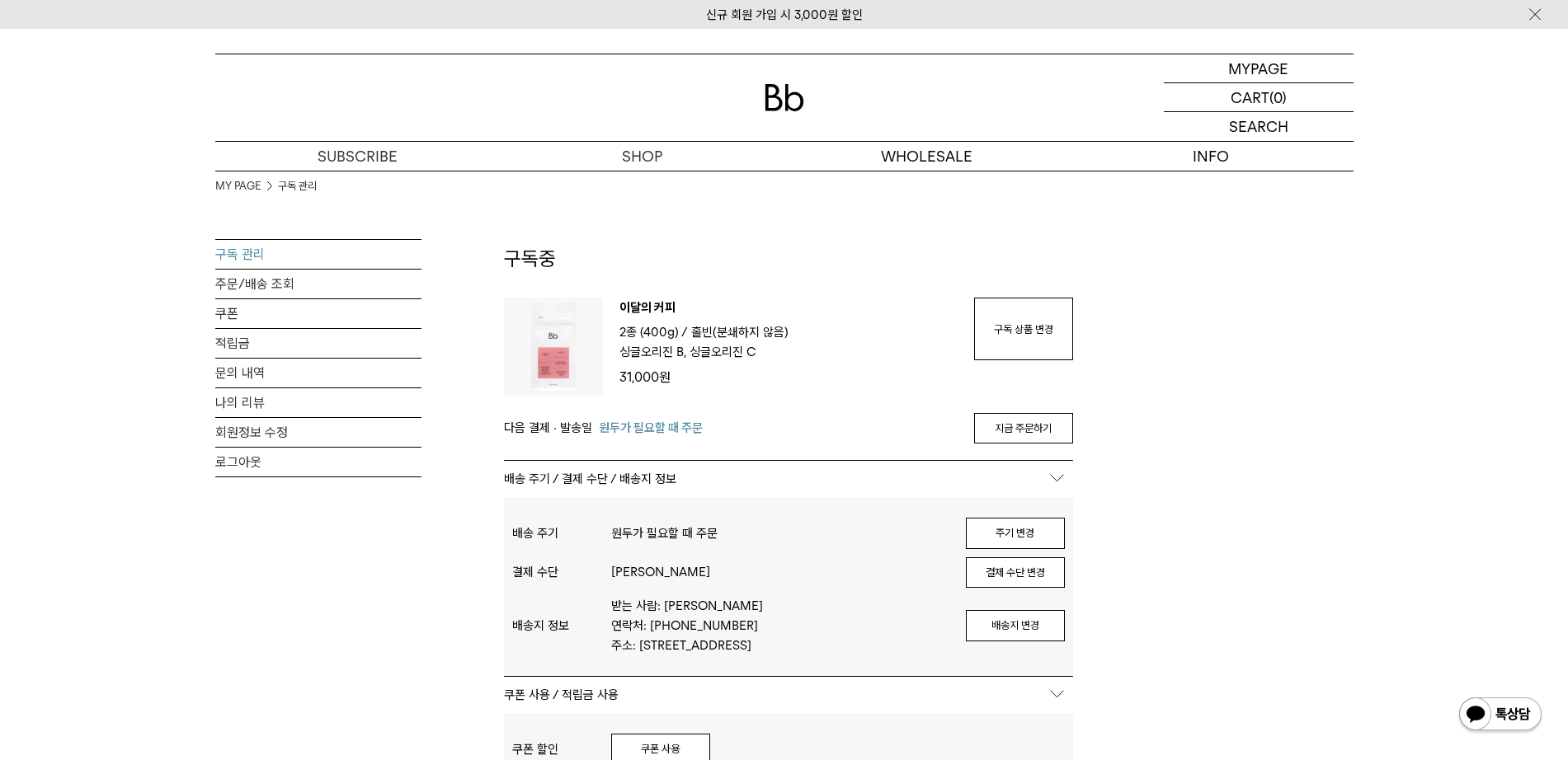
click at [253, 247] on link "구독 관리" at bounding box center [319, 254] width 207 height 29
drag, startPoint x: 410, startPoint y: 509, endPoint x: 300, endPoint y: 573, distance: 127.3
click at [300, 573] on div "MY PAGE 구독 관리 구독 관리 주문/배송 조회 쿠폰 적립금 문의 내역 나의 리뷰 회원정보 수정 로그아웃" at bounding box center [319, 432] width 207 height 386
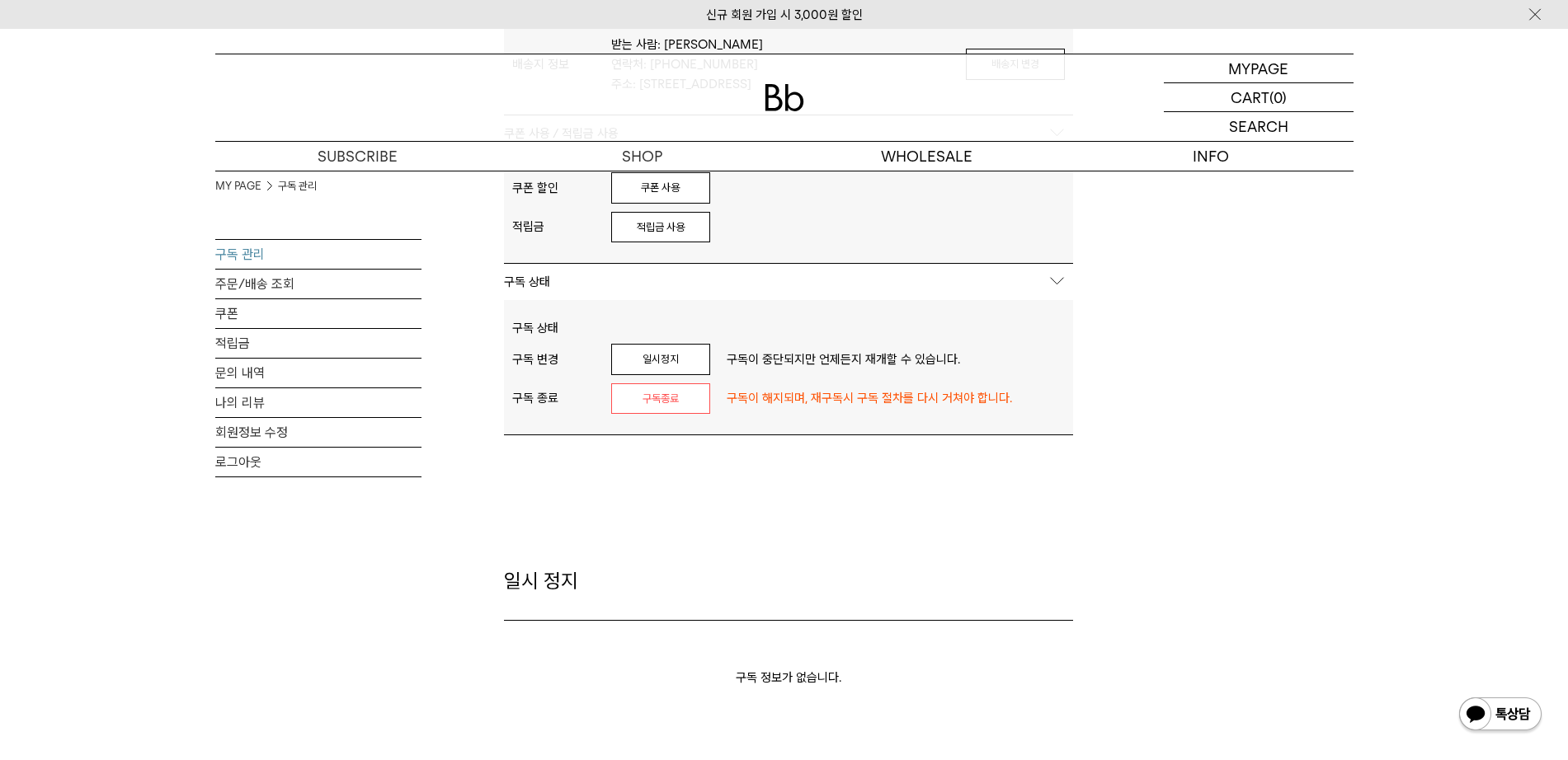
scroll to position [722, 0]
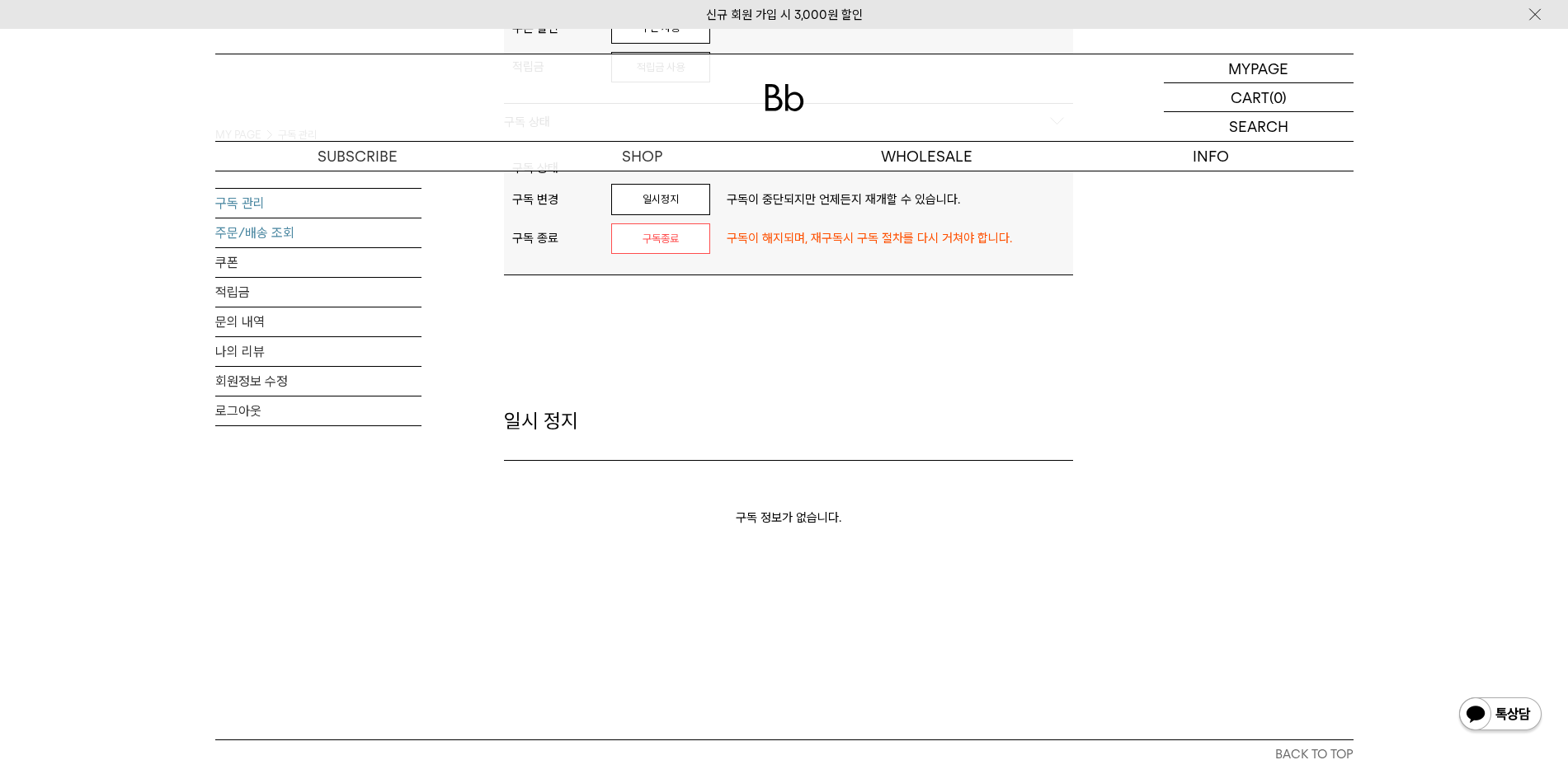
click at [284, 247] on link "주문/배송 조회" at bounding box center [319, 232] width 207 height 29
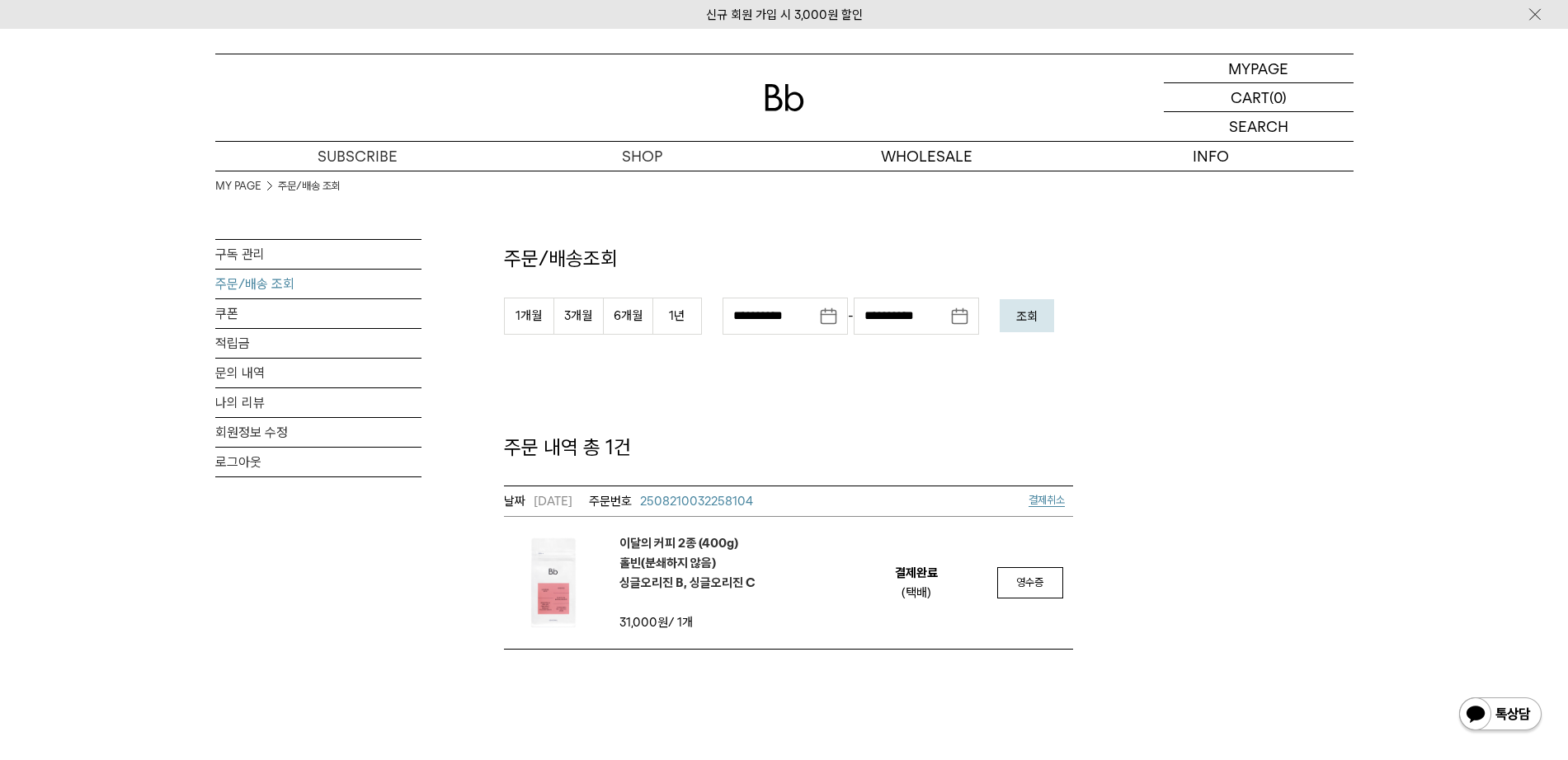
click at [711, 495] on span "2508210032258104" at bounding box center [696, 500] width 113 height 15
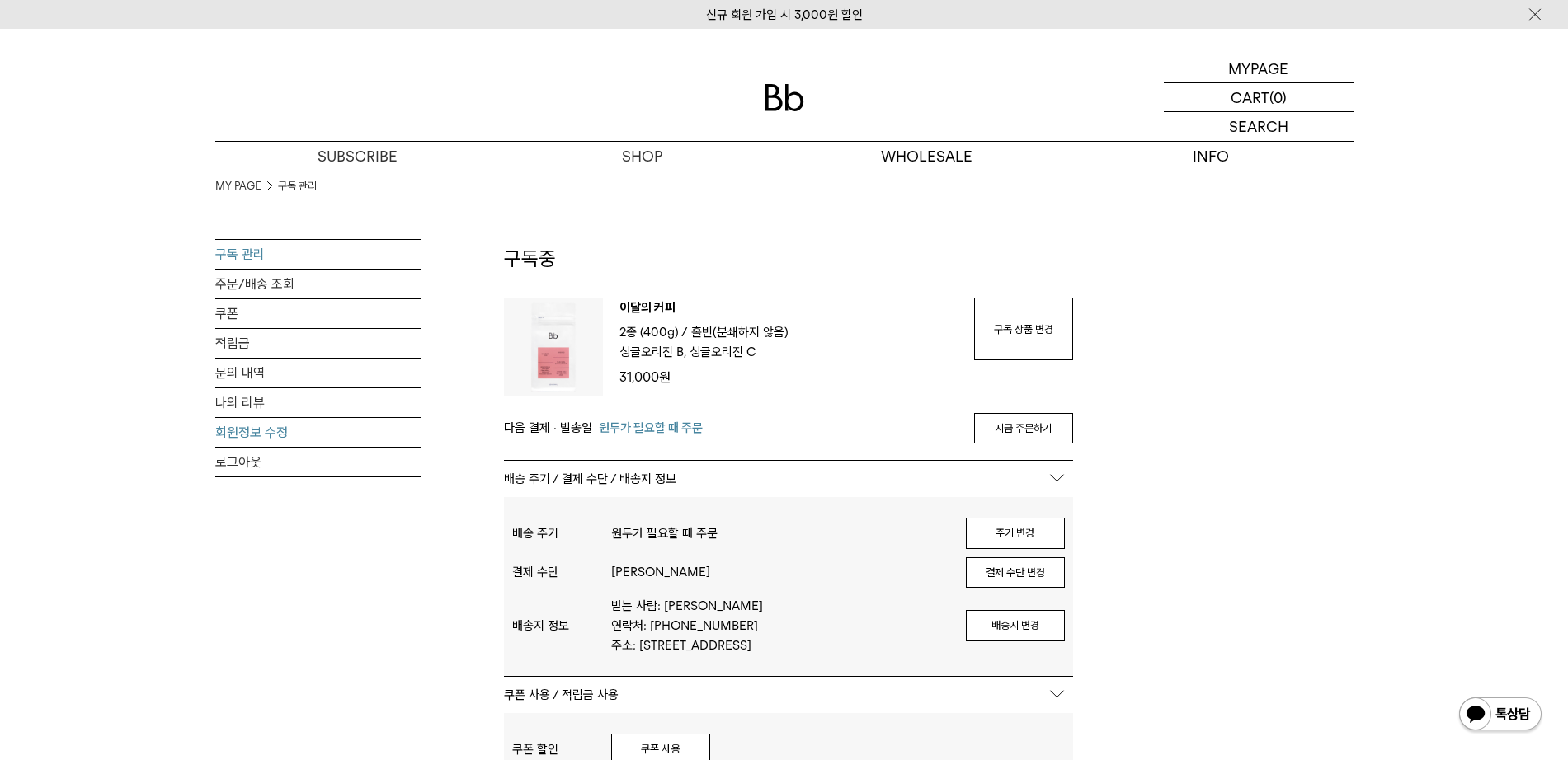
click at [245, 431] on link "회원정보 수정" at bounding box center [319, 432] width 207 height 29
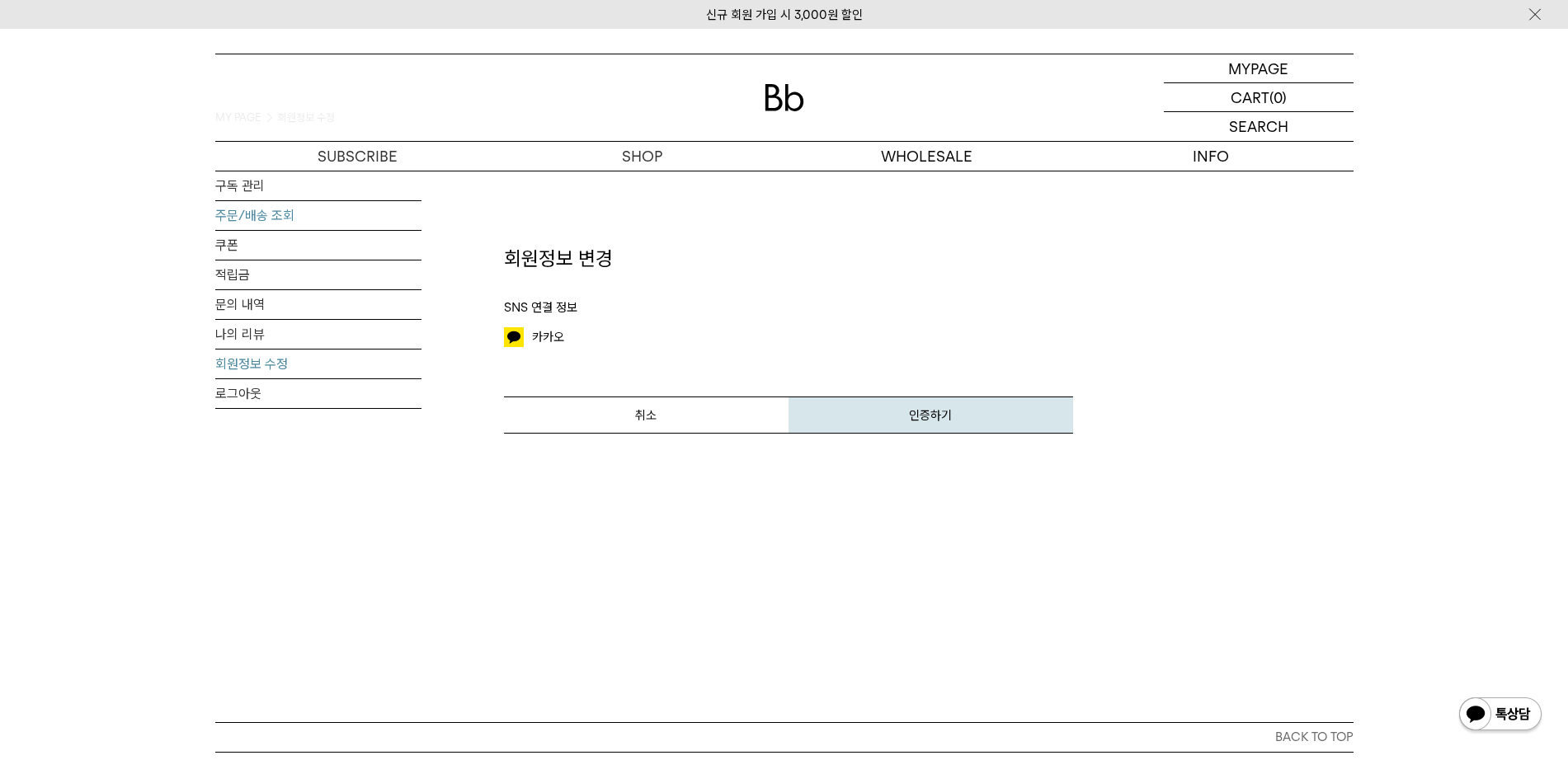
click at [263, 214] on link "주문/배송 조회" at bounding box center [319, 215] width 207 height 29
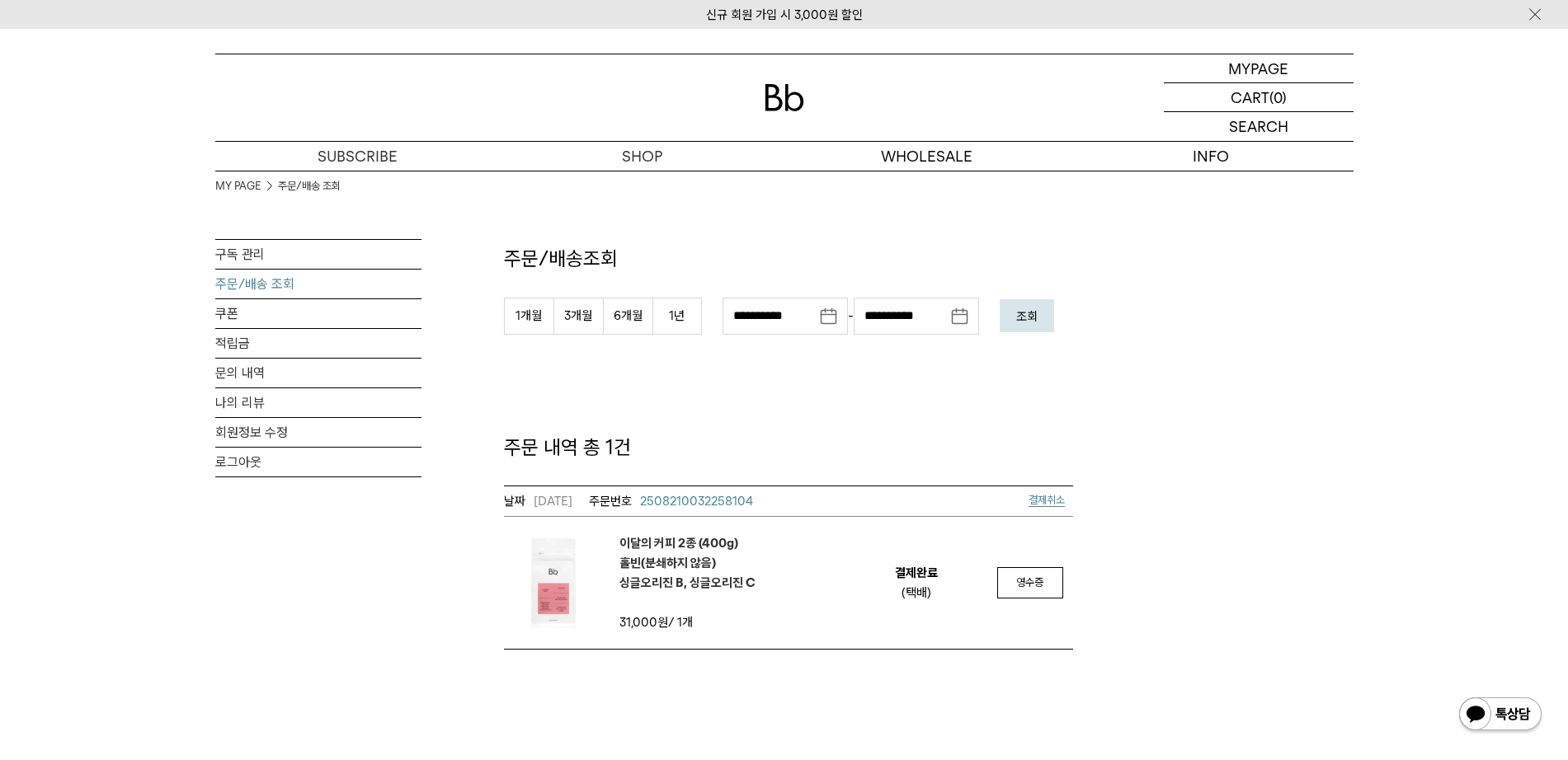
click at [706, 500] on span "2508210032258104" at bounding box center [696, 500] width 113 height 15
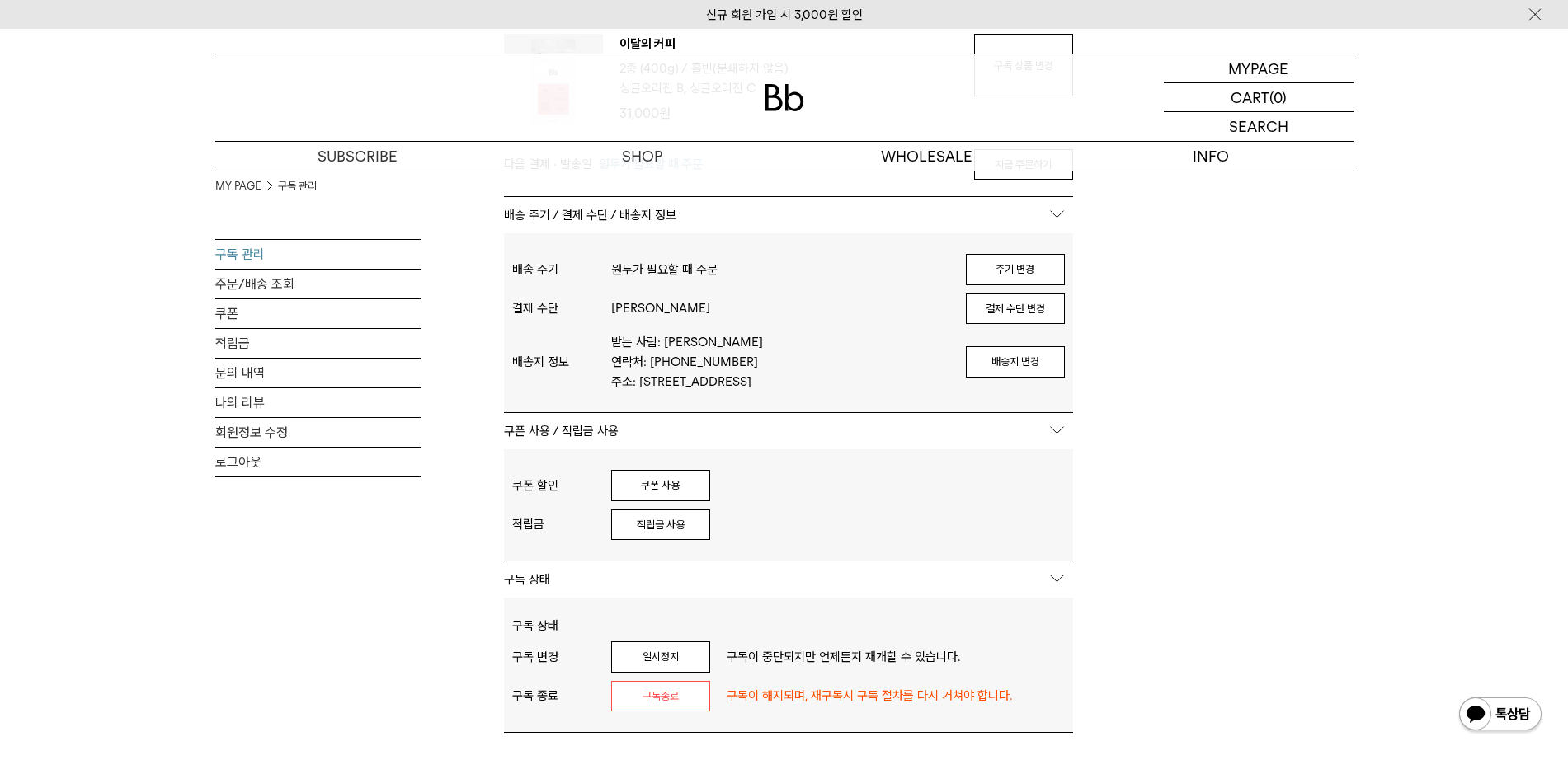
scroll to position [309, 0]
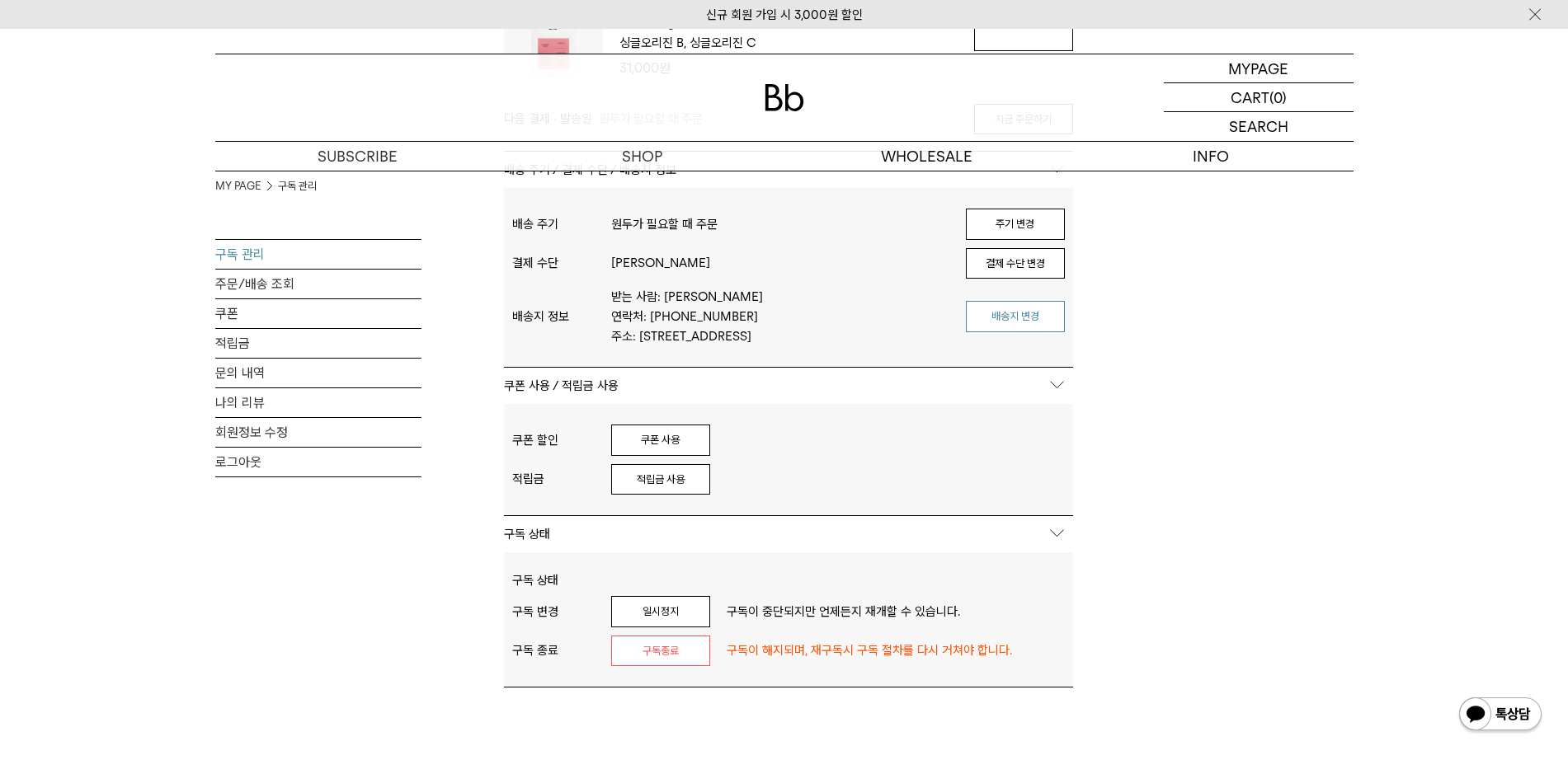
click at [993, 315] on button "배송지 변경" at bounding box center [1015, 317] width 99 height 31
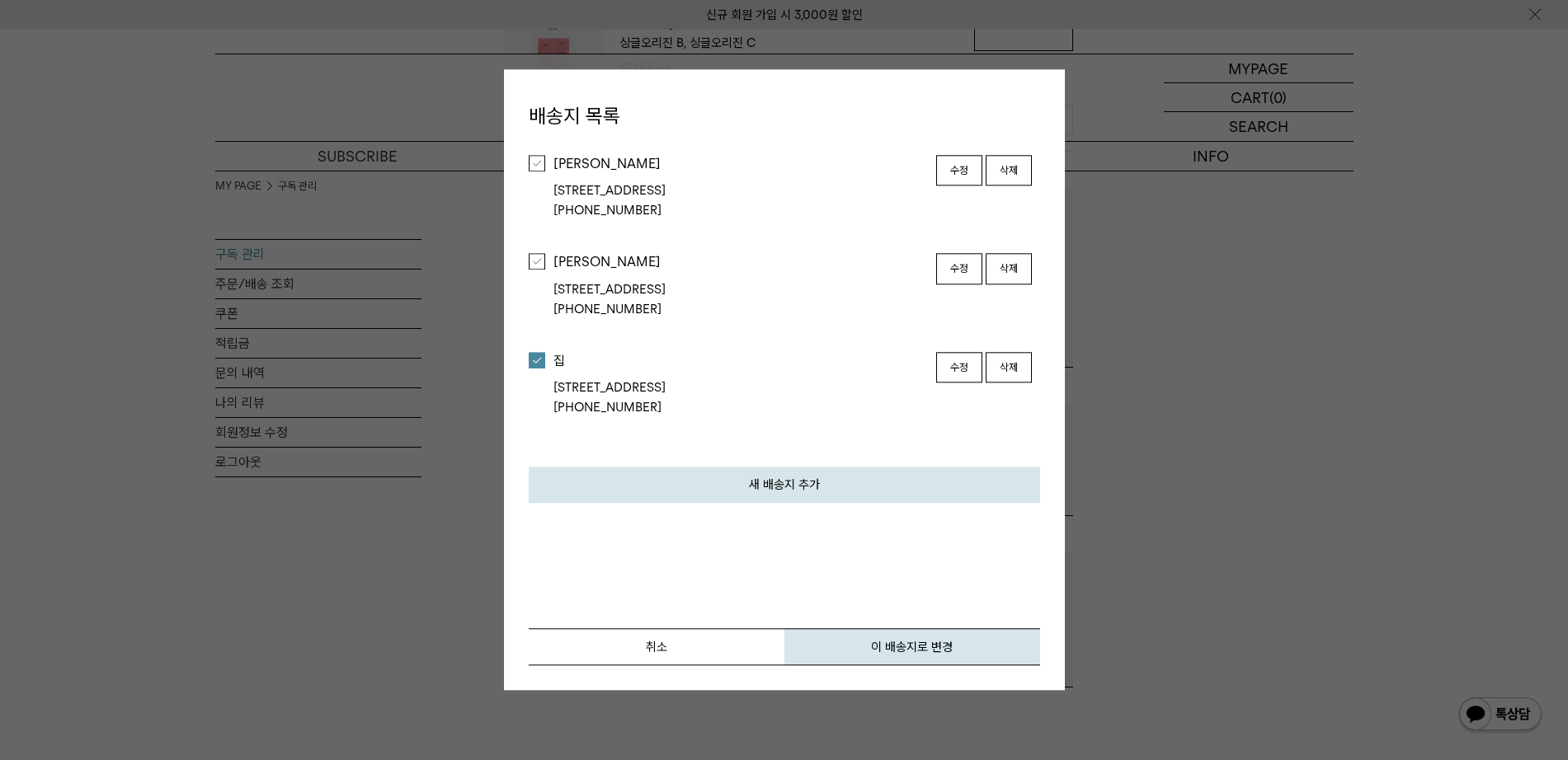
click at [955, 365] on button "수정" at bounding box center [958, 368] width 46 height 31
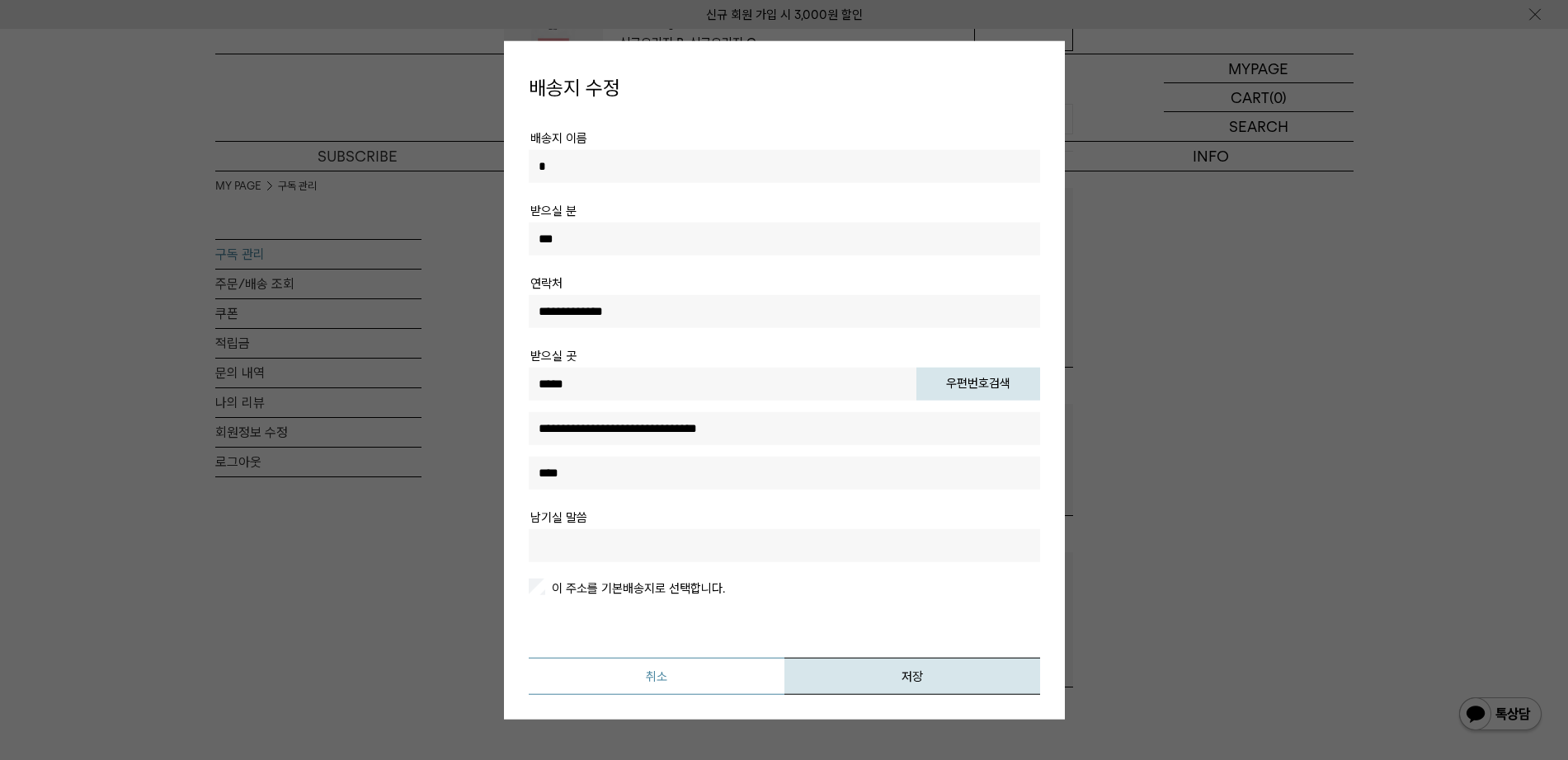
click at [713, 673] on button "취소" at bounding box center [656, 675] width 256 height 37
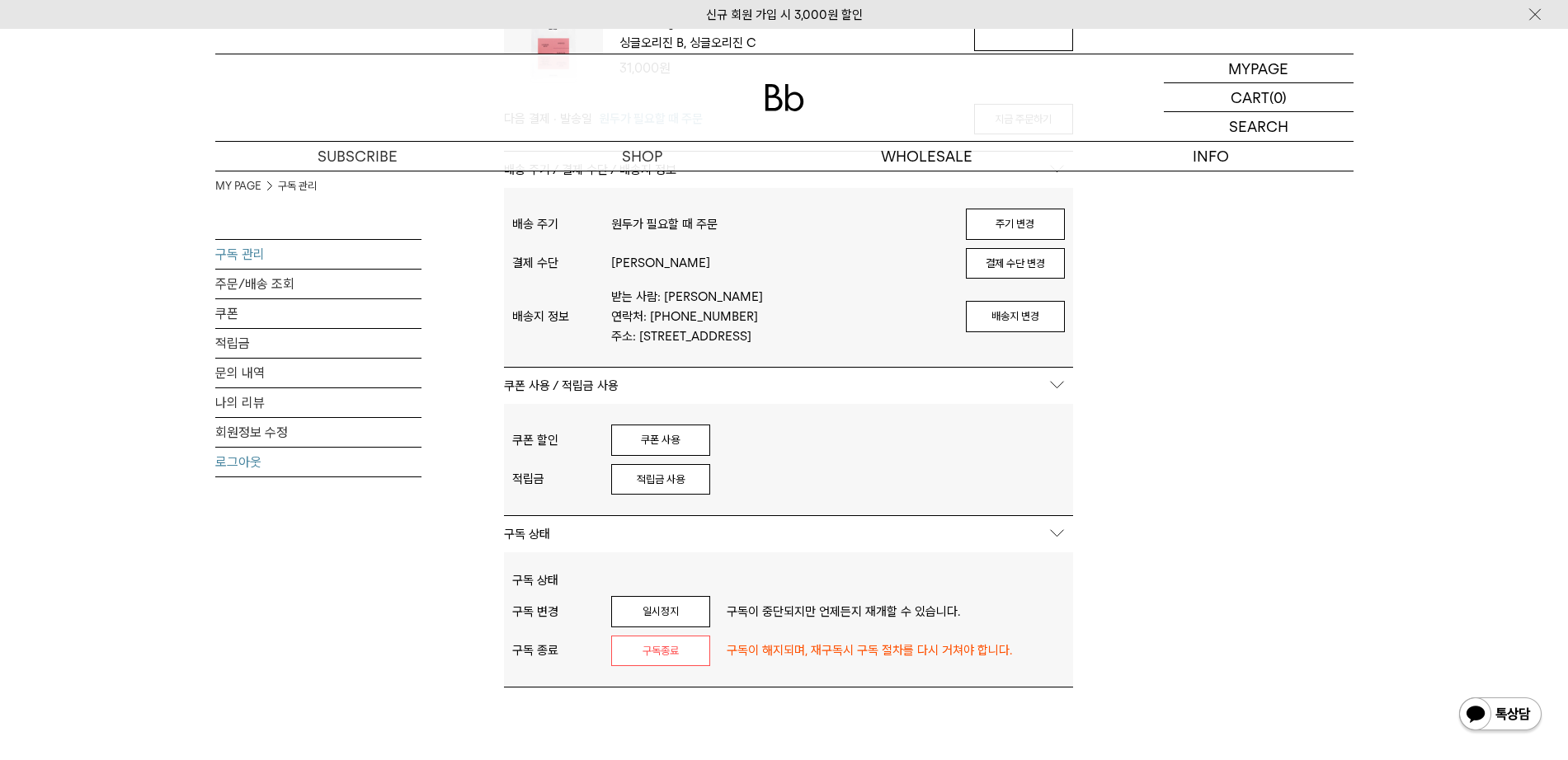
click at [249, 457] on link "로그아웃" at bounding box center [319, 461] width 207 height 29
